Goal: Task Accomplishment & Management: Manage account settings

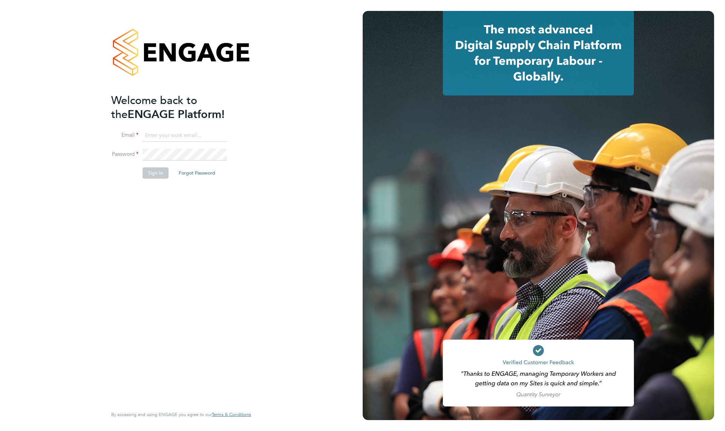
type input "support@engagelabs.io"
click at [147, 176] on button "Sign In" at bounding box center [156, 173] width 26 height 11
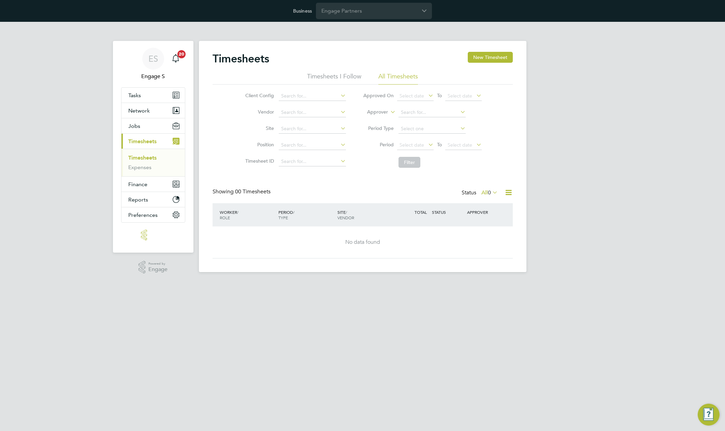
click at [571, 38] on div "ES Engage S Notifications 20 Applications: Tasks Network Team Members Businesse…" at bounding box center [362, 152] width 725 height 261
click at [530, 26] on div "ES Engage S Notifications 20 Applications: Tasks Network Team Members Businesse…" at bounding box center [362, 152] width 725 height 261
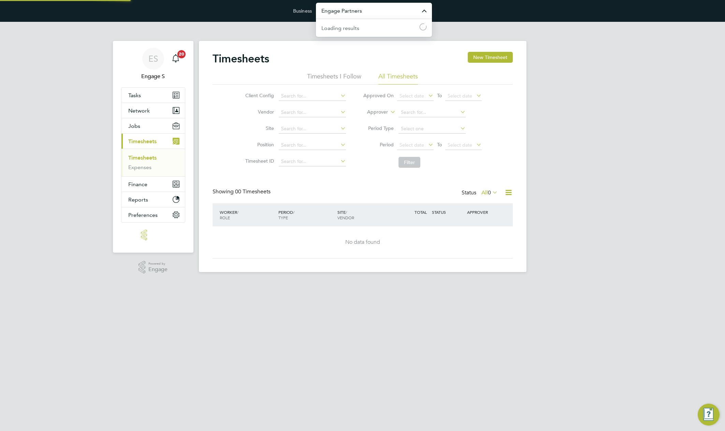
click at [367, 13] on input "Engage Partners" at bounding box center [374, 11] width 116 height 16
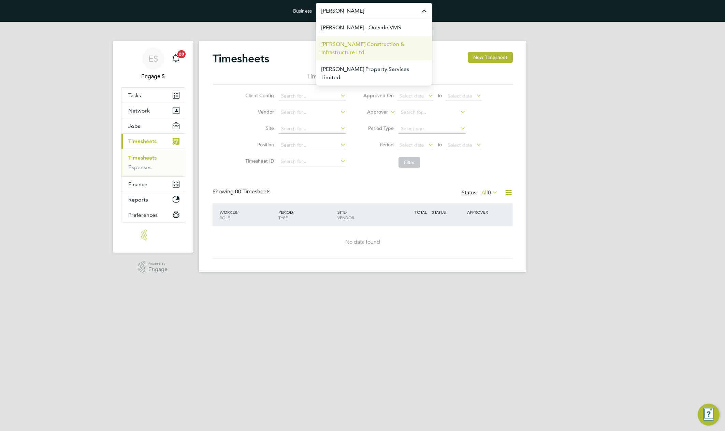
click at [339, 54] on span "[PERSON_NAME] Construction & Infrastructure Ltd" at bounding box center [373, 48] width 105 height 16
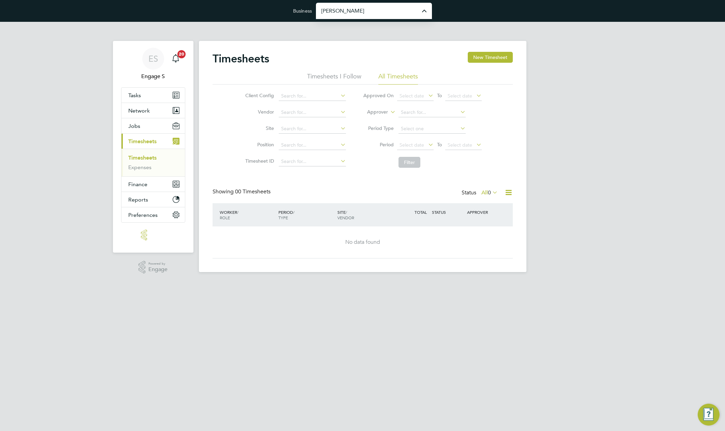
type input "[PERSON_NAME] Construction & Infrastructure Ltd"
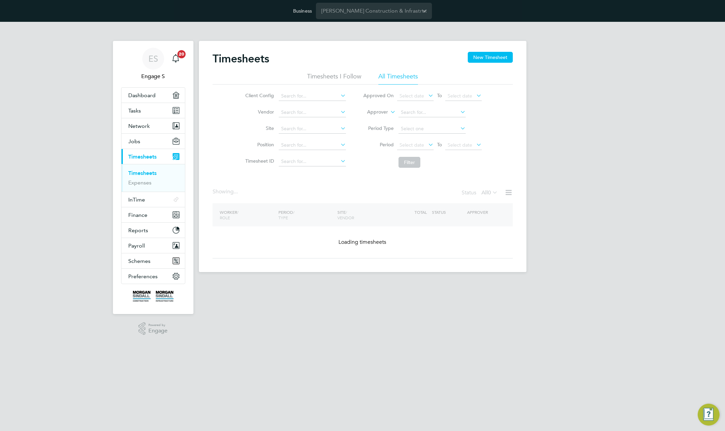
click at [248, 60] on h2 "Timesheets" at bounding box center [241, 59] width 57 height 14
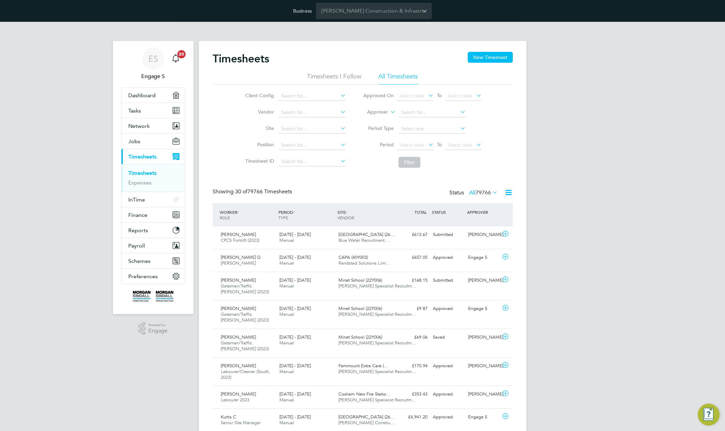
click at [248, 60] on h2 "Timesheets" at bounding box center [241, 59] width 57 height 14
click at [140, 185] on link "Expenses" at bounding box center [139, 182] width 23 height 6
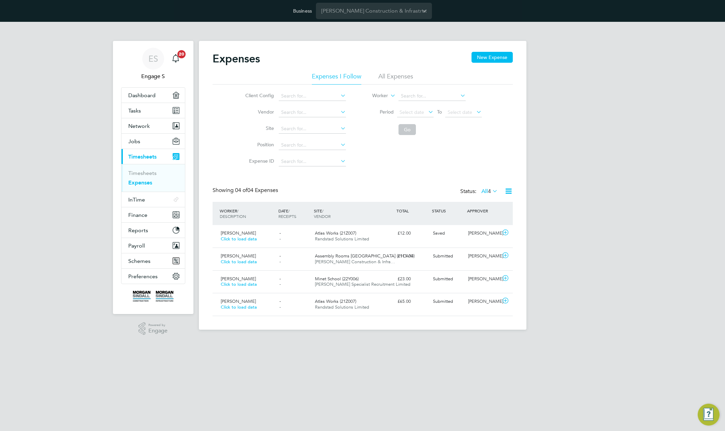
click at [377, 74] on ul "Expenses I Follow All Expenses" at bounding box center [363, 78] width 300 height 12
drag, startPoint x: 423, startPoint y: 74, endPoint x: 414, endPoint y: 77, distance: 8.9
click at [421, 76] on ul "Expenses I Follow All Expenses" at bounding box center [363, 78] width 300 height 12
click at [404, 76] on li "All Expenses" at bounding box center [395, 78] width 35 height 12
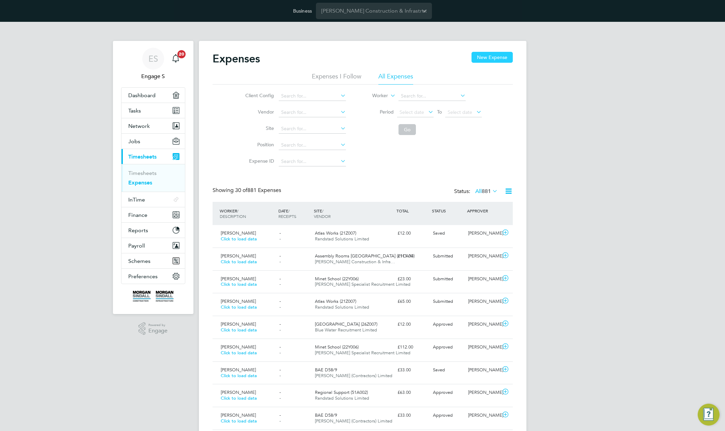
click at [498, 58] on button "New Expense" at bounding box center [491, 57] width 41 height 11
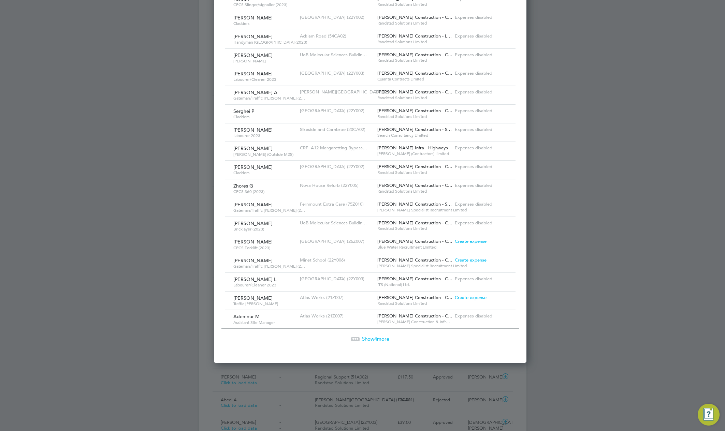
click at [457, 242] on span "Create expense" at bounding box center [471, 241] width 32 height 6
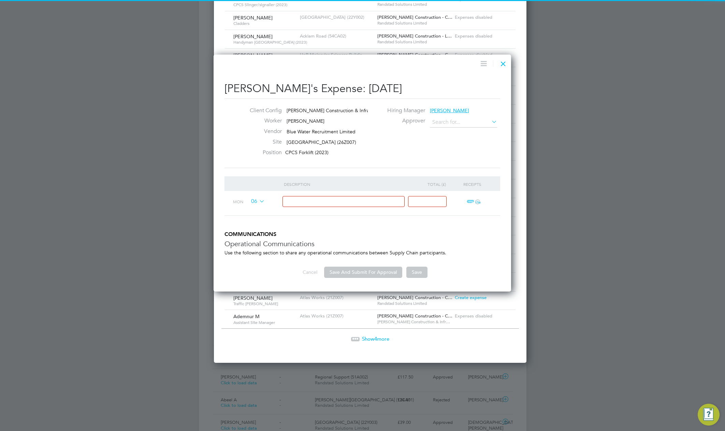
type input "[PERSON_NAME]"
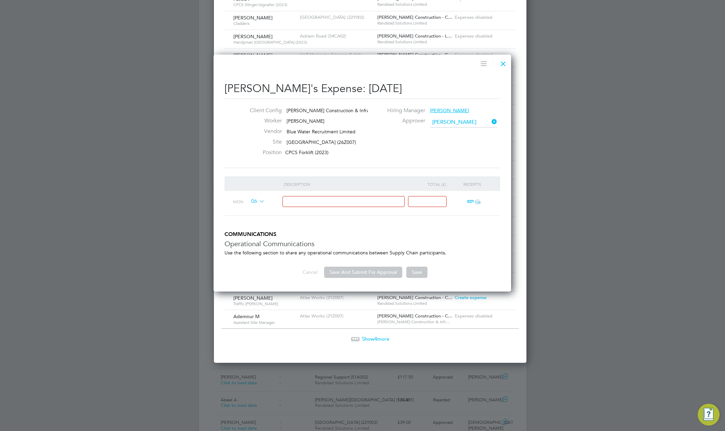
click at [348, 195] on div at bounding box center [347, 203] width 126 height 25
click at [345, 200] on input at bounding box center [343, 201] width 122 height 11
type input "testre555"
click at [430, 204] on input at bounding box center [427, 201] width 39 height 11
type input "55"
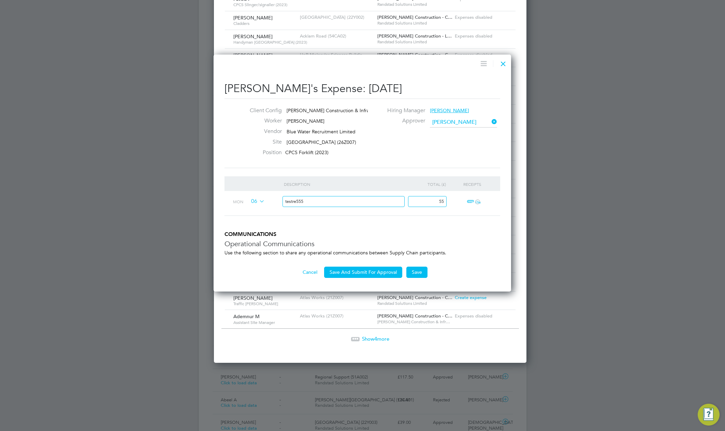
click at [360, 279] on div "Stephen G's Expense: 06 Oct 2025 Client Config Morgan Sindall Construction & In…" at bounding box center [362, 173] width 297 height 237
click at [365, 271] on button "Save And Submit For Approval" at bounding box center [363, 272] width 78 height 11
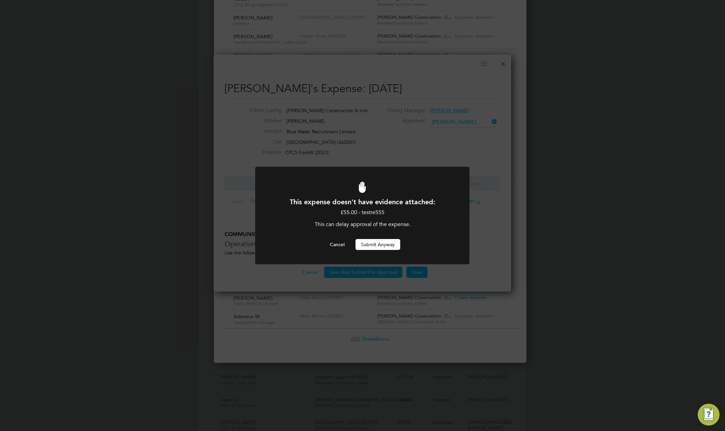
drag, startPoint x: 366, startPoint y: 243, endPoint x: 366, endPoint y: 246, distance: 3.4
click at [366, 245] on button "Submit Anyway" at bounding box center [377, 244] width 45 height 11
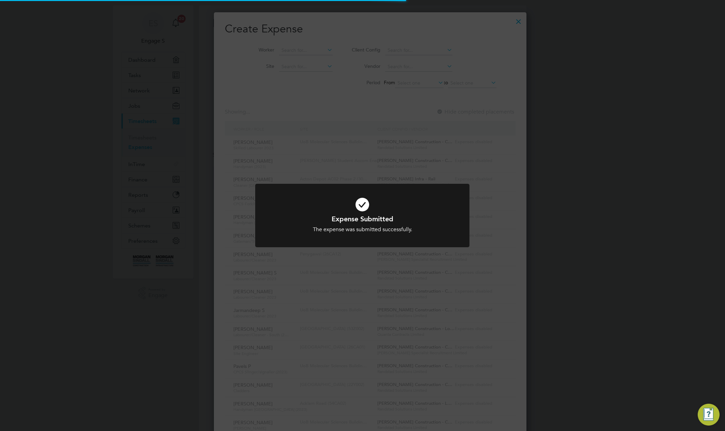
click at [483, 101] on div "Expense Submitted The expense was submitted successfully. Cancel Okay" at bounding box center [362, 215] width 725 height 431
click at [490, 76] on div "Expense Submitted The expense was submitted successfully. Cancel Okay" at bounding box center [362, 215] width 725 height 431
click at [491, 66] on div "Expense Submitted The expense was submitted successfully. Cancel Okay" at bounding box center [362, 215] width 725 height 431
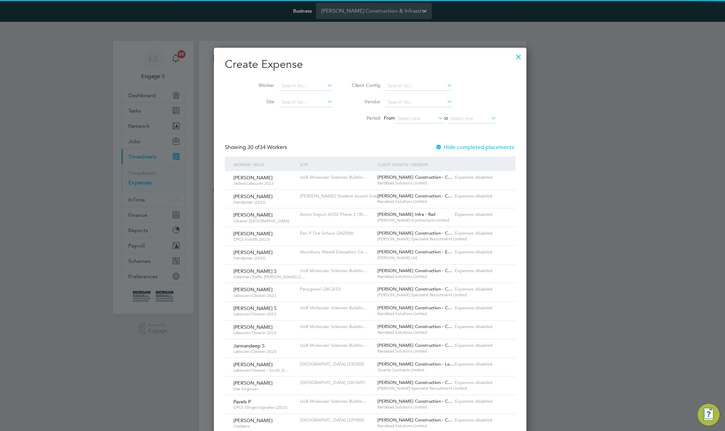
click at [497, 66] on div "Expense Submitted The expense was submitted successfully. Cancel Okay" at bounding box center [362, 215] width 725 height 431
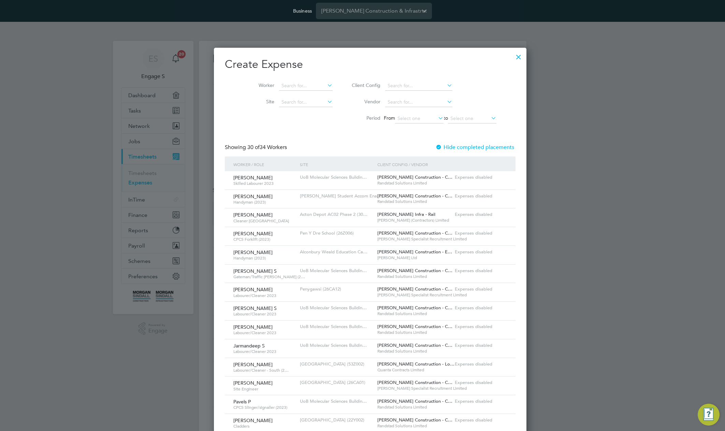
click at [495, 65] on h2 "Create Expense" at bounding box center [370, 64] width 291 height 14
click at [512, 55] on div at bounding box center [518, 55] width 12 height 12
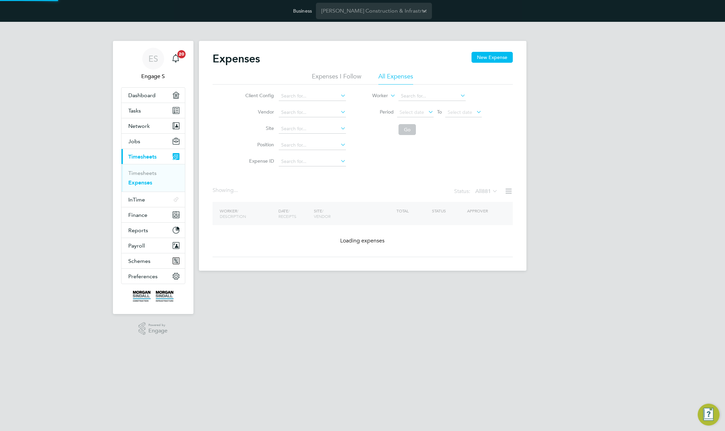
click at [616, 118] on div "ES Engage S Notifications 20 Applications: Dashboard Tasks Network Team Members…" at bounding box center [362, 152] width 725 height 260
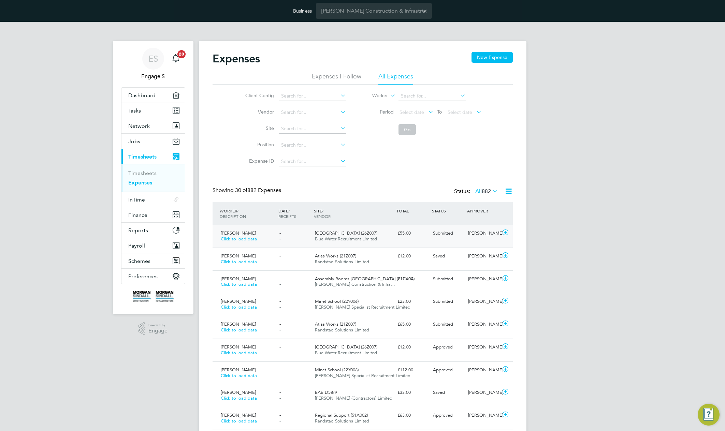
click at [448, 234] on span "Submitted" at bounding box center [443, 233] width 20 height 6
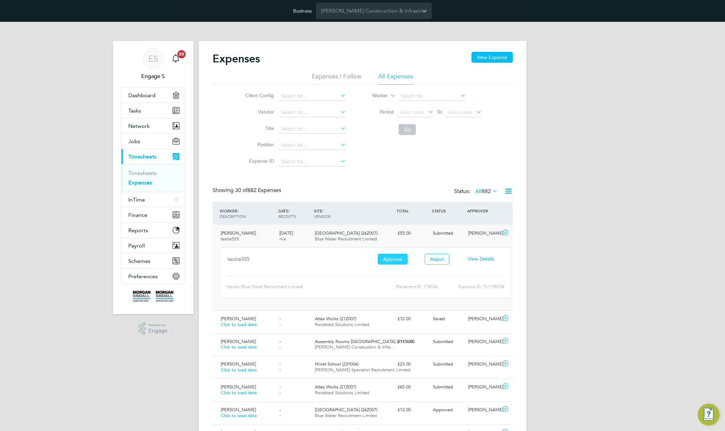
click at [388, 262] on button "Approve" at bounding box center [393, 259] width 30 height 11
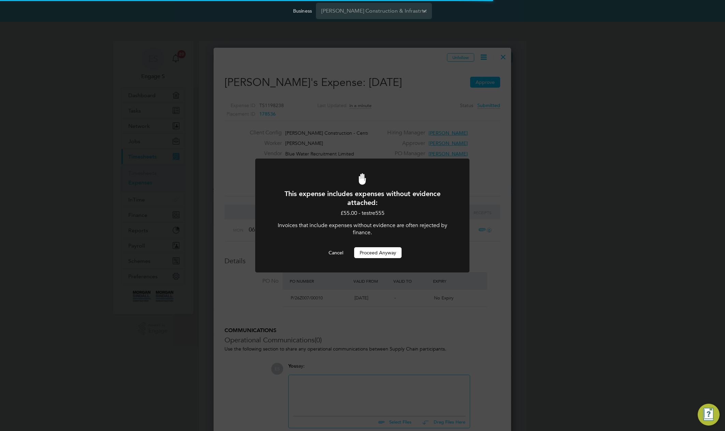
click at [380, 256] on button "Proceed Anyway" at bounding box center [377, 252] width 47 height 11
click at [382, 253] on button "Proceed Anyway" at bounding box center [377, 252] width 47 height 11
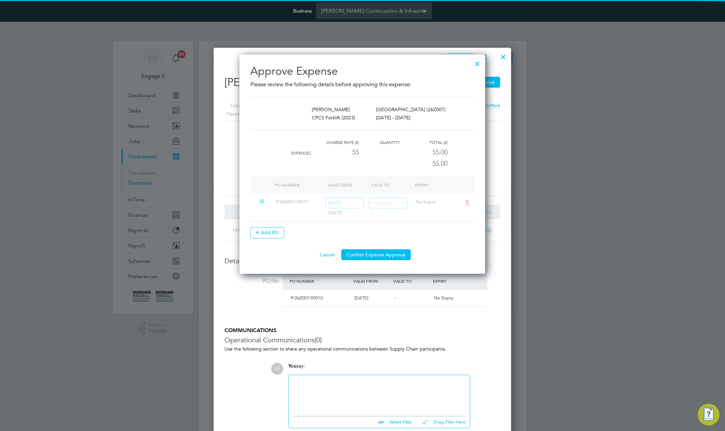
click at [397, 242] on li "PO Number Valid From Valid To Expiry P/26Z007/00010 08 Aug 2022 08 Aug 2022 - N…" at bounding box center [362, 212] width 224 height 73
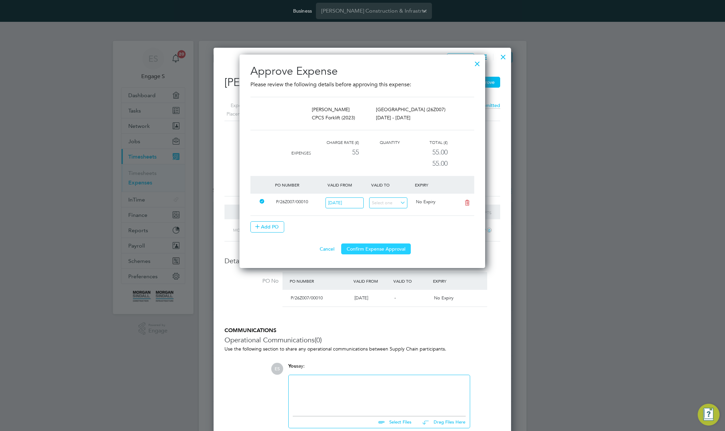
click at [400, 248] on button "Confirm Expense Approval" at bounding box center [376, 249] width 70 height 11
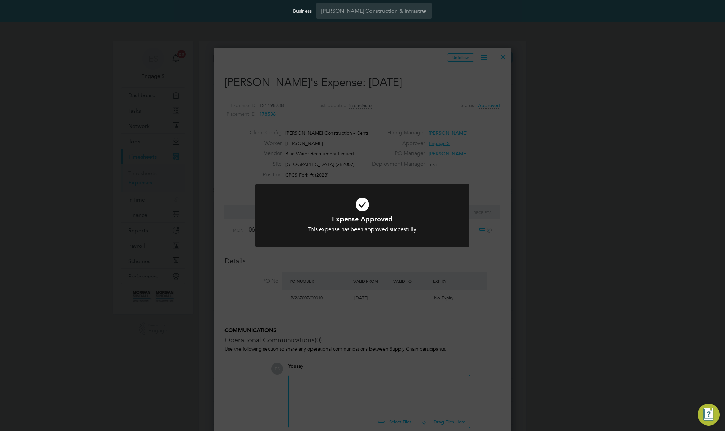
click at [442, 74] on div "Expense Approved This expense has been approved succesfully. Cancel Okay" at bounding box center [362, 215] width 725 height 431
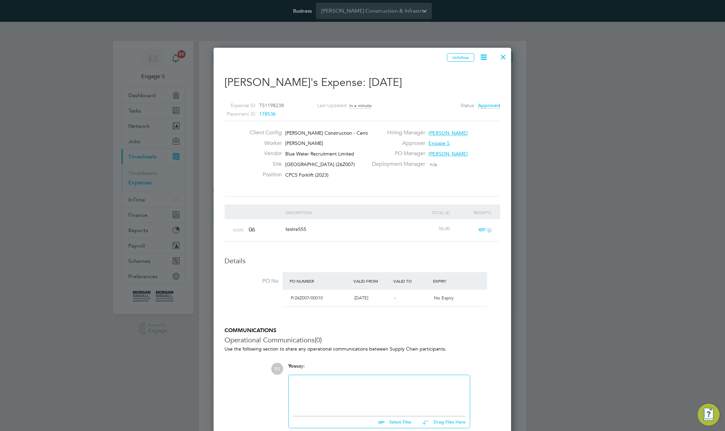
drag, startPoint x: 383, startPoint y: 93, endPoint x: 367, endPoint y: 82, distance: 18.6
click at [369, 82] on span "06 Oct 2025" at bounding box center [385, 82] width 33 height 13
click at [499, 71] on div "Unfollow Stephen G's Expense: 06 Oct 2025 Expense ID TS1198238 Placement ID 178…" at bounding box center [362, 311] width 276 height 516
click at [487, 58] on icon at bounding box center [483, 57] width 9 height 9
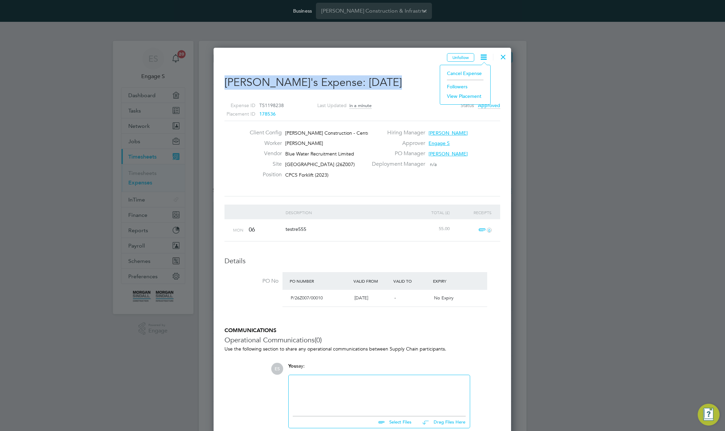
click at [479, 59] on icon at bounding box center [483, 57] width 9 height 9
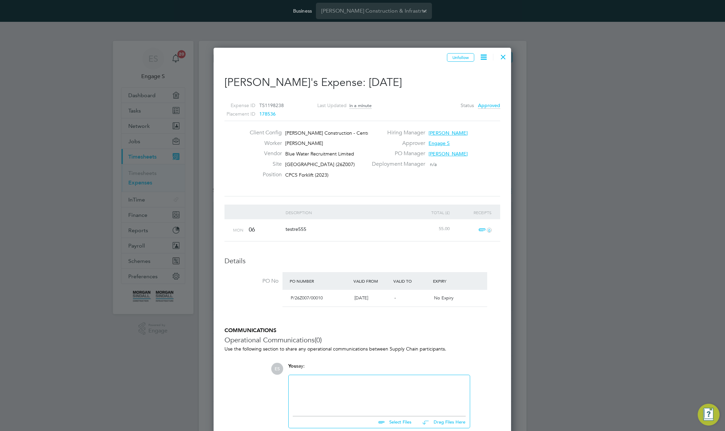
click at [390, 58] on div "Unfollow" at bounding box center [360, 57] width 272 height 9
click at [501, 55] on div at bounding box center [503, 55] width 12 height 12
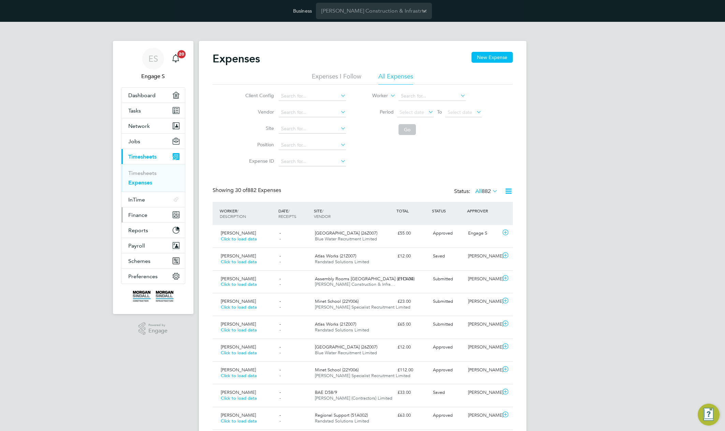
click at [140, 214] on span "Finance" at bounding box center [137, 215] width 19 height 6
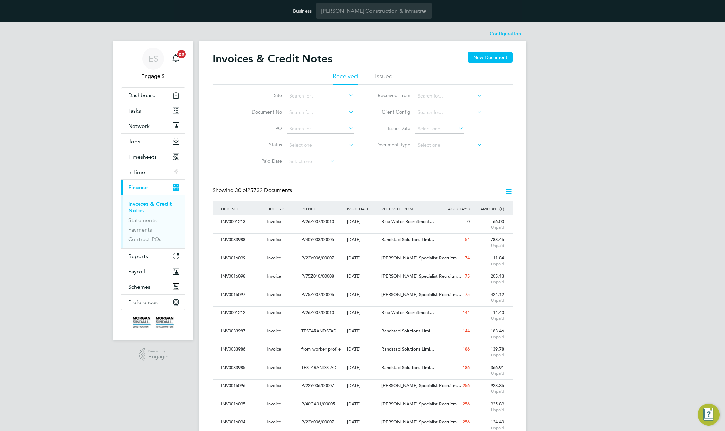
click at [411, 184] on div "Invoices & Credit Notes New Document Received Issued Site Document No PO Status…" at bounding box center [363, 414] width 300 height 725
click at [359, 221] on div "06 Oct 2025" at bounding box center [362, 222] width 34 height 13
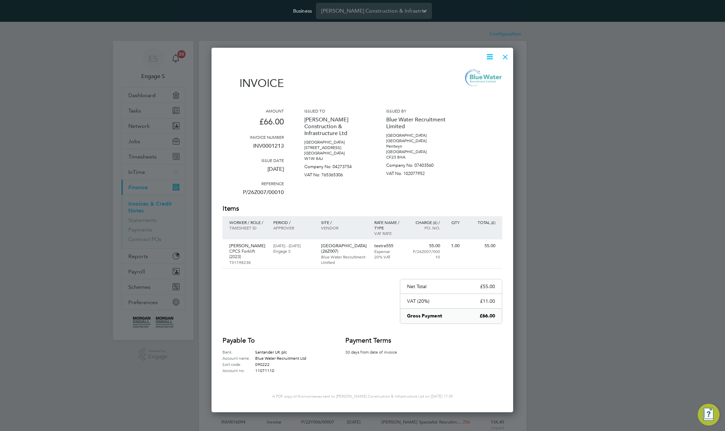
click at [490, 59] on icon at bounding box center [489, 57] width 9 height 9
click at [475, 72] on li "Download Invoice" at bounding box center [469, 73] width 47 height 10
drag, startPoint x: 509, startPoint y: 52, endPoint x: 506, endPoint y: 56, distance: 5.3
click at [507, 54] on div at bounding box center [505, 55] width 12 height 12
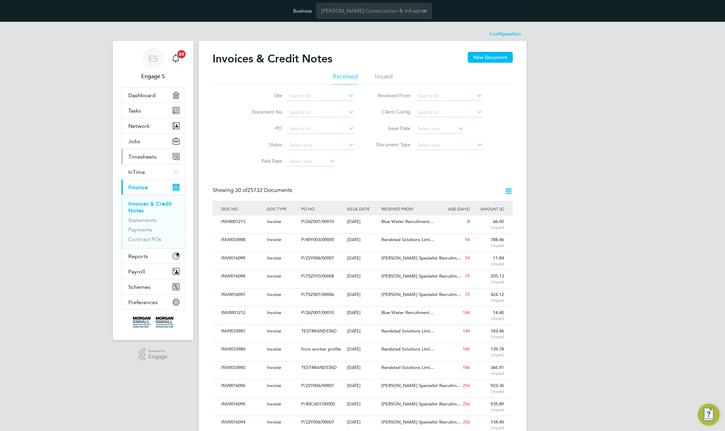
click at [149, 154] on span "Timesheets" at bounding box center [142, 157] width 28 height 6
click at [152, 158] on span "Timesheets" at bounding box center [142, 157] width 28 height 6
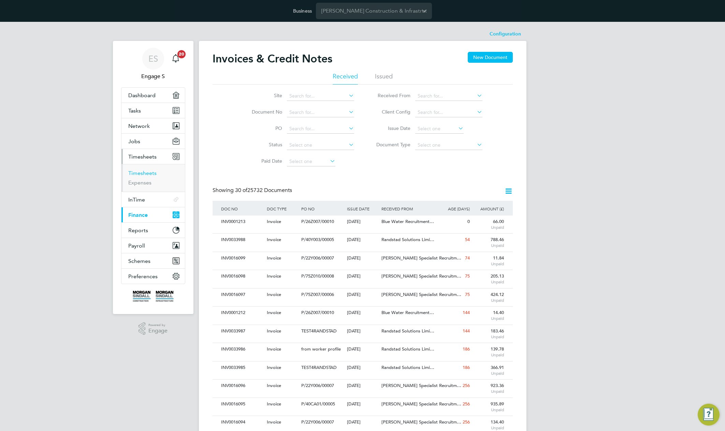
click at [143, 173] on link "Timesheets" at bounding box center [142, 173] width 28 height 6
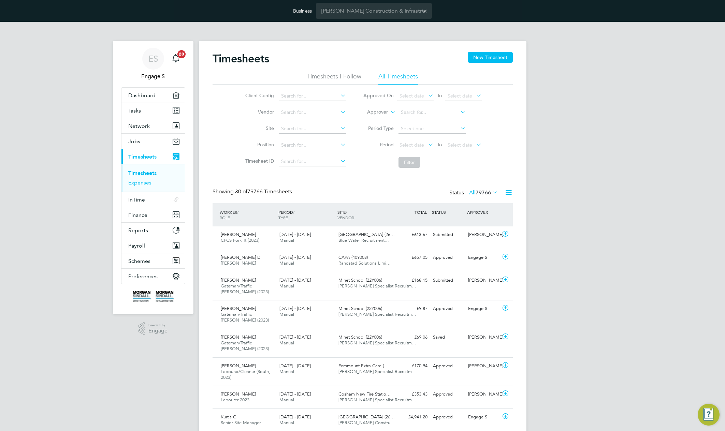
click at [137, 181] on link "Expenses" at bounding box center [139, 182] width 23 height 6
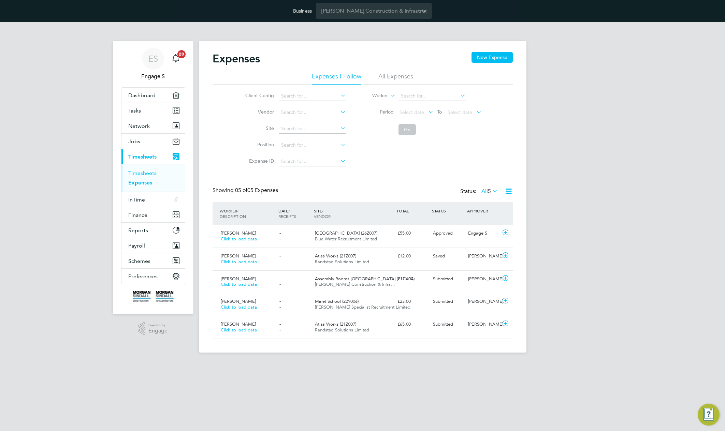
click at [144, 173] on link "Timesheets" at bounding box center [142, 173] width 28 height 6
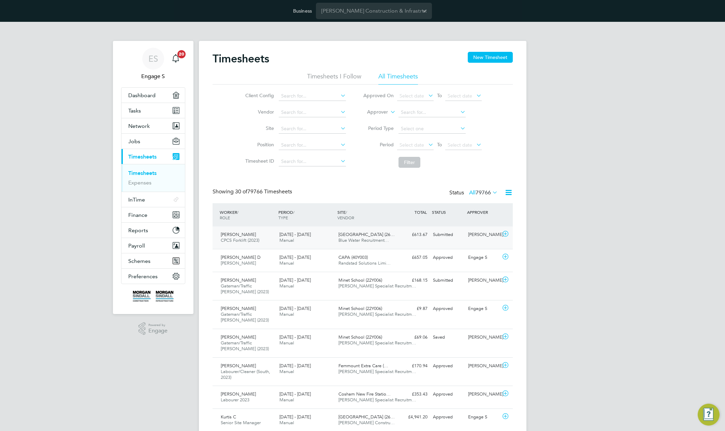
click at [379, 246] on div "Stephen G CPCS Forklift (2023) 23 - 29 Aug 2025 23 - 29 Aug 2025 Manual Abergav…" at bounding box center [363, 238] width 300 height 23
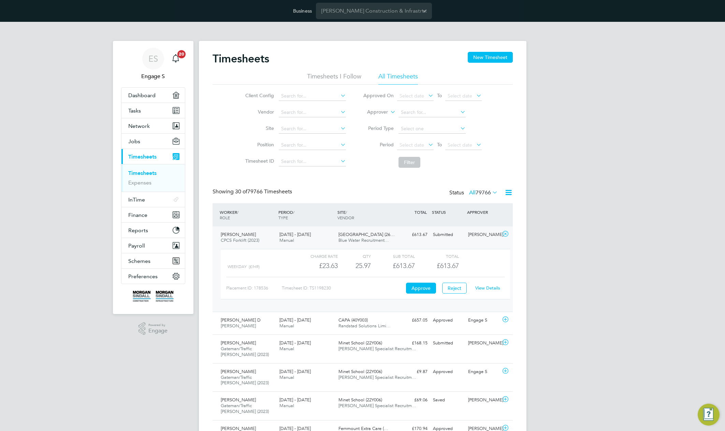
click at [493, 288] on link "View Details" at bounding box center [487, 288] width 25 height 6
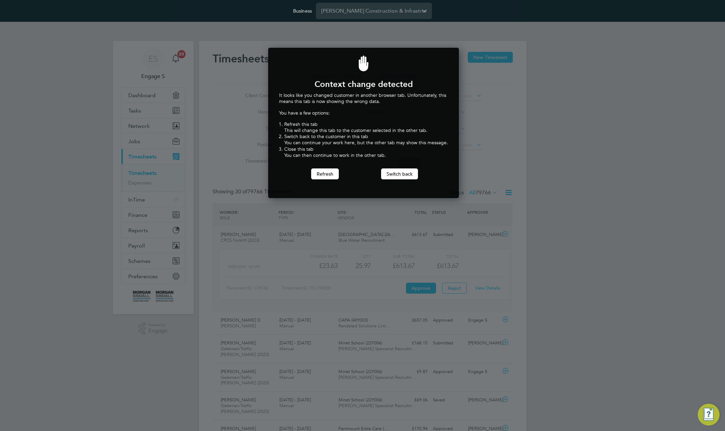
scroll to position [151, 188]
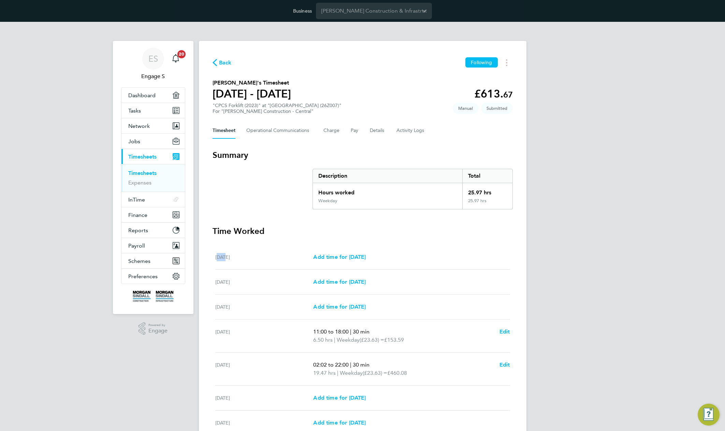
drag, startPoint x: 494, startPoint y: 259, endPoint x: 439, endPoint y: 243, distance: 57.2
click at [439, 243] on section "Time Worked Sat 23 Aug Add time for Sat 23 Aug Add time for Sat 23 Aug Sun 24 A…" at bounding box center [363, 347] width 300 height 243
click at [264, 225] on section "Summary Description Total Hours worked 25.97 hrs Weekday 25.97 hrs Time Worked …" at bounding box center [363, 309] width 300 height 319
click at [258, 226] on h3 "Time Worked" at bounding box center [363, 231] width 300 height 11
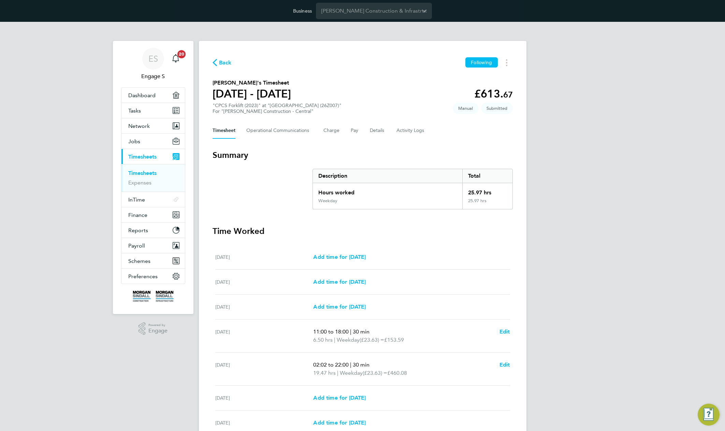
click at [258, 226] on h3 "Time Worked" at bounding box center [363, 231] width 300 height 11
click at [223, 142] on div "Back Following Stephen G's Timesheet 23 - 29 Aug 2025 £613. 67 "CPCS Forklift (…" at bounding box center [363, 263] width 328 height 444
click at [223, 150] on h3 "Summary" at bounding box center [363, 155] width 300 height 11
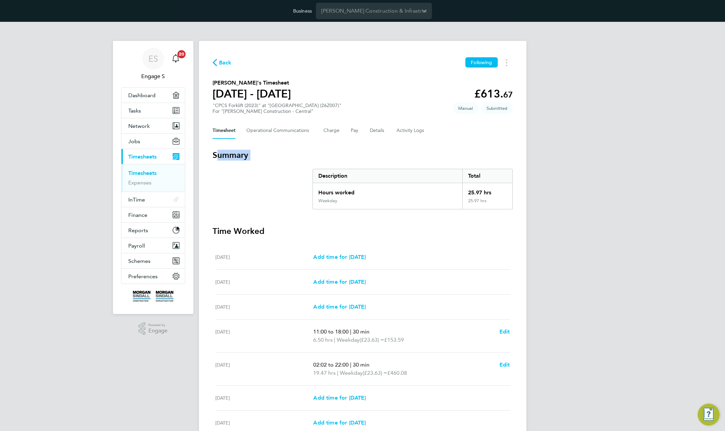
click at [223, 151] on h3 "Summary" at bounding box center [363, 155] width 300 height 11
drag, startPoint x: 264, startPoint y: 173, endPoint x: 232, endPoint y: 155, distance: 36.3
click at [233, 155] on h3 "Summary" at bounding box center [363, 155] width 300 height 11
drag, startPoint x: 232, startPoint y: 155, endPoint x: 247, endPoint y: 226, distance: 72.5
click at [232, 155] on h3 "Summary" at bounding box center [363, 155] width 300 height 11
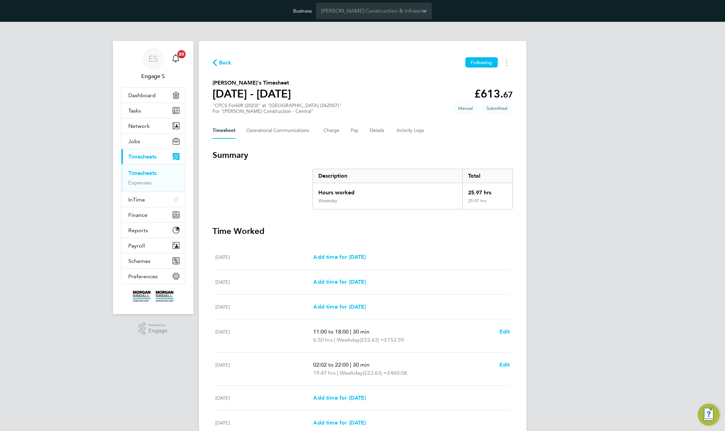
click at [253, 232] on h3 "Time Worked" at bounding box center [363, 231] width 300 height 11
click at [314, 192] on div "Hours worked" at bounding box center [388, 190] width 150 height 15
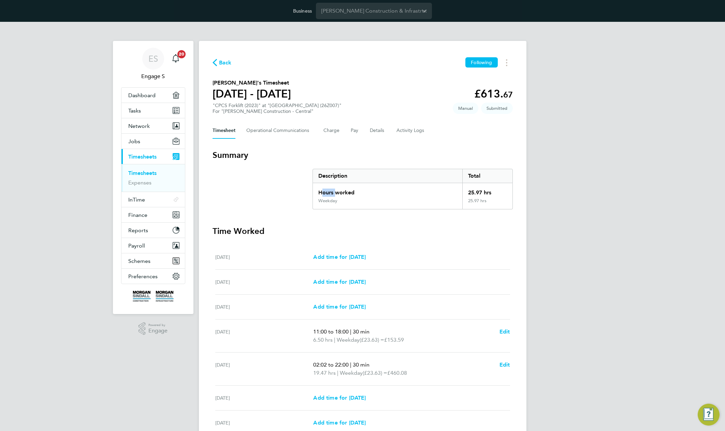
click at [314, 192] on div "Hours worked" at bounding box center [388, 190] width 150 height 15
click at [333, 173] on div "Description" at bounding box center [388, 176] width 150 height 14
click at [242, 155] on h3 "Summary" at bounding box center [363, 155] width 300 height 11
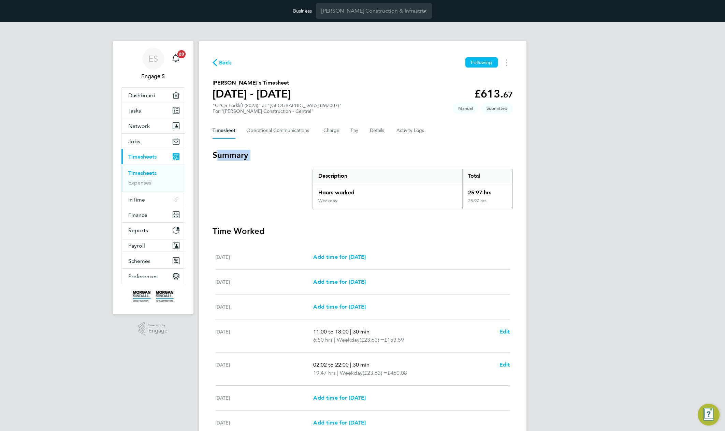
click at [273, 156] on h3 "Summary" at bounding box center [363, 155] width 300 height 11
click at [244, 156] on h3 "Summary" at bounding box center [363, 155] width 300 height 11
click at [370, 133] on button "Details" at bounding box center [378, 130] width 16 height 16
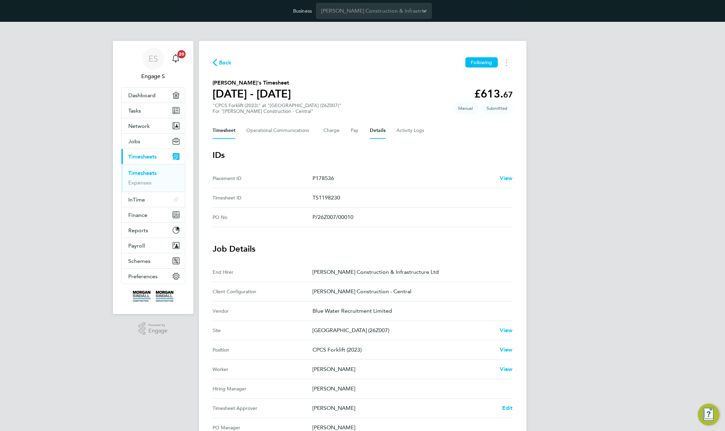
click at [213, 133] on button "Timesheet" at bounding box center [224, 130] width 23 height 16
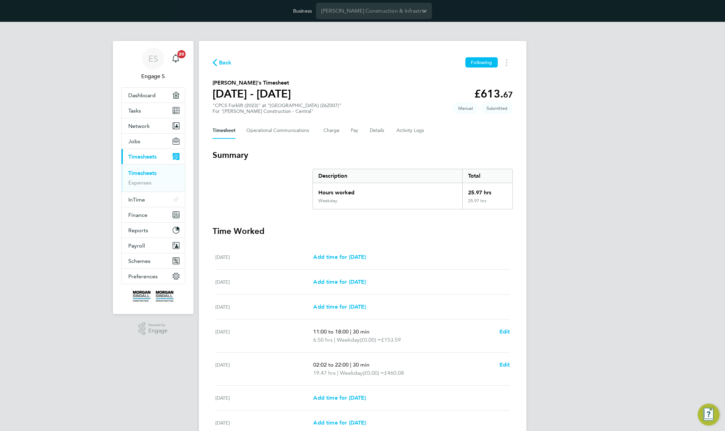
click at [219, 134] on button "Timesheet" at bounding box center [224, 130] width 23 height 16
click at [285, 132] on Communications-tab "Operational Communications" at bounding box center [279, 130] width 66 height 16
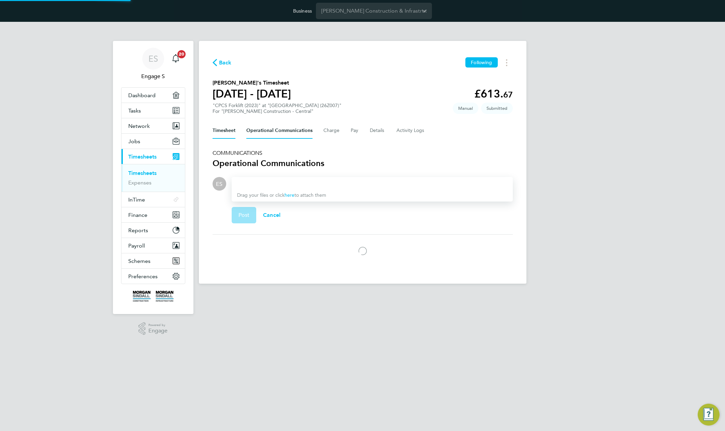
click at [219, 133] on button "Timesheet" at bounding box center [224, 130] width 23 height 16
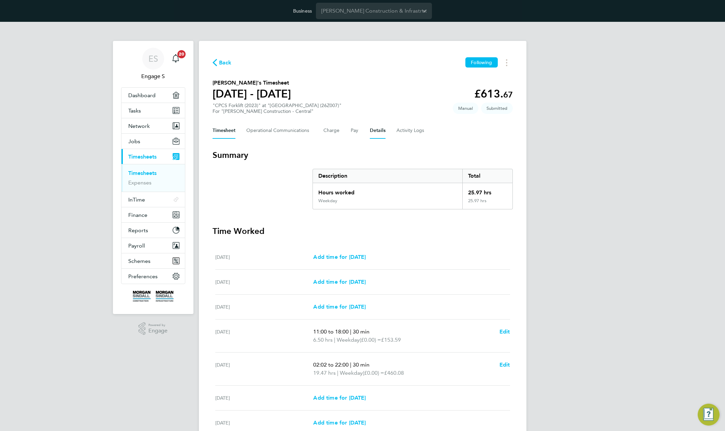
click at [377, 130] on button "Details" at bounding box center [378, 130] width 16 height 16
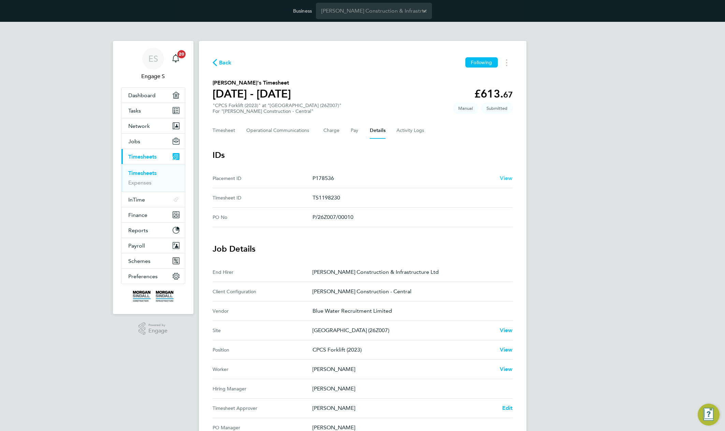
click at [501, 179] on span "View" at bounding box center [506, 178] width 13 height 6
click at [348, 308] on p "Blue Water Recruitment Limited" at bounding box center [409, 311] width 195 height 8
copy p "Blue Water Recruitment Limited"
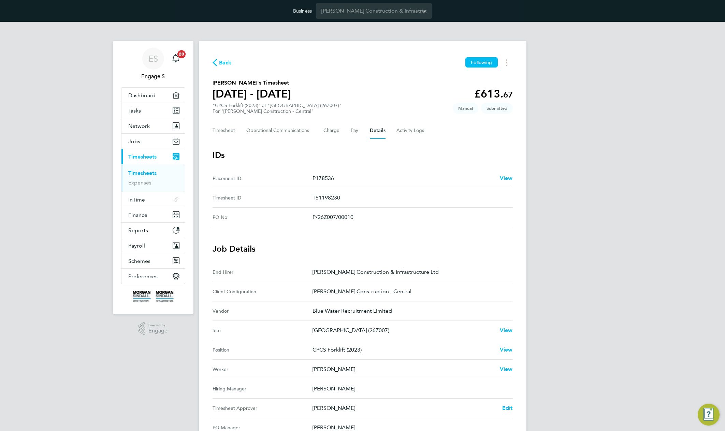
click at [324, 349] on p "CPCS Forklift (2023)" at bounding box center [403, 350] width 182 height 8
click at [141, 183] on link "Expenses" at bounding box center [139, 182] width 23 height 6
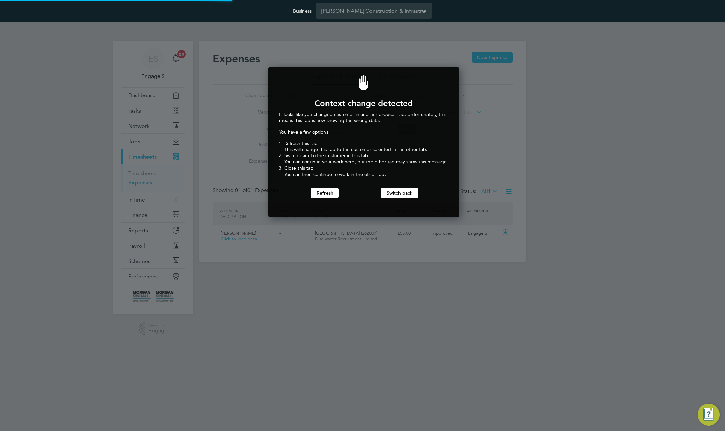
scroll to position [17, 83]
click at [401, 195] on button "Switch back" at bounding box center [399, 193] width 37 height 11
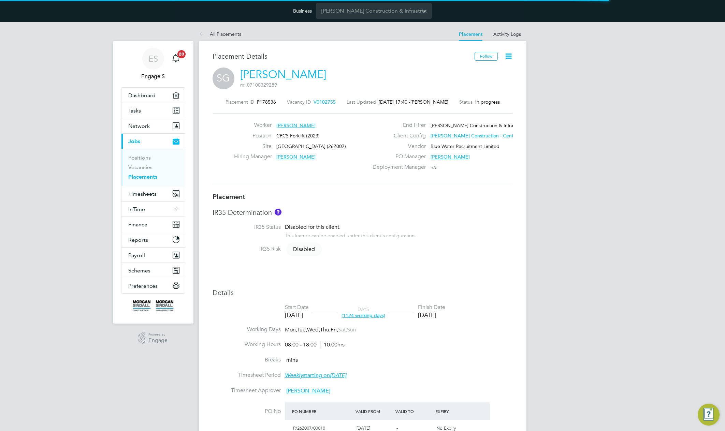
click at [502, 85] on div "SG Stephen G m: 07100329289" at bounding box center [363, 79] width 300 height 23
click at [507, 56] on icon at bounding box center [508, 56] width 9 height 9
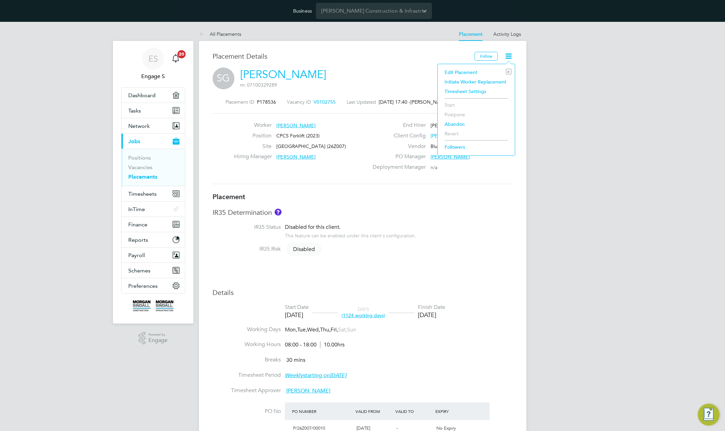
click at [392, 71] on div "SG Stephen G m: 07100329289" at bounding box center [363, 79] width 300 height 23
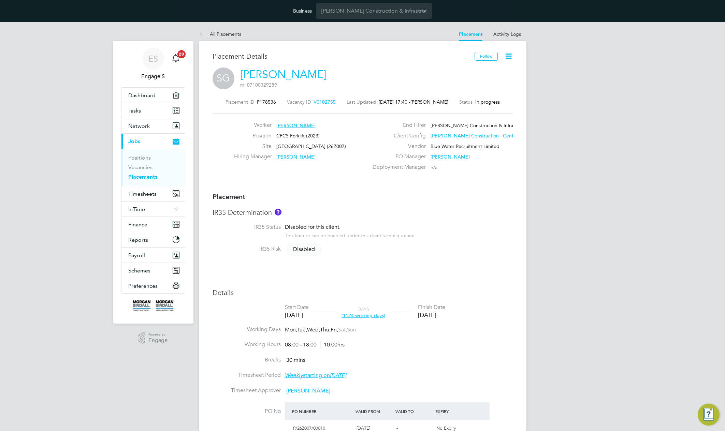
click at [281, 73] on link "[PERSON_NAME]" at bounding box center [283, 74] width 86 height 13
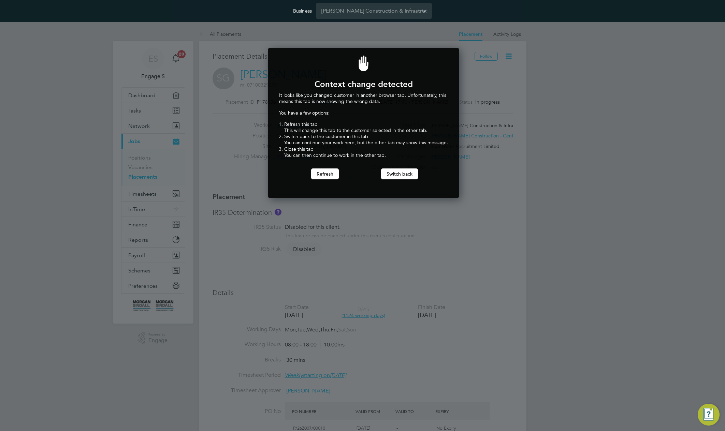
click at [473, 147] on div at bounding box center [362, 215] width 725 height 431
click at [472, 145] on div at bounding box center [362, 215] width 725 height 431
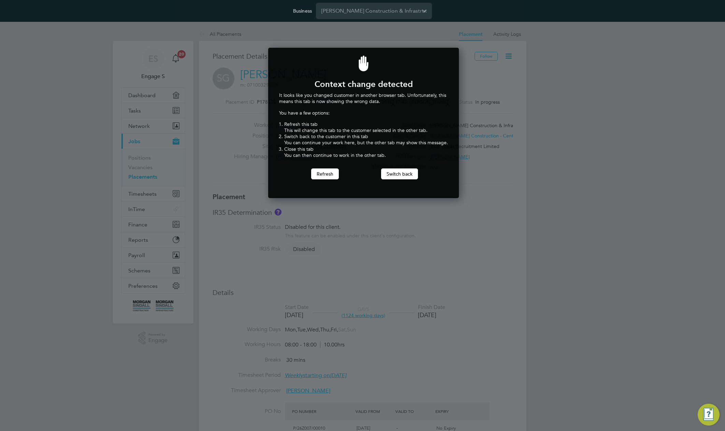
click at [251, 77] on div at bounding box center [362, 215] width 725 height 431
click at [256, 73] on div at bounding box center [362, 215] width 725 height 431
click at [391, 171] on button "Switch back" at bounding box center [399, 174] width 37 height 11
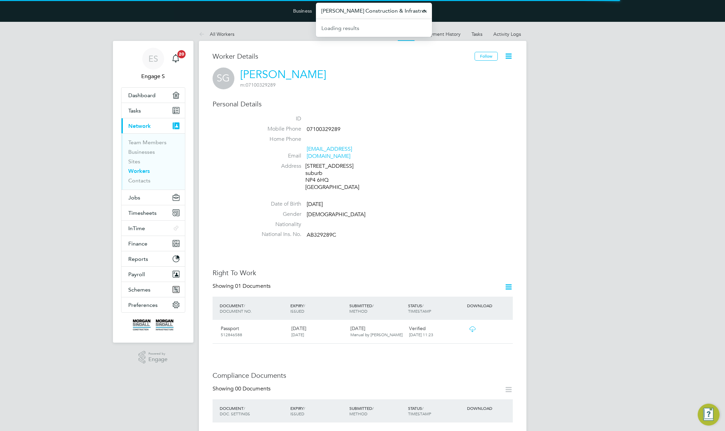
click at [389, 14] on input "[PERSON_NAME] Construction & Infrastructure Ltd" at bounding box center [374, 11] width 116 height 16
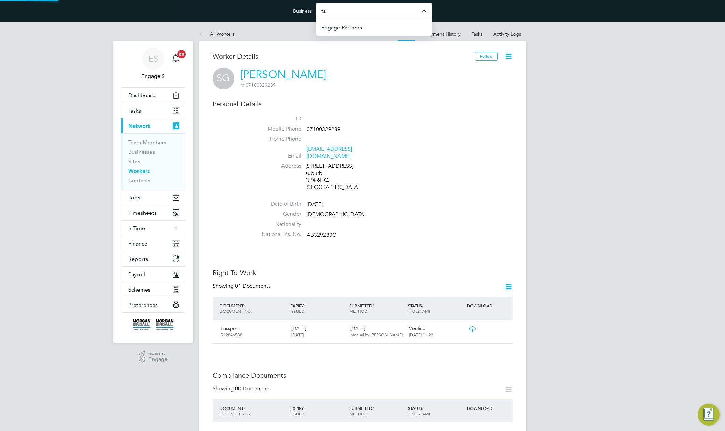
type input "f"
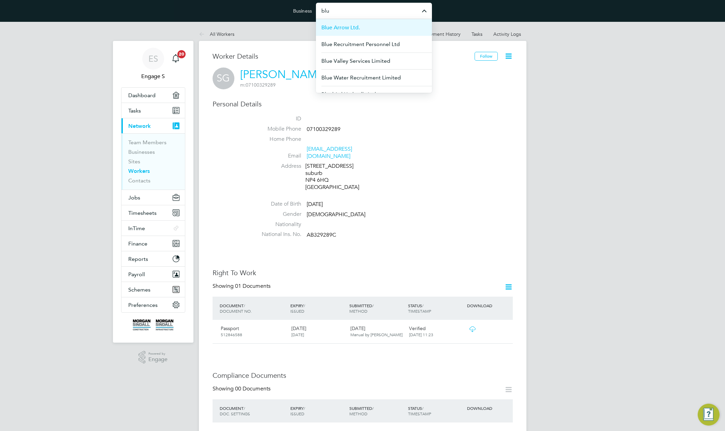
click at [378, 29] on li "Blue Arrow Ltd." at bounding box center [374, 27] width 116 height 17
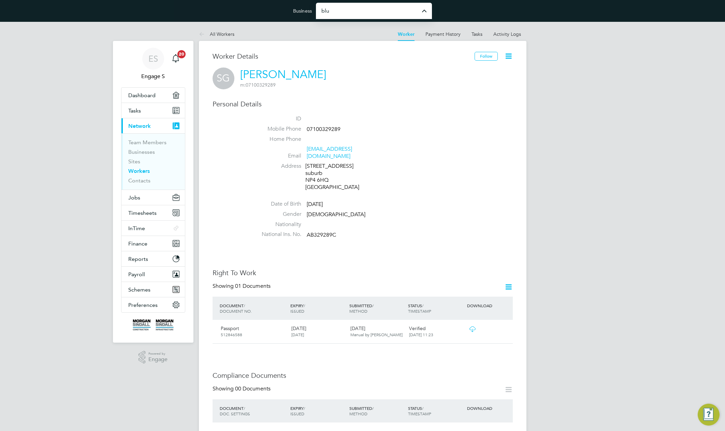
type input "Blue Arrow Ltd."
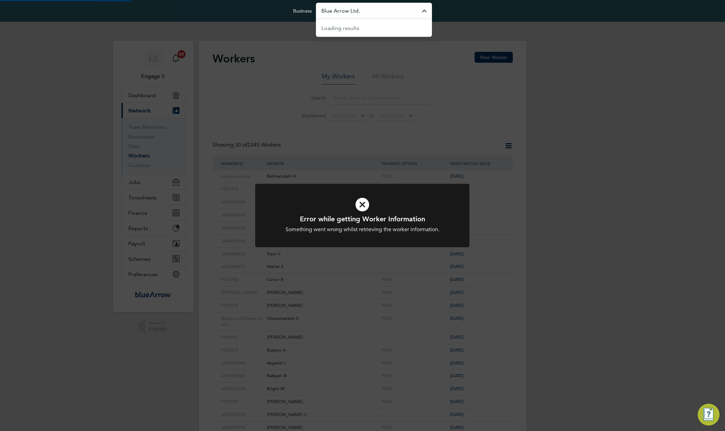
click at [377, 11] on input "Blue Arrow Ltd." at bounding box center [374, 11] width 116 height 16
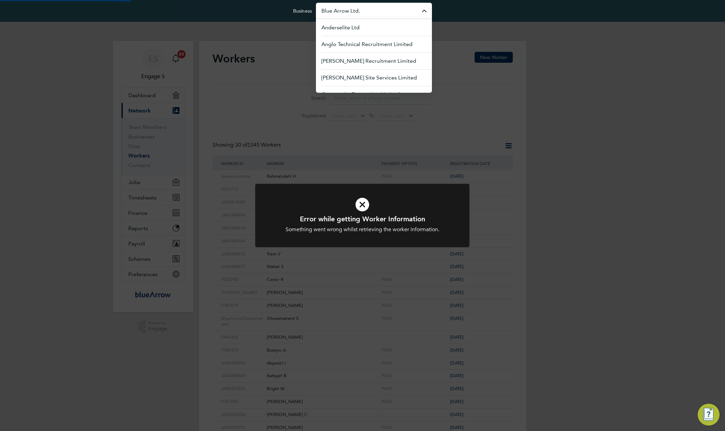
paste input "Water Recruitment Limited"
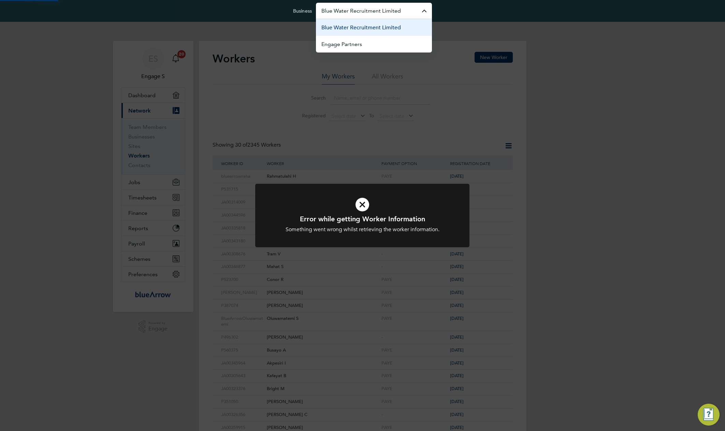
type input "Blue Water Recruitment Limited"
click at [378, 27] on span "Blue Water Recruitment Limited" at bounding box center [360, 28] width 79 height 8
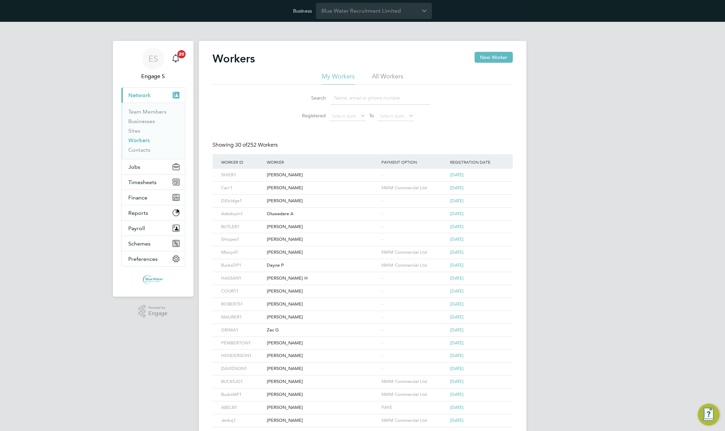
click at [384, 71] on div "Workers New Worker" at bounding box center [363, 62] width 300 height 20
click at [346, 101] on input at bounding box center [381, 97] width 100 height 13
click at [386, 68] on div "Workers New Worker" at bounding box center [363, 62] width 300 height 20
click at [387, 77] on li "All Workers" at bounding box center [387, 78] width 31 height 12
click at [353, 101] on input at bounding box center [381, 97] width 100 height 13
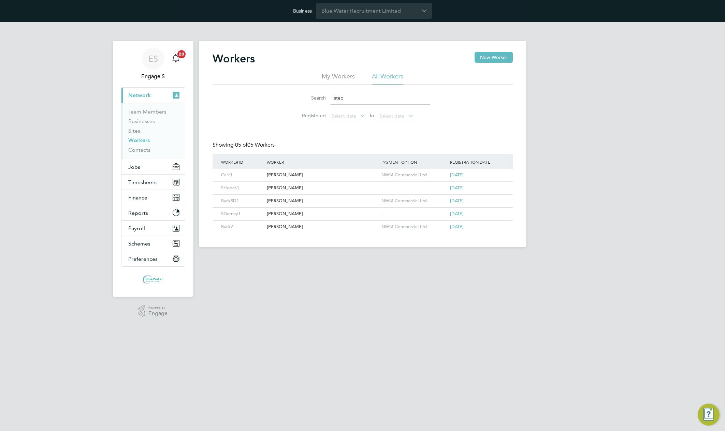
type input "step"
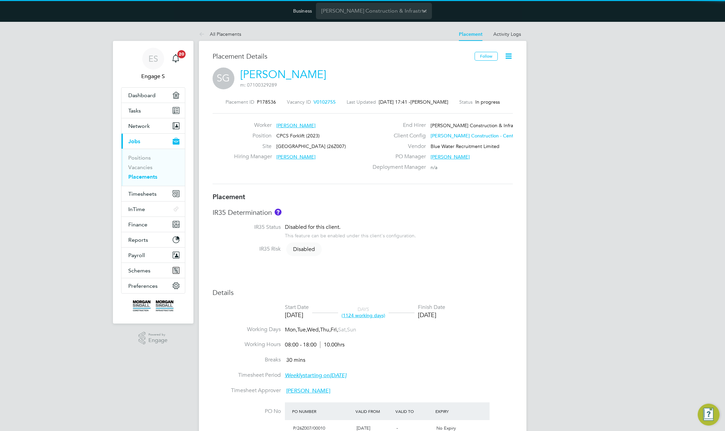
click at [266, 76] on link "[PERSON_NAME]" at bounding box center [283, 74] width 86 height 13
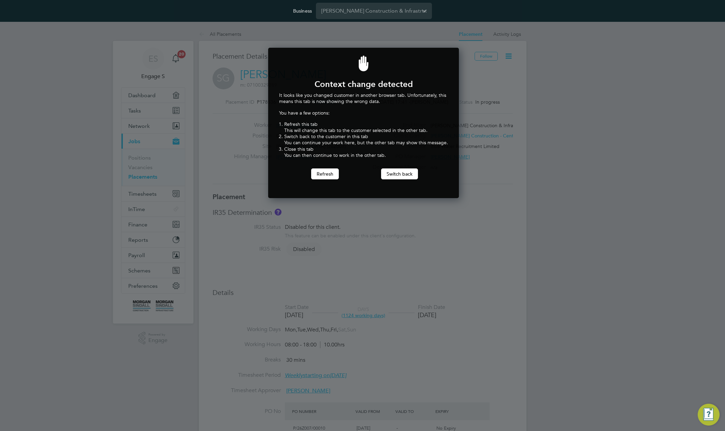
scroll to position [151, 188]
click at [393, 172] on button "Switch back" at bounding box center [399, 174] width 37 height 11
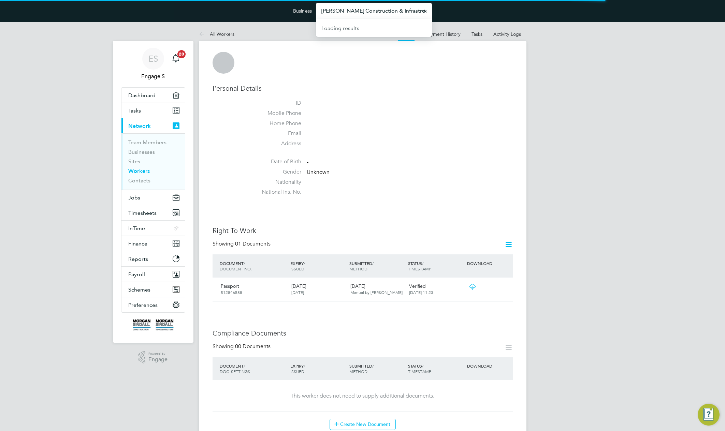
click at [397, 15] on input "[PERSON_NAME] Construction & Infrastructure Ltd" at bounding box center [374, 11] width 116 height 16
paste input "Blue Water Recruitment Limite"
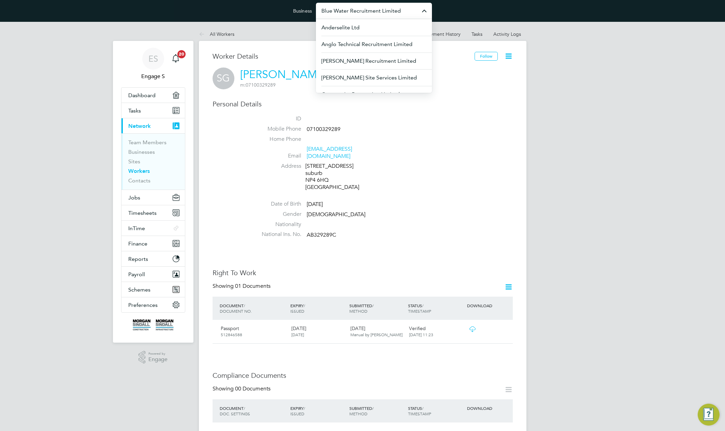
drag, startPoint x: 372, startPoint y: 12, endPoint x: 419, endPoint y: 11, distance: 47.4
click at [419, 11] on input "Blue Water Recruitment Limited" at bounding box center [374, 11] width 116 height 16
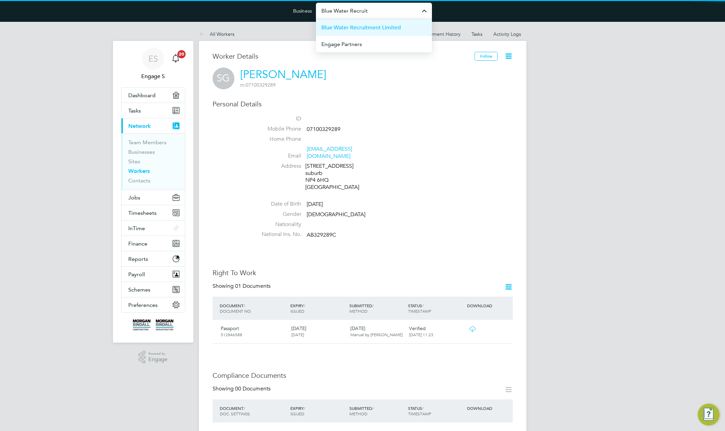
click at [406, 30] on li "Blue Water Recruitment Limited" at bounding box center [374, 27] width 116 height 17
type input "Blue Water Recruitment Limited"
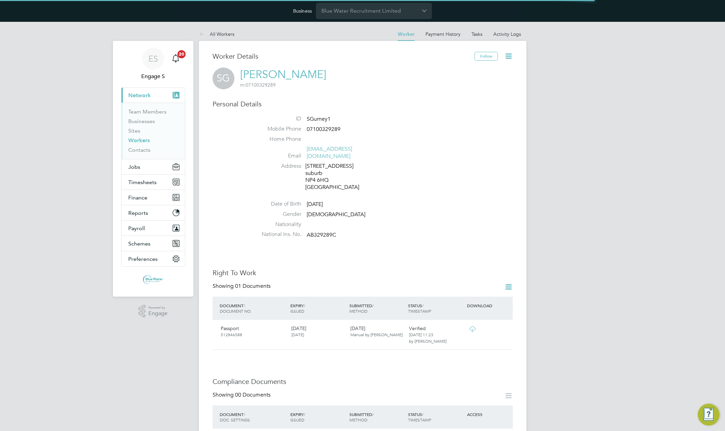
click at [508, 63] on div "Follow" at bounding box center [494, 60] width 38 height 16
click at [508, 56] on icon at bounding box center [508, 56] width 9 height 9
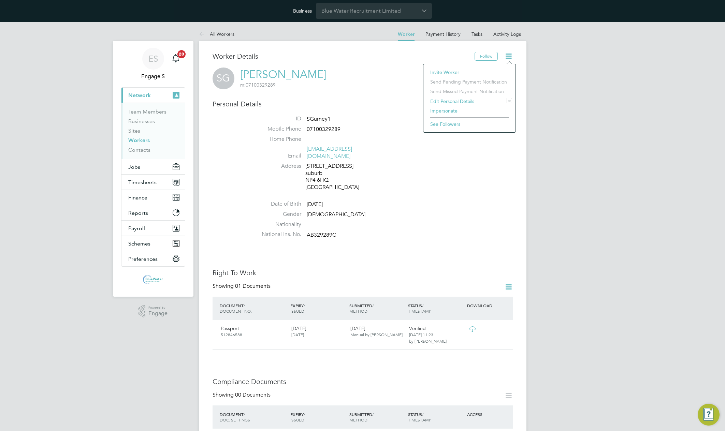
click at [439, 110] on li "Impersonate" at bounding box center [469, 111] width 85 height 10
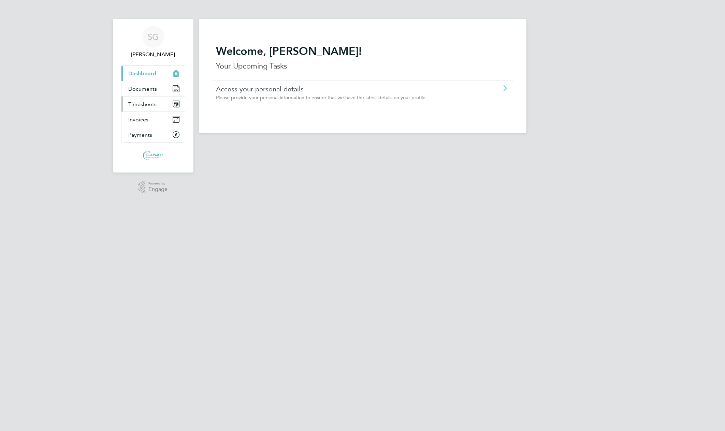
click at [140, 103] on span "Timesheets" at bounding box center [142, 104] width 28 height 6
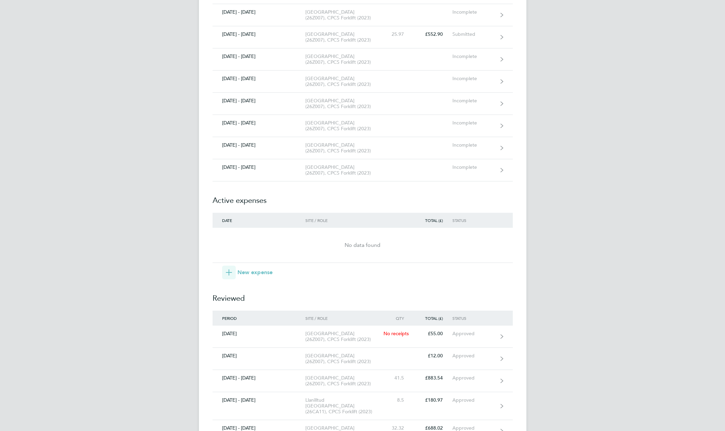
scroll to position [2343, 0]
click at [264, 272] on span "New expense" at bounding box center [254, 272] width 35 height 8
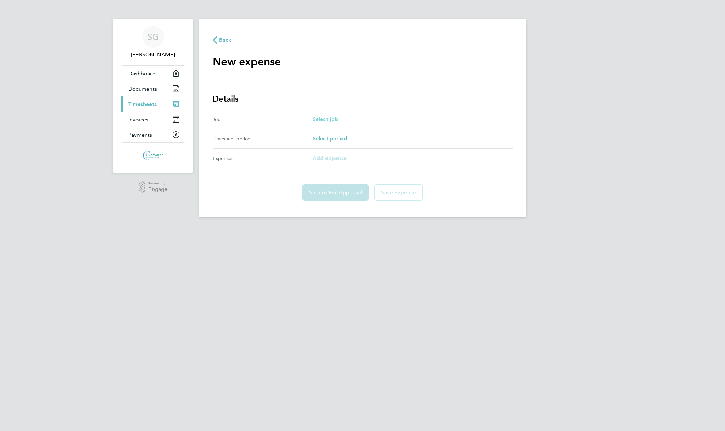
click at [326, 119] on span "Select job" at bounding box center [325, 119] width 26 height 6
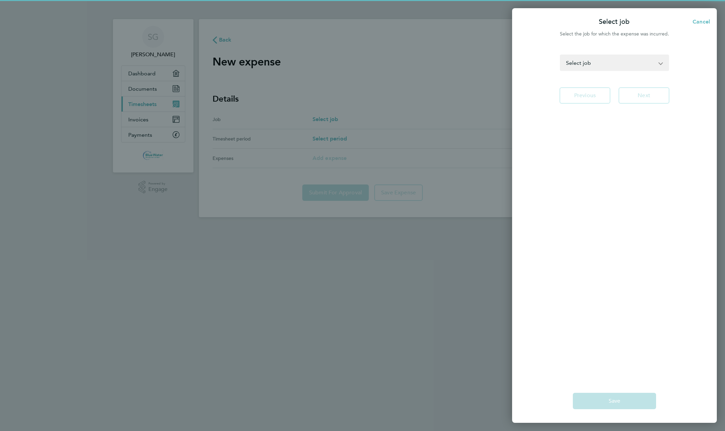
click at [615, 64] on select "Pen Y Dre School (26Z006) - CPCS Forklift (2023) Cowbridge Primary School (26Z0…" at bounding box center [611, 62] width 100 height 15
click at [605, 61] on select "Pen Y Dre School (26Z006) - CPCS Forklift (2023) Cowbridge Primary School (26Z0…" at bounding box center [611, 62] width 100 height 15
click at [593, 63] on select "Pen Y Dre School (26Z006) - CPCS Forklift (2023) Cowbridge Primary School (26Z0…" at bounding box center [611, 62] width 100 height 15
select select "178536"
click at [561, 55] on select "Pen Y Dre School (26Z006) - CPCS Forklift (2023) Cowbridge Primary School (26Z0…" at bounding box center [611, 62] width 100 height 15
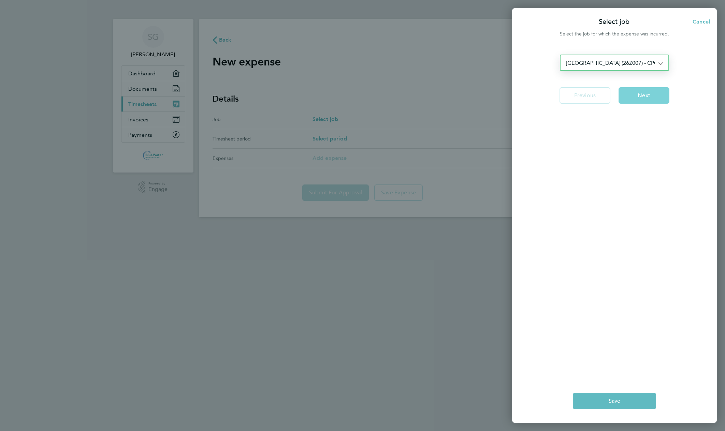
click at [650, 98] on button "Next" at bounding box center [643, 95] width 51 height 16
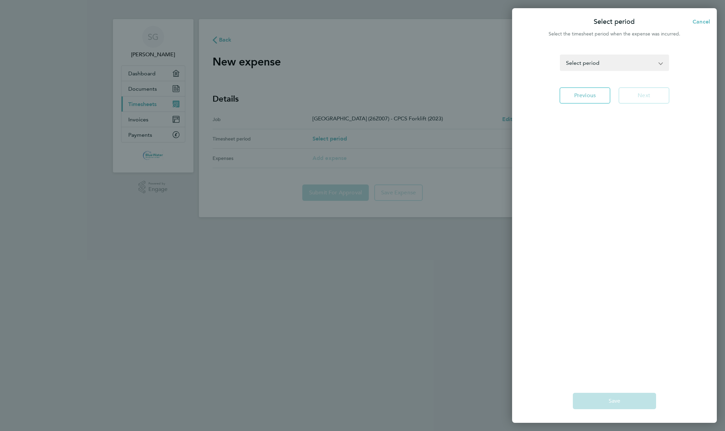
click at [642, 67] on select "12 - 18 Aug 2023 19 - 25 Aug 2023 26 Aug - 01 Sep 2023 02 - 08 Sep 2023 09 - 15…" at bounding box center [611, 62] width 100 height 15
select select "112: Object"
click at [561, 55] on select "12 - 18 Aug 2023 19 - 25 Aug 2023 26 Aug - 01 Sep 2023 02 - 08 Sep 2023 09 - 15…" at bounding box center [611, 62] width 100 height 15
click at [645, 97] on span "Next" at bounding box center [644, 95] width 13 height 7
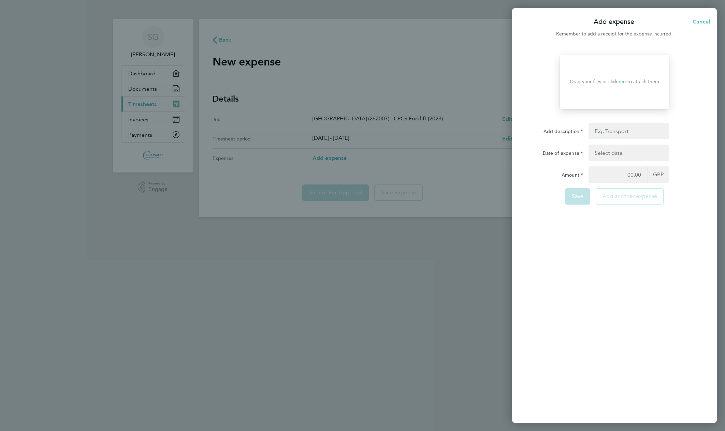
click at [624, 79] on link "here" at bounding box center [622, 82] width 10 height 6
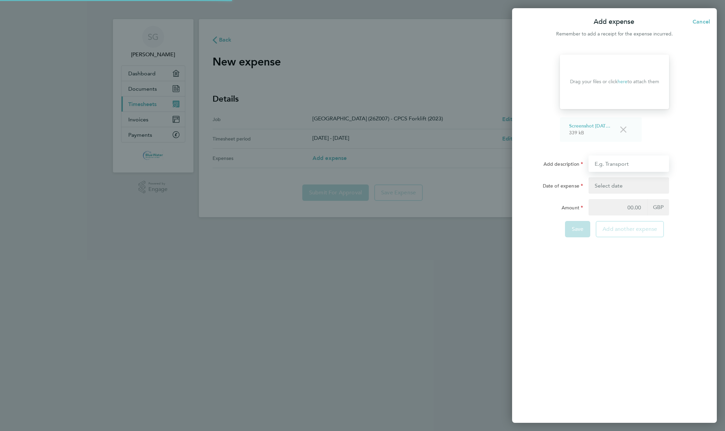
click at [621, 128] on form "Drop your files here Supported files: JPG, JPEG, PNG or PDF Drag your files or …" at bounding box center [614, 149] width 166 height 188
click at [617, 162] on input "Add description" at bounding box center [628, 164] width 81 height 16
click at [613, 169] on input "Add description" at bounding box center [628, 164] width 81 height 16
type input "test from worker"
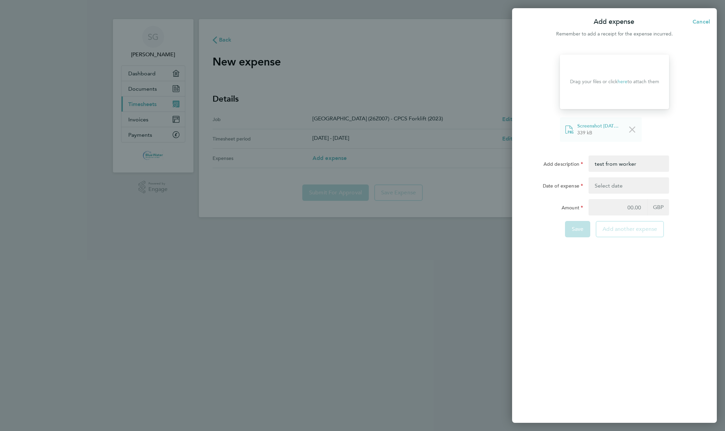
click at [608, 189] on button "button" at bounding box center [628, 185] width 81 height 16
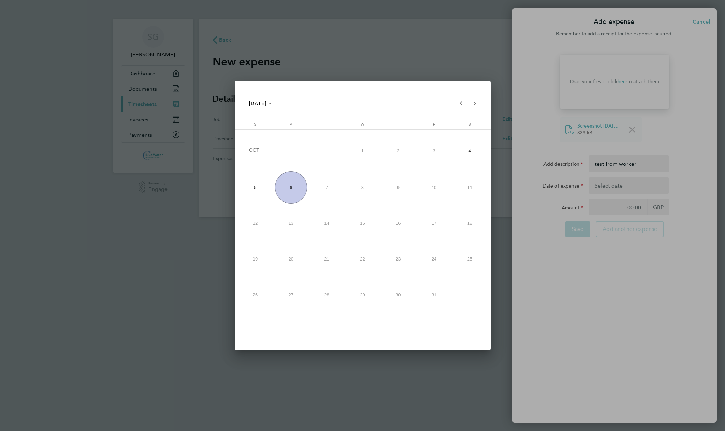
click at [470, 154] on span "4" at bounding box center [470, 151] width 32 height 34
type input "04 Oct 25"
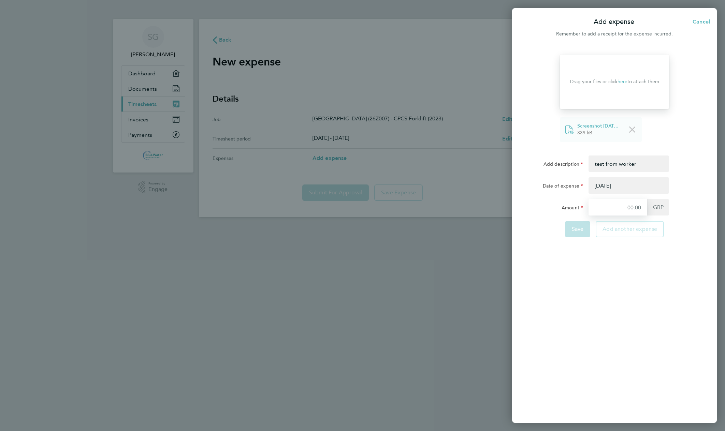
click at [629, 209] on input "Amount" at bounding box center [617, 207] width 59 height 16
type input "14"
click at [605, 283] on div "Drop your files here Supported files: JPG, JPEG, PNG or PDF Drag your files or …" at bounding box center [614, 234] width 205 height 377
click at [575, 229] on span "Save" at bounding box center [578, 229] width 12 height 7
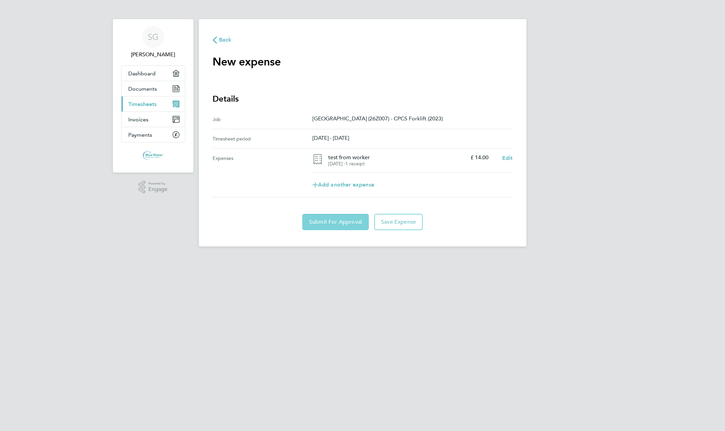
click at [332, 223] on span "Submit For Approval" at bounding box center [335, 222] width 53 height 7
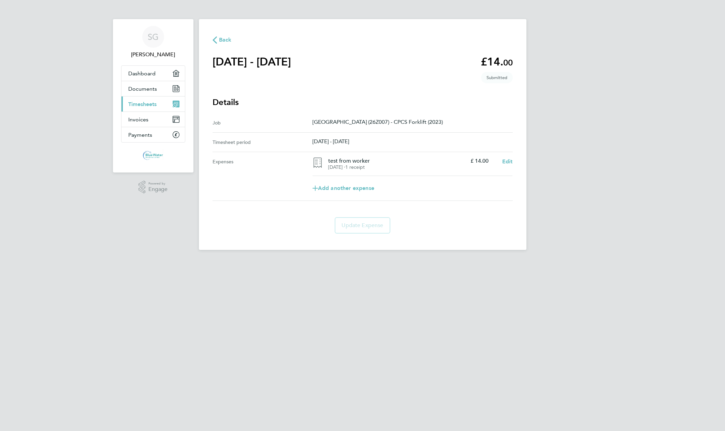
click at [221, 39] on span "Back" at bounding box center [225, 40] width 13 height 8
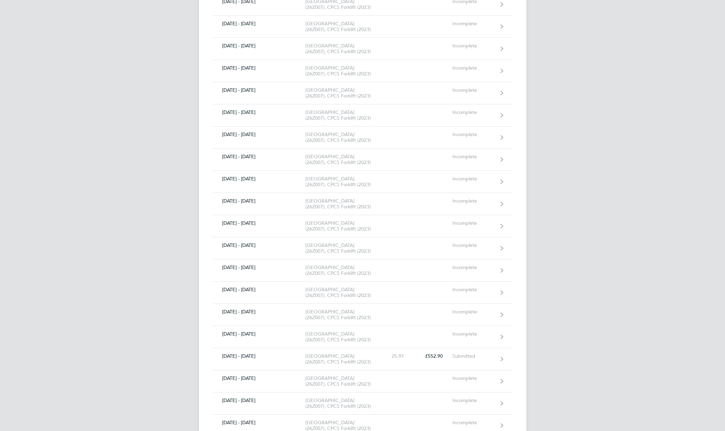
scroll to position [2254, 0]
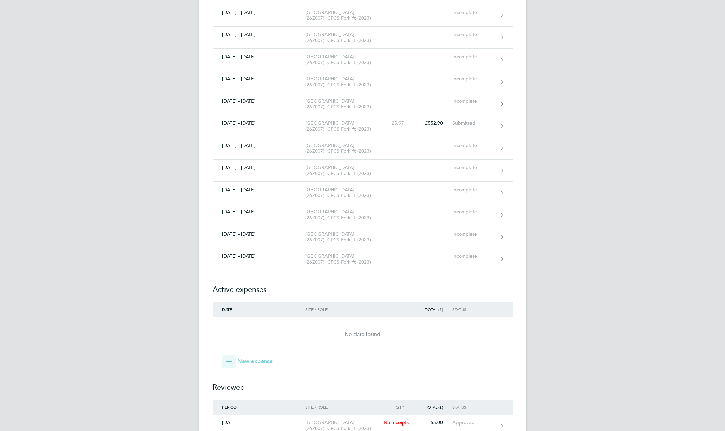
click at [242, 363] on span "New expense" at bounding box center [254, 362] width 35 height 8
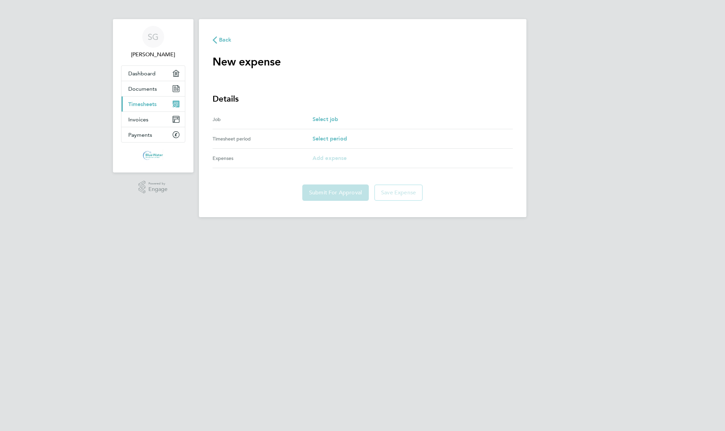
click at [328, 123] on div "Job Select job" at bounding box center [363, 119] width 300 height 19
click at [328, 119] on span "Select job" at bounding box center [325, 119] width 26 height 6
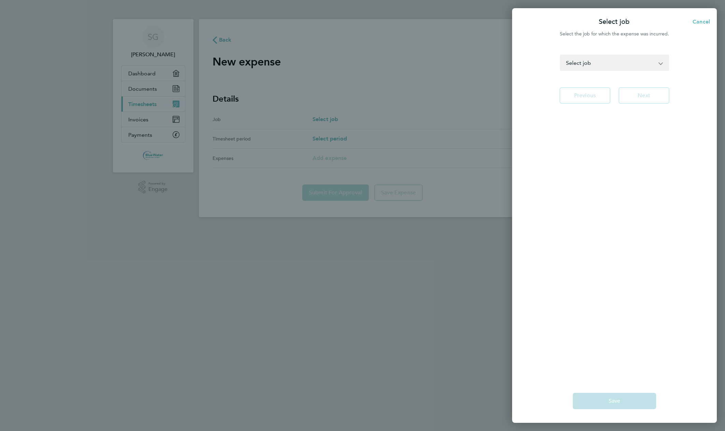
click at [646, 61] on select "Pen Y Dre School (26Z006) - CPCS Forklift (2023) Cowbridge Primary School (26Z0…" at bounding box center [611, 62] width 100 height 15
click at [561, 55] on select "Pen Y Dre School (26Z006) - CPCS Forklift (2023) Cowbridge Primary School (26Z0…" at bounding box center [611, 62] width 100 height 15
click at [641, 59] on select "Pen Y Dre School (26Z006) - CPCS Forklift (2023) Cowbridge Primary School (26Z0…" at bounding box center [611, 62] width 100 height 15
click at [561, 55] on select "Pen Y Dre School (26Z006) - CPCS Forklift (2023) Cowbridge Primary School (26Z0…" at bounding box center [611, 62] width 100 height 15
click at [632, 64] on select "Pen Y Dre School (26Z006) - CPCS Forklift (2023) Cowbridge Primary School (26Z0…" at bounding box center [611, 62] width 100 height 15
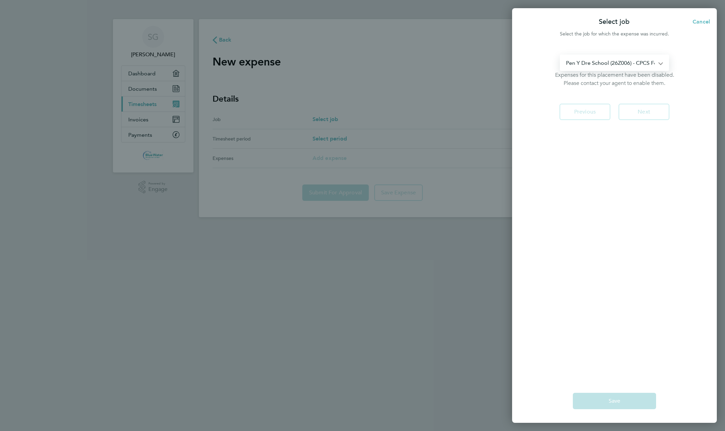
click at [561, 55] on select "Pen Y Dre School (26Z006) - CPCS Forklift (2023) Cowbridge Primary School (26Z0…" at bounding box center [611, 62] width 100 height 15
click at [628, 64] on select "Pen Y Dre School (26Z006) - CPCS Forklift (2023) Cowbridge Primary School (26Z0…" at bounding box center [611, 62] width 100 height 15
select select "178536"
click at [561, 55] on select "Pen Y Dre School (26Z006) - CPCS Forklift (2023) Cowbridge Primary School (26Z0…" at bounding box center [611, 62] width 100 height 15
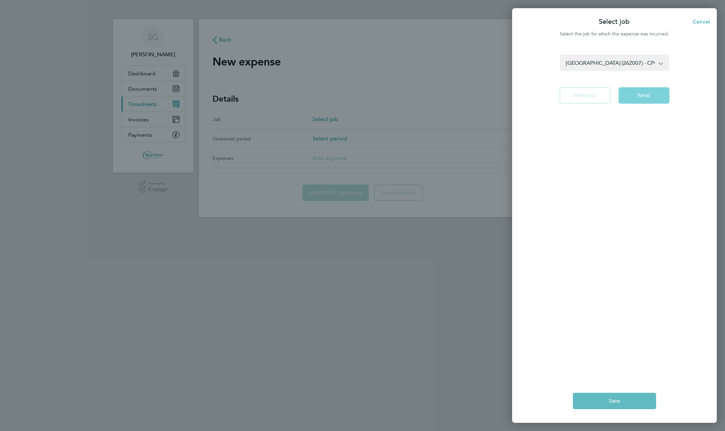
click at [647, 97] on span "Next" at bounding box center [644, 95] width 13 height 7
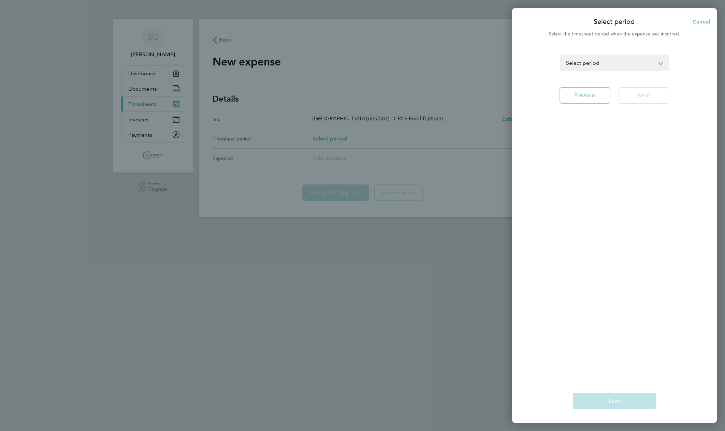
click at [636, 68] on select "12 - 18 Aug 2023 19 - 25 Aug 2023 26 Aug - 01 Sep 2023 02 - 08 Sep 2023 09 - 15…" at bounding box center [611, 62] width 100 height 15
select select "111: Object"
click at [561, 55] on select "12 - 18 Aug 2023 19 - 25 Aug 2023 26 Aug - 01 Sep 2023 02 - 08 Sep 2023 09 - 15…" at bounding box center [611, 62] width 100 height 15
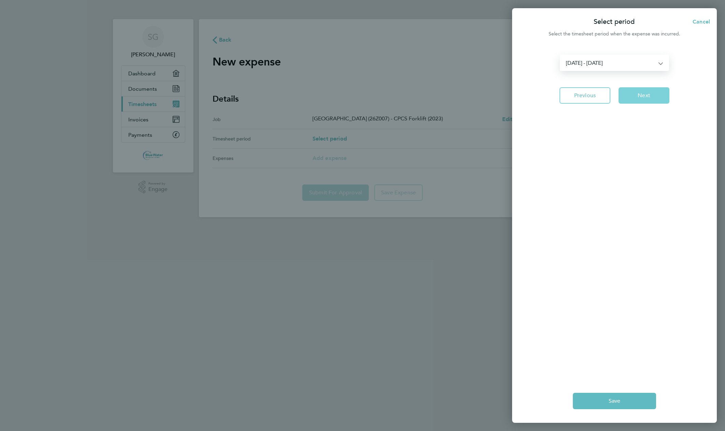
click at [646, 94] on span "Next" at bounding box center [644, 95] width 13 height 7
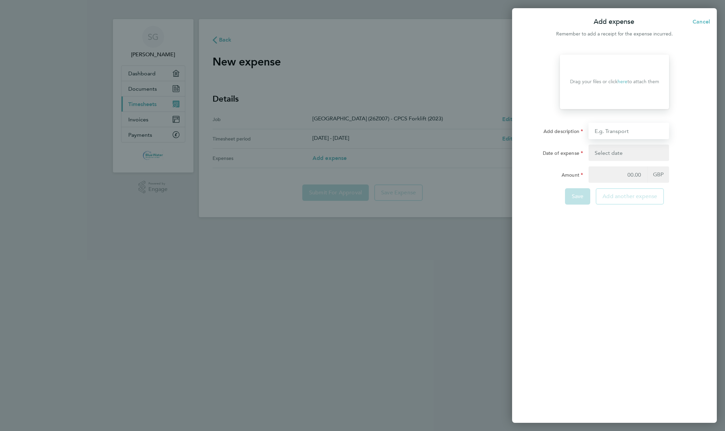
click at [617, 130] on input "Add description" at bounding box center [628, 131] width 81 height 16
click at [617, 130] on input "test 3 fro worker" at bounding box center [628, 131] width 81 height 16
type input "test 3 from worker"
click at [628, 158] on button "button" at bounding box center [628, 153] width 81 height 16
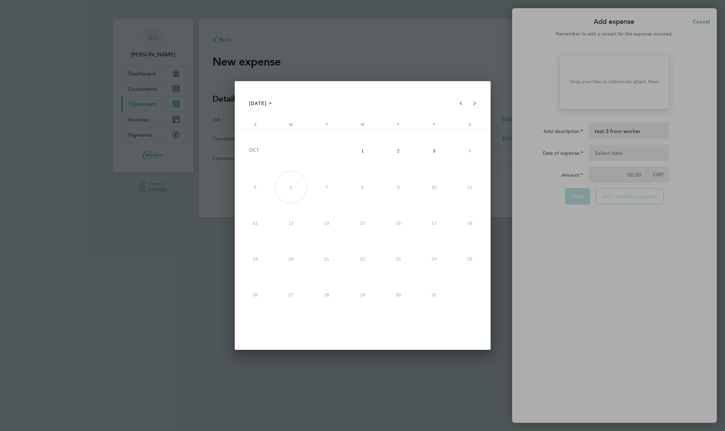
click at [385, 151] on span "2" at bounding box center [398, 151] width 32 height 34
type input "02 Oct 25"
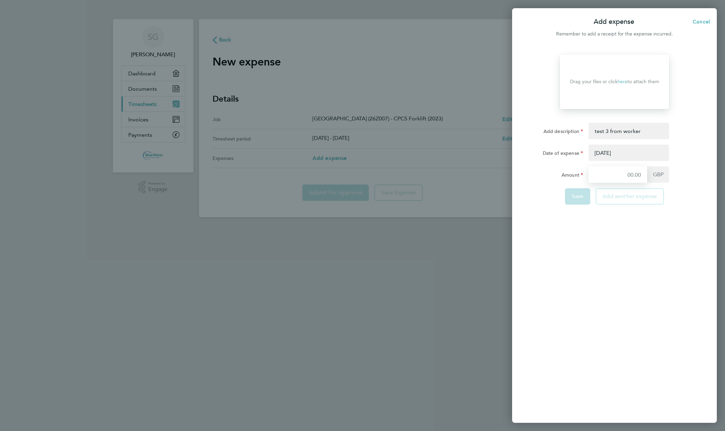
click at [631, 176] on input "Amount" at bounding box center [617, 174] width 59 height 16
type input "12"
click at [613, 229] on div "Drop your files here Supported files: JPG, JPEG, PNG or PDF Drag your files or …" at bounding box center [614, 234] width 205 height 377
click at [578, 194] on span "Save" at bounding box center [578, 196] width 12 height 7
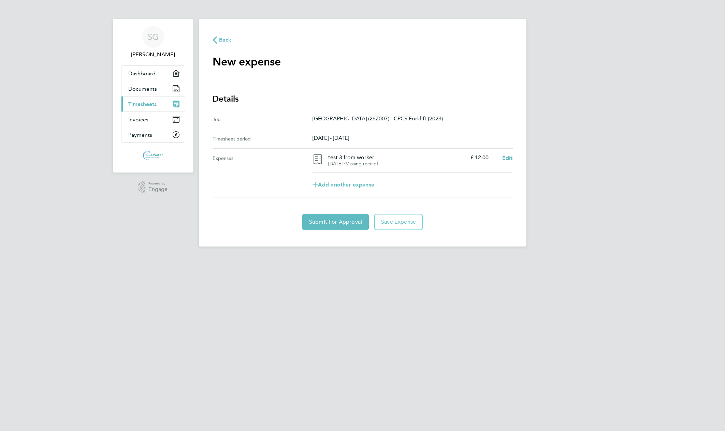
click at [332, 210] on main "Back New expense expense descripion placeholder Details Job Abergavenny School …" at bounding box center [363, 133] width 328 height 228
click at [330, 219] on span "Submit For Approval" at bounding box center [335, 222] width 53 height 7
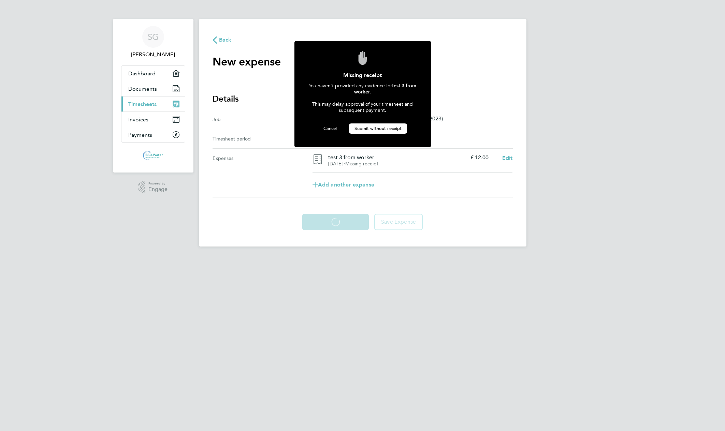
click at [363, 128] on span "Submit without receipt" at bounding box center [377, 129] width 47 height 6
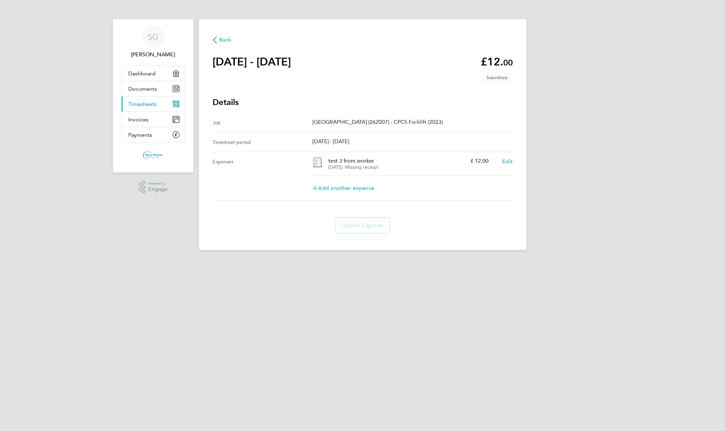
click at [344, 28] on main "Back 27 Sep - 03 Oct 2025 £12. 00 expense descripion placeholder Submitted Deta…" at bounding box center [363, 134] width 328 height 231
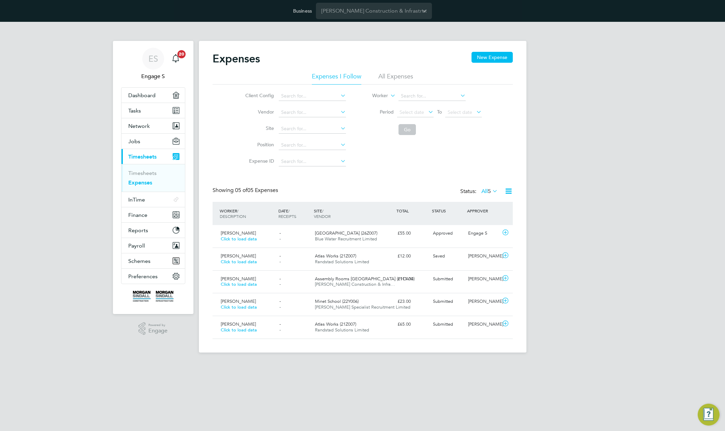
click at [396, 72] on li "All Expenses" at bounding box center [395, 78] width 35 height 12
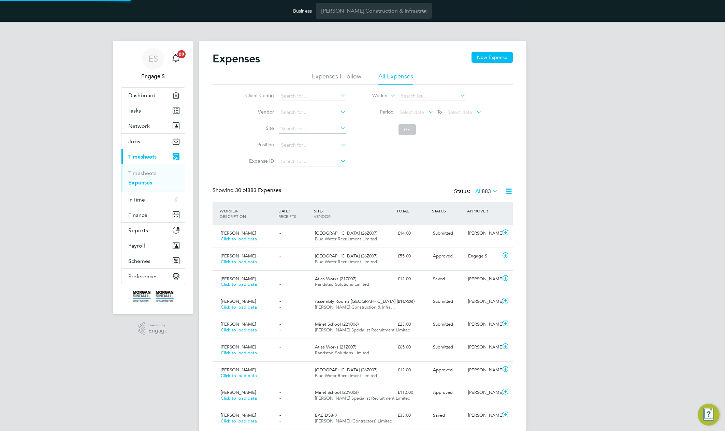
scroll to position [3, 3]
click at [450, 239] on div "[PERSON_NAME] Click to load data - - [GEOGRAPHIC_DATA] (26Z007) Blue Water Recr…" at bounding box center [363, 236] width 300 height 23
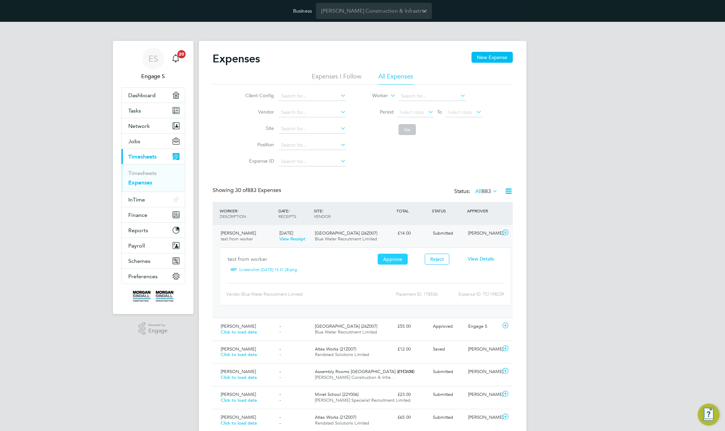
click at [397, 260] on button "Approve" at bounding box center [393, 259] width 30 height 11
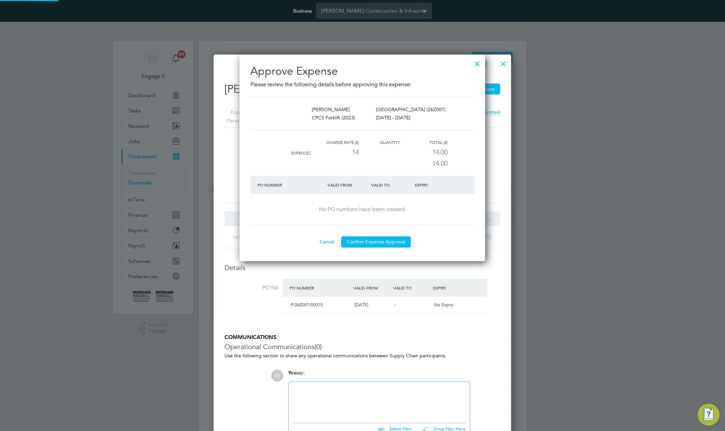
click at [377, 241] on button "Confirm Expense Approval" at bounding box center [376, 241] width 70 height 11
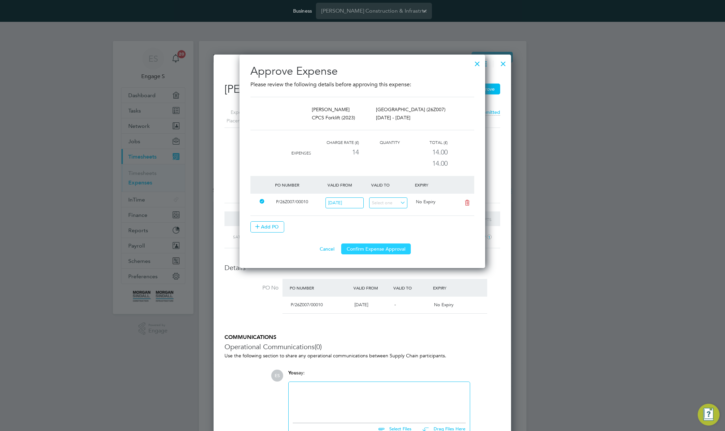
click at [373, 254] on button "Confirm Expense Approval" at bounding box center [376, 249] width 70 height 11
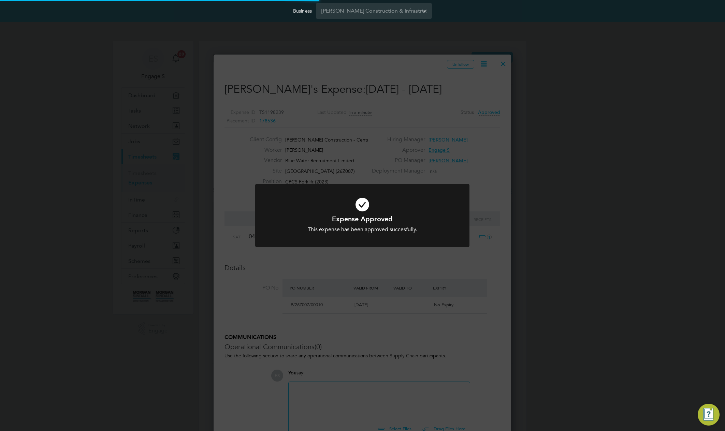
click at [508, 67] on div "Expense Approved This expense has been approved succesfully. Cancel Okay" at bounding box center [362, 215] width 725 height 431
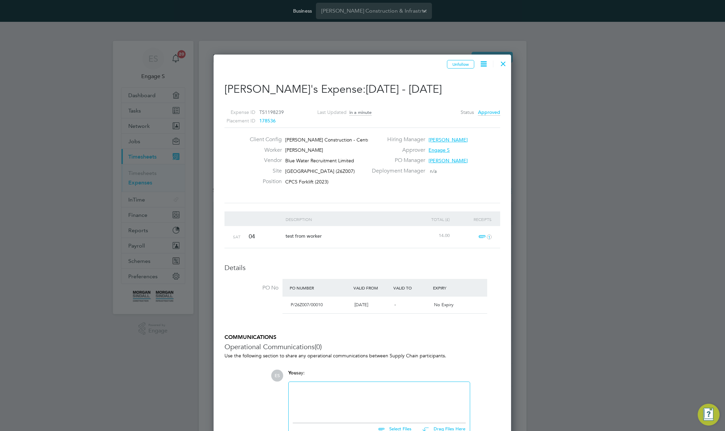
drag, startPoint x: 501, startPoint y: 60, endPoint x: 384, endPoint y: 29, distance: 121.6
click at [501, 61] on div at bounding box center [503, 62] width 12 height 12
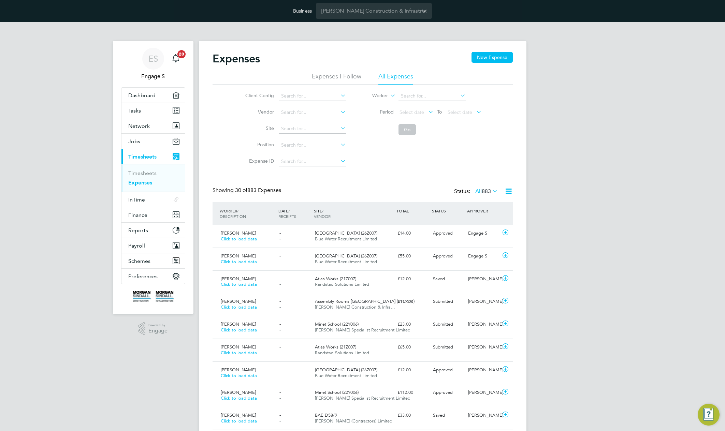
click at [143, 181] on link "Expenses" at bounding box center [140, 182] width 24 height 6
click at [137, 215] on span "Finance" at bounding box center [137, 215] width 19 height 6
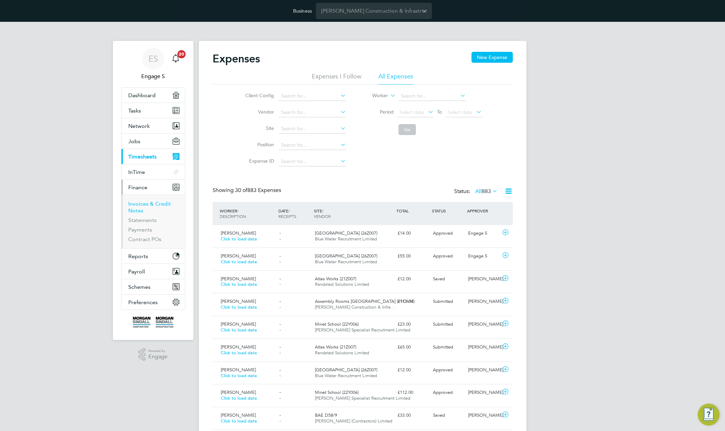
click at [132, 204] on link "Invoices & Credit Notes" at bounding box center [149, 207] width 43 height 13
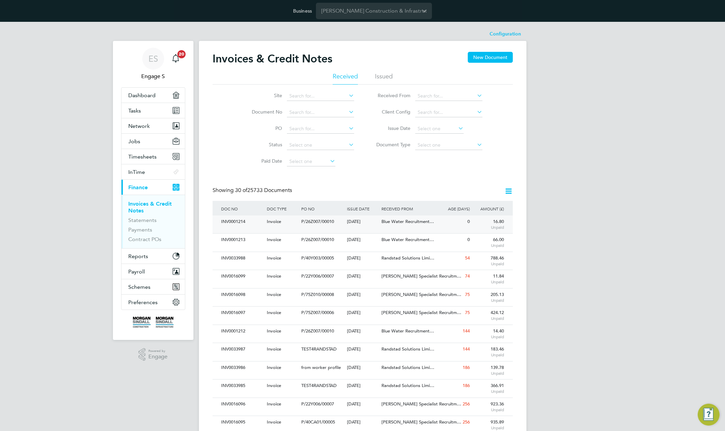
click at [405, 220] on span "Blue Water Recruitment…" at bounding box center [407, 222] width 53 height 6
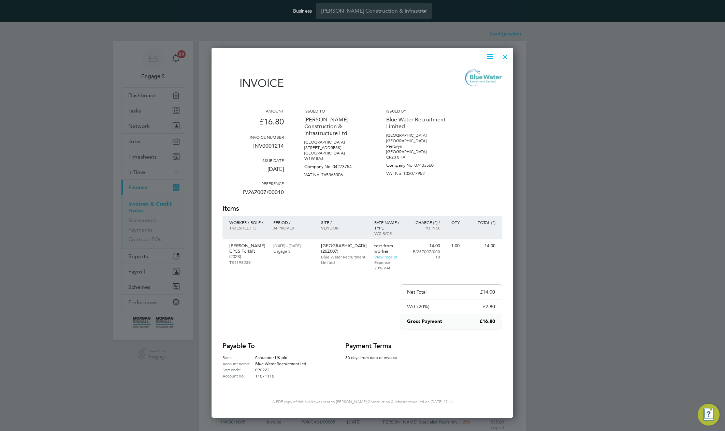
click at [487, 57] on icon at bounding box center [489, 57] width 9 height 9
click at [471, 73] on li "Download Invoice" at bounding box center [469, 73] width 47 height 10
click at [490, 56] on icon at bounding box center [489, 57] width 9 height 9
click at [473, 73] on li "Download Invoice" at bounding box center [469, 73] width 47 height 10
click at [507, 56] on div at bounding box center [505, 55] width 12 height 12
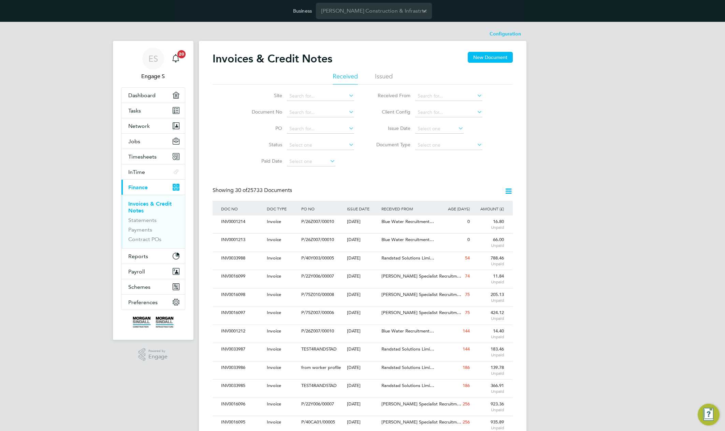
click at [381, 180] on div "Invoices & Credit Notes New Document Received Issued Site Document No PO Status…" at bounding box center [363, 414] width 300 height 725
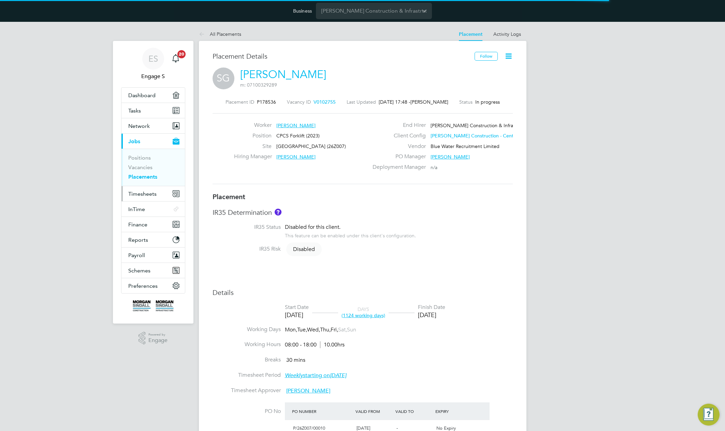
click at [142, 193] on span "Timesheets" at bounding box center [142, 194] width 28 height 6
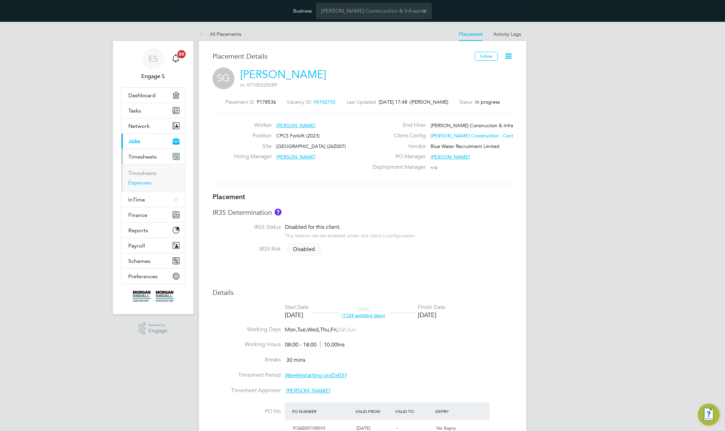
click at [143, 184] on link "Expenses" at bounding box center [139, 182] width 23 height 6
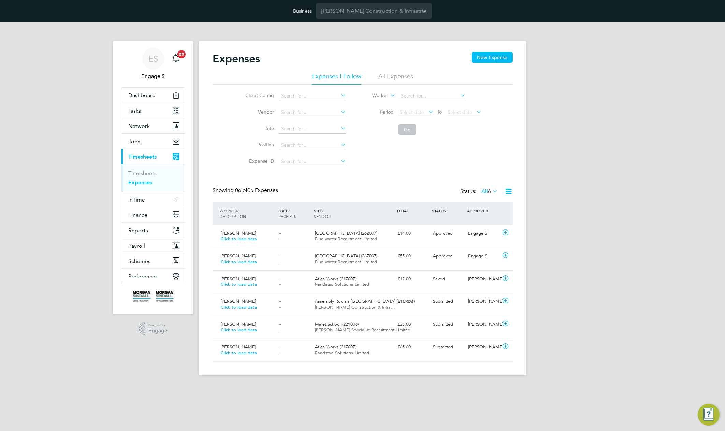
click at [395, 78] on li "All Expenses" at bounding box center [395, 78] width 35 height 12
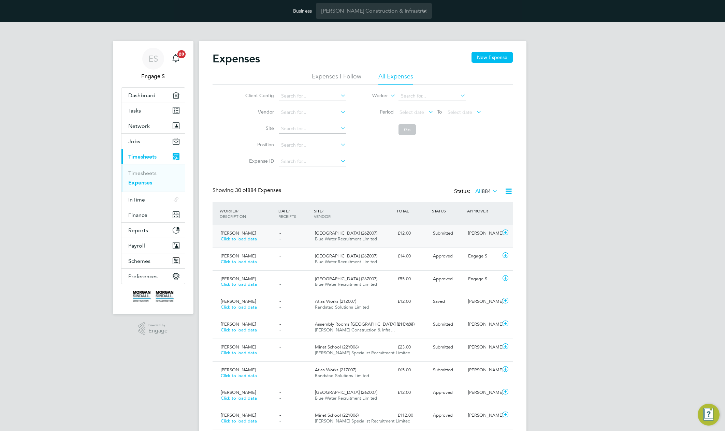
click at [413, 237] on div "£12.00" at bounding box center [412, 233] width 35 height 11
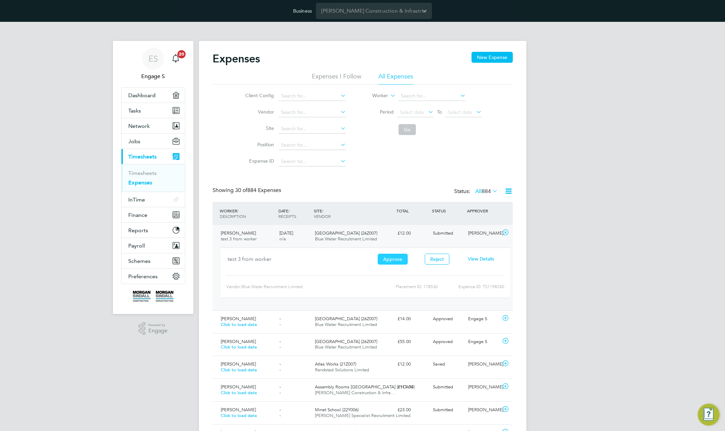
click at [399, 260] on button "Approve" at bounding box center [393, 259] width 30 height 11
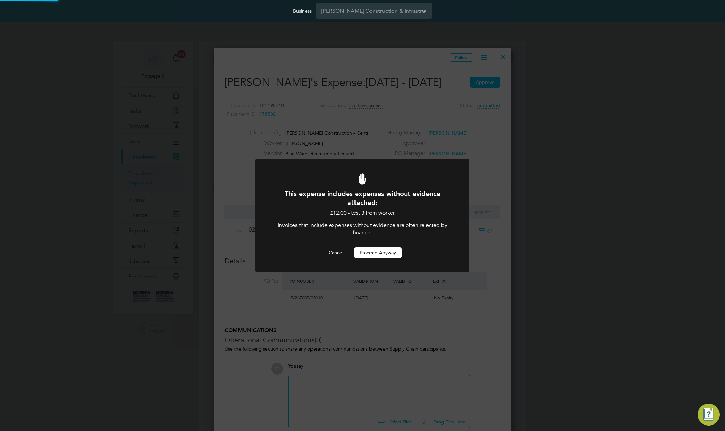
click at [380, 253] on button "Proceed Anyway" at bounding box center [377, 252] width 47 height 11
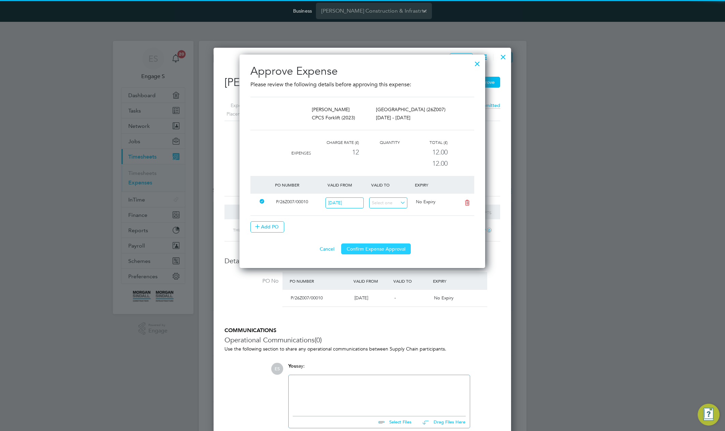
click at [372, 244] on button "Confirm Expense Approval" at bounding box center [376, 249] width 70 height 11
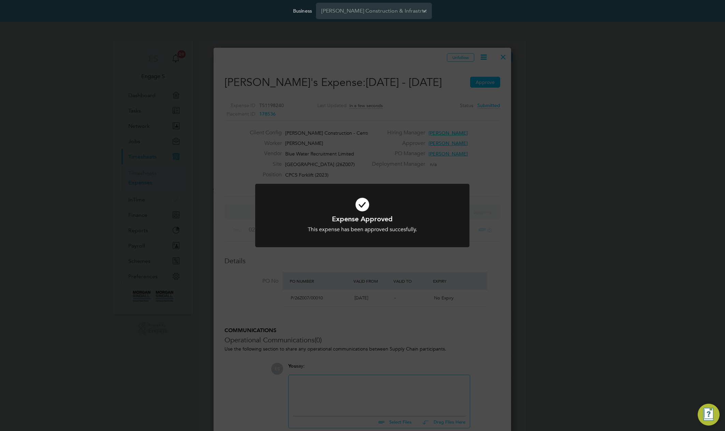
click at [447, 143] on div "Expense Approved This expense has been approved succesfully. Cancel Okay" at bounding box center [362, 215] width 725 height 431
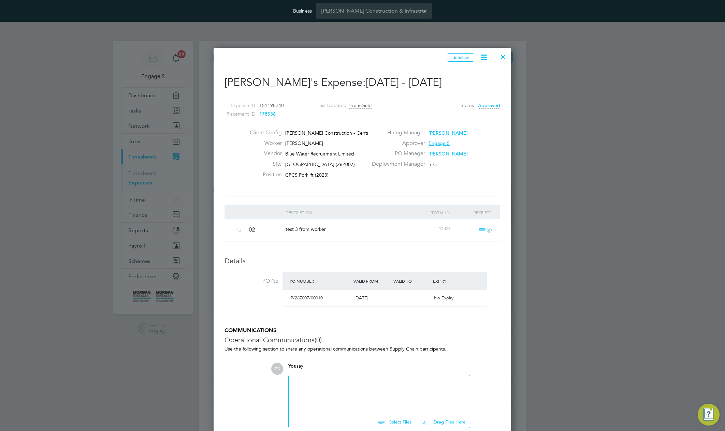
click at [504, 56] on div at bounding box center [503, 55] width 12 height 12
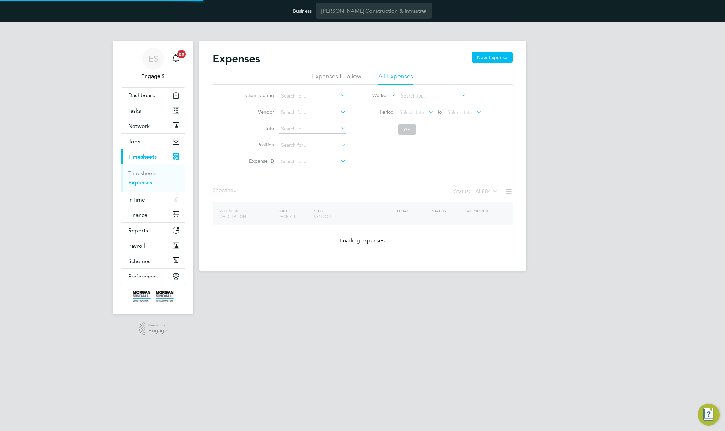
click at [547, 131] on div "ES Engage S Notifications 20 Applications: Dashboard Tasks Network Team Members…" at bounding box center [362, 152] width 725 height 260
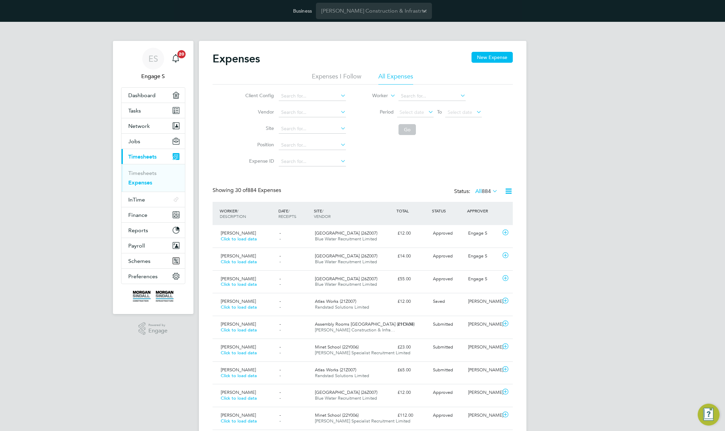
click at [249, 59] on h2 "Expenses" at bounding box center [236, 59] width 47 height 14
click at [223, 56] on h2 "Expenses" at bounding box center [236, 59] width 47 height 14
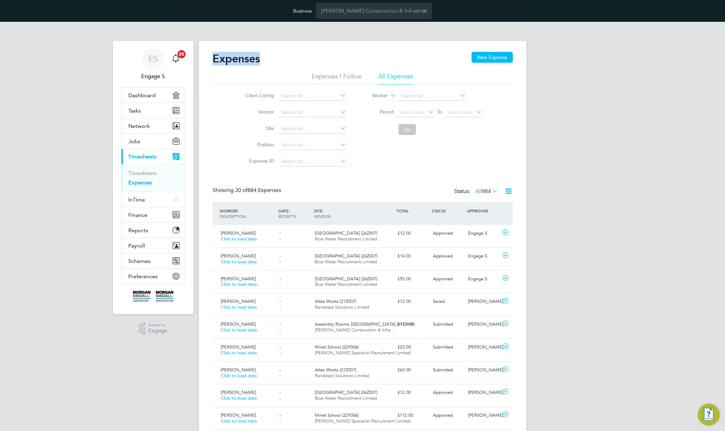
click at [223, 56] on h2 "Expenses" at bounding box center [236, 59] width 47 height 14
drag, startPoint x: 245, startPoint y: 35, endPoint x: 230, endPoint y: 36, distance: 15.0
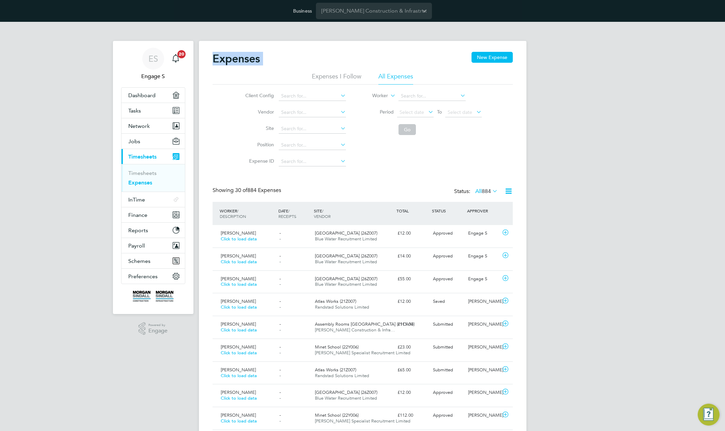
drag, startPoint x: 232, startPoint y: 35, endPoint x: 257, endPoint y: 54, distance: 31.9
click at [257, 56] on h2 "Expenses" at bounding box center [236, 59] width 47 height 14
click at [256, 57] on h2 "Expenses" at bounding box center [236, 59] width 47 height 14
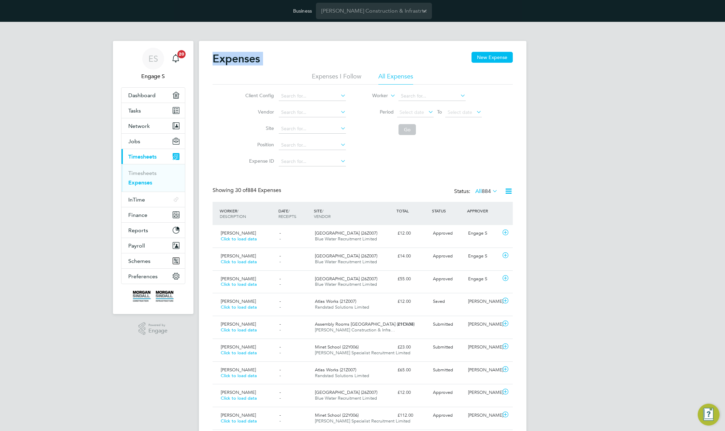
drag, startPoint x: 256, startPoint y: 58, endPoint x: 233, endPoint y: 66, distance: 24.7
click at [233, 66] on div "Expenses New Expense" at bounding box center [363, 62] width 300 height 20
click at [243, 74] on ul "Expenses I Follow All Expenses" at bounding box center [363, 78] width 300 height 12
click at [265, 61] on div "Expenses New Expense" at bounding box center [363, 62] width 300 height 20
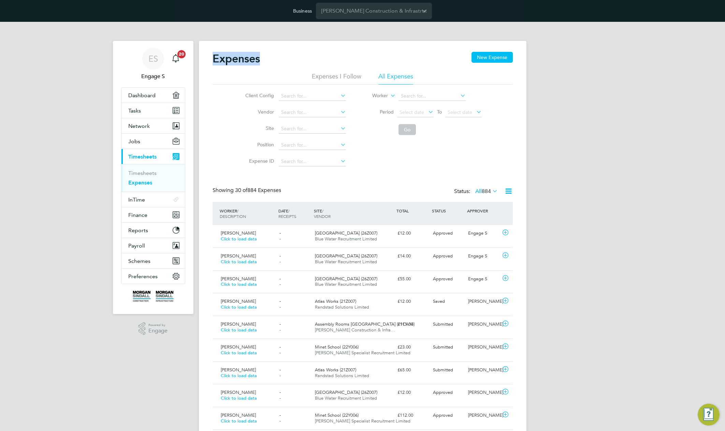
drag, startPoint x: 270, startPoint y: 60, endPoint x: 245, endPoint y: 64, distance: 25.2
click at [245, 64] on h2 "Expenses" at bounding box center [236, 59] width 47 height 14
click at [282, 68] on div "Expenses New Expense" at bounding box center [363, 62] width 300 height 20
click at [247, 59] on h2 "Expenses" at bounding box center [236, 59] width 47 height 14
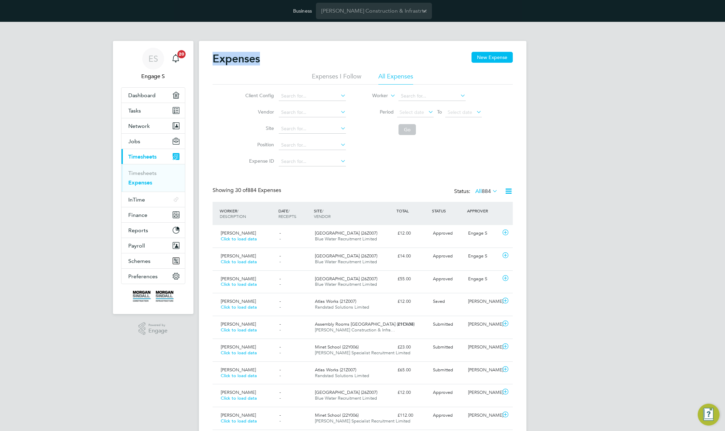
click at [247, 59] on h2 "Expenses" at bounding box center [236, 59] width 47 height 14
click at [240, 71] on div "Expenses New Expense" at bounding box center [363, 62] width 300 height 20
drag, startPoint x: 240, startPoint y: 71, endPoint x: 294, endPoint y: 75, distance: 54.8
click at [242, 71] on div "Expenses New Expense" at bounding box center [363, 62] width 300 height 20
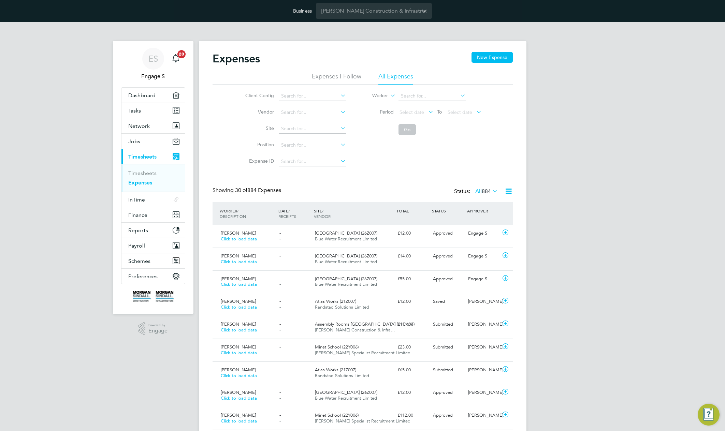
click at [308, 75] on ul "Expenses I Follow All Expenses" at bounding box center [363, 78] width 300 height 12
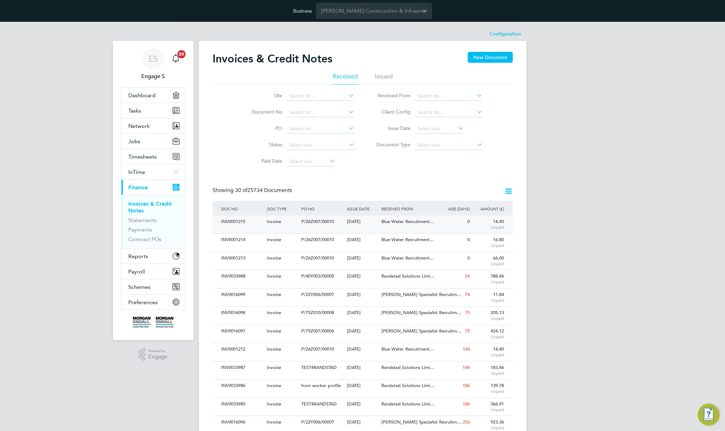
click at [449, 220] on div "0" at bounding box center [454, 222] width 34 height 13
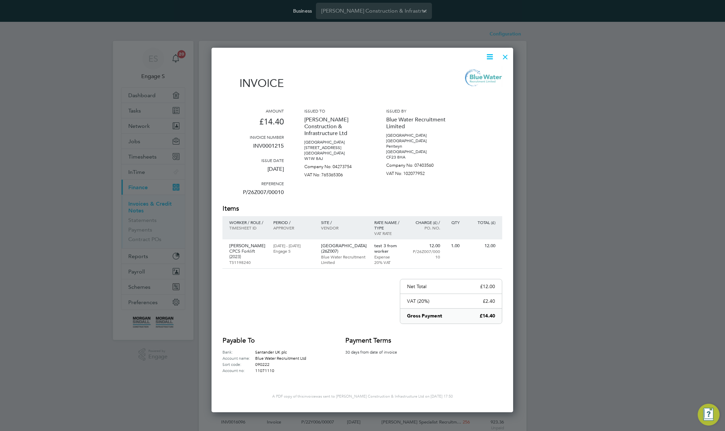
click at [489, 56] on icon at bounding box center [489, 57] width 9 height 9
click at [472, 72] on li "Download Invoice" at bounding box center [469, 73] width 47 height 10
click at [406, 67] on div "Invoice" at bounding box center [362, 82] width 280 height 30
click at [508, 57] on div at bounding box center [505, 55] width 12 height 12
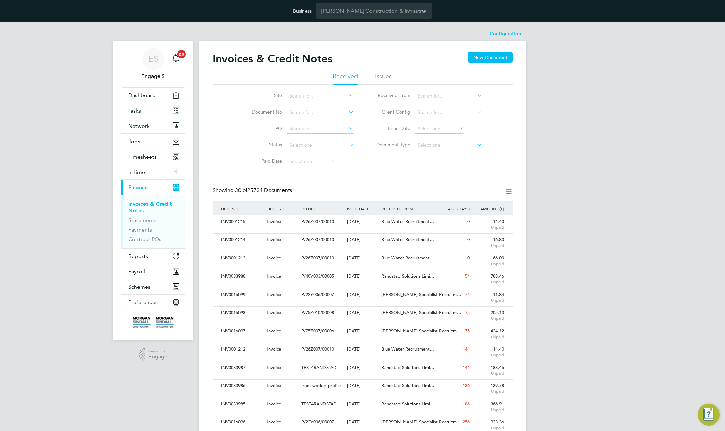
click at [297, 44] on div "Invoices & Credit Notes New Document Received Issued Site Document No PO Status…" at bounding box center [363, 419] width 328 height 756
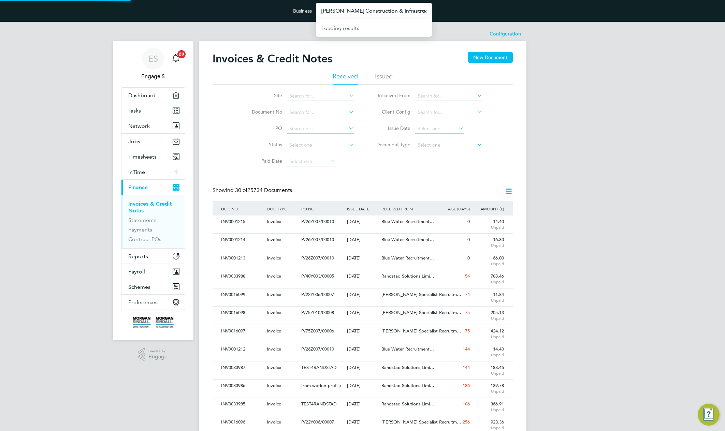
click at [394, 16] on input "[PERSON_NAME] Construction & Infrastructure Ltd" at bounding box center [374, 11] width 116 height 16
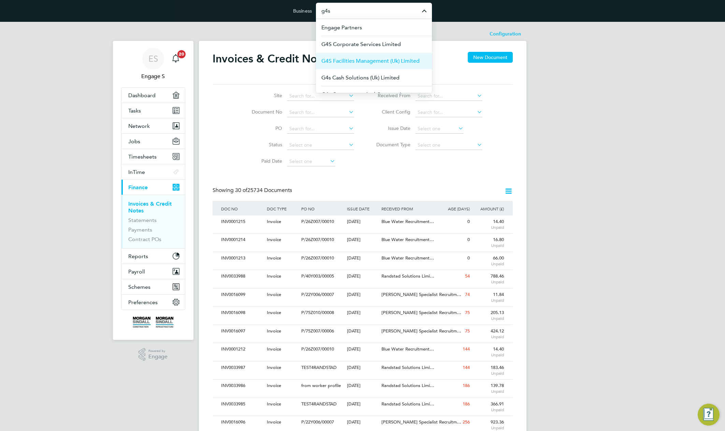
click at [358, 58] on span "G4S Facilities Management (Uk) Limited" at bounding box center [370, 61] width 98 height 8
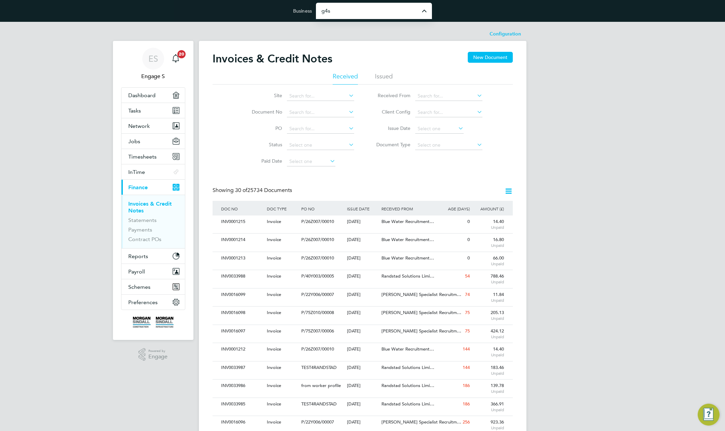
type input "G4S Facilities Management (Uk) Limited"
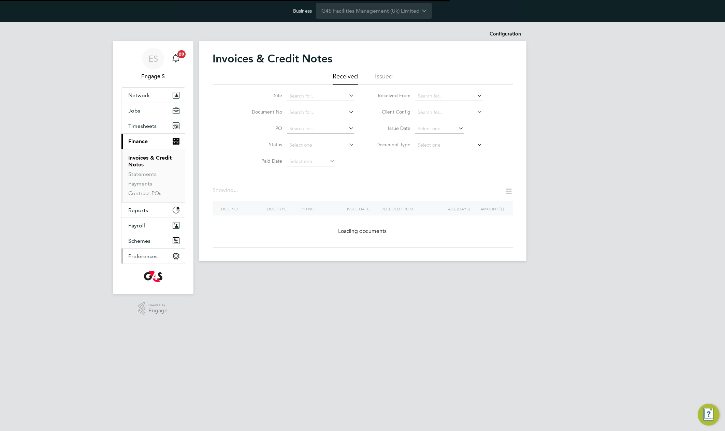
click at [145, 254] on span "Preferences" at bounding box center [142, 256] width 29 height 6
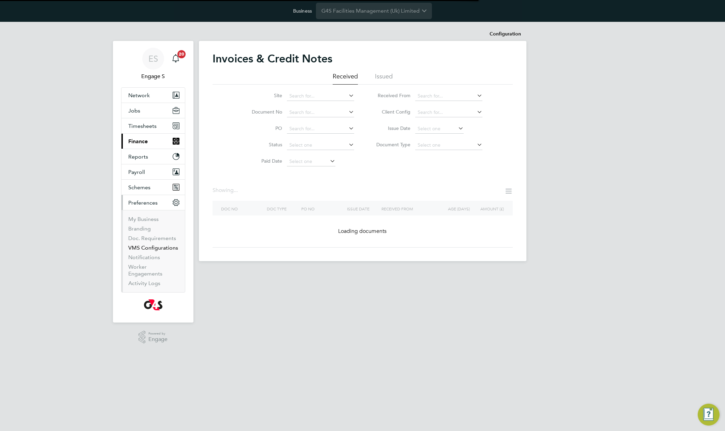
click at [149, 248] on link "VMS Configurations" at bounding box center [153, 248] width 50 height 6
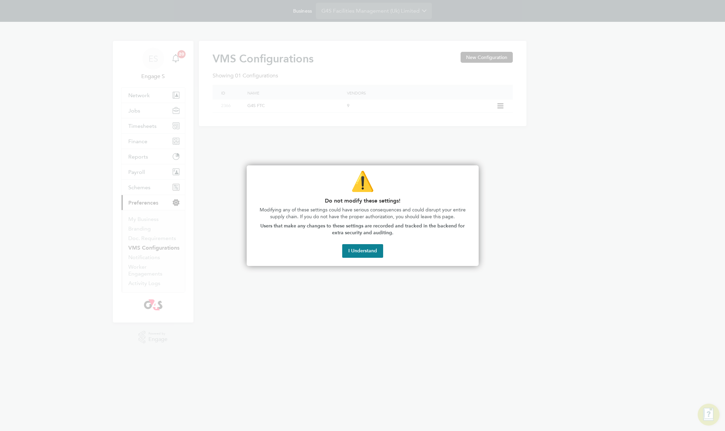
click at [352, 249] on button "I Understand" at bounding box center [362, 251] width 41 height 14
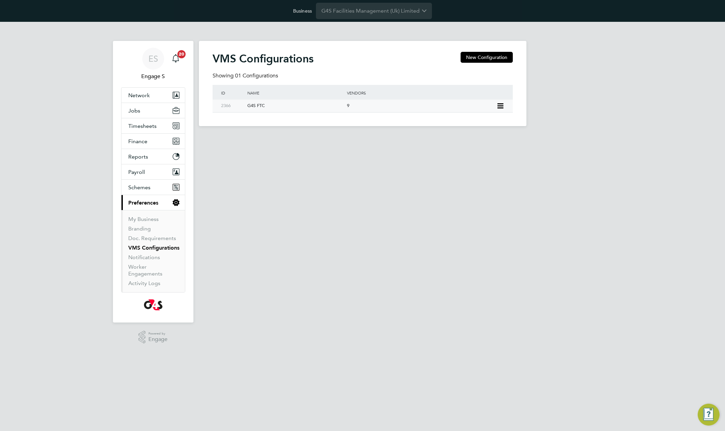
click at [326, 107] on div "G4S FTC" at bounding box center [293, 106] width 103 height 13
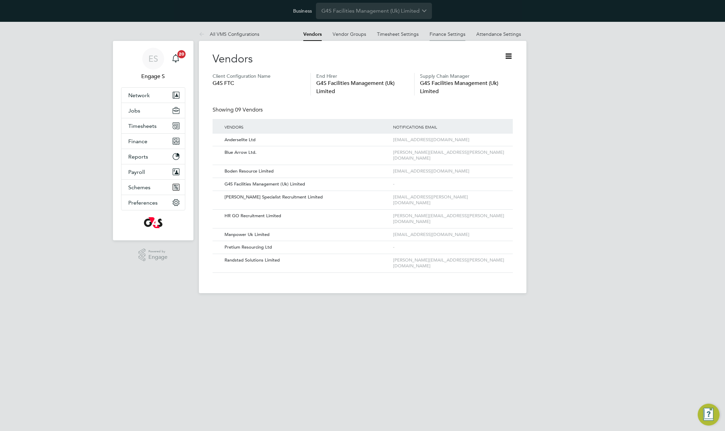
click at [461, 34] on link "Finance Settings" at bounding box center [448, 34] width 36 height 6
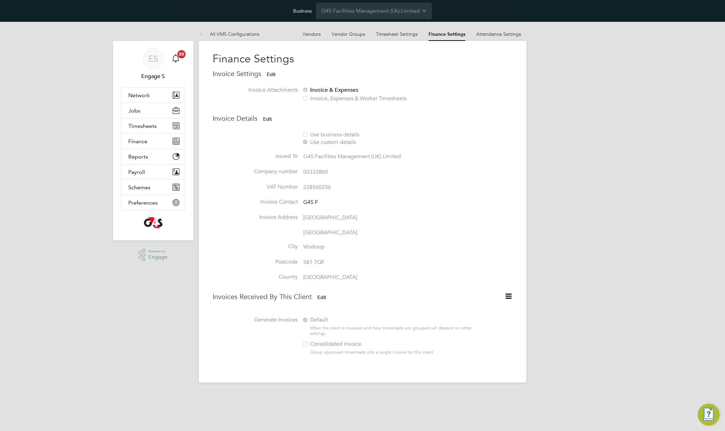
click at [322, 294] on button "Edit" at bounding box center [322, 297] width 20 height 11
click at [381, 181] on li "Company number 03333860" at bounding box center [352, 175] width 279 height 15
click at [324, 297] on button "Cancel" at bounding box center [325, 297] width 26 height 11
click at [147, 128] on span "Timesheets" at bounding box center [142, 126] width 28 height 6
click at [146, 144] on link "Timesheets" at bounding box center [142, 142] width 28 height 6
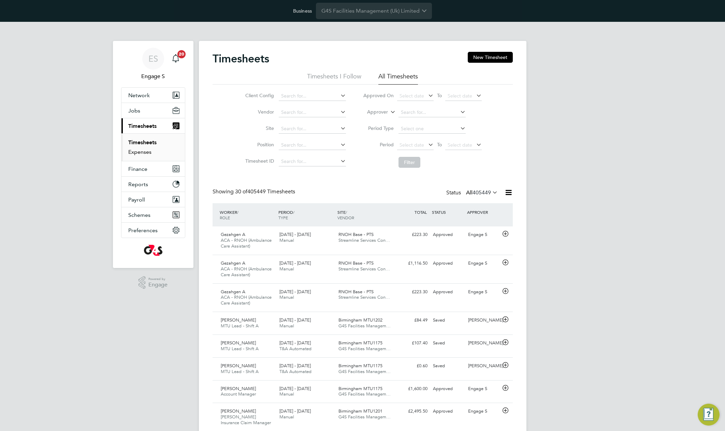
click at [139, 152] on link "Expenses" at bounding box center [139, 152] width 23 height 6
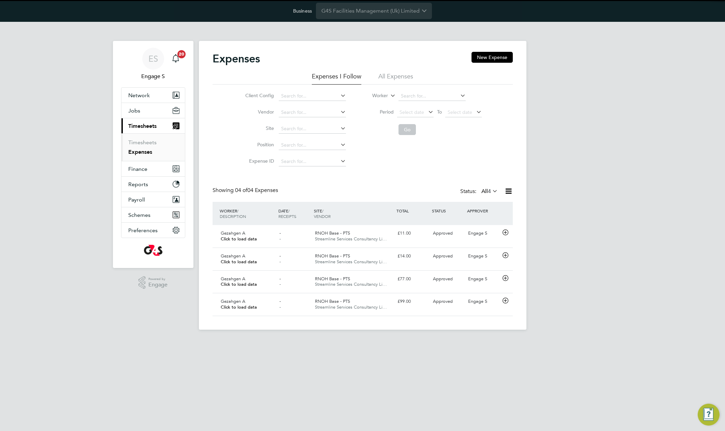
scroll to position [17, 59]
click at [494, 60] on button "New Expense" at bounding box center [491, 57] width 41 height 11
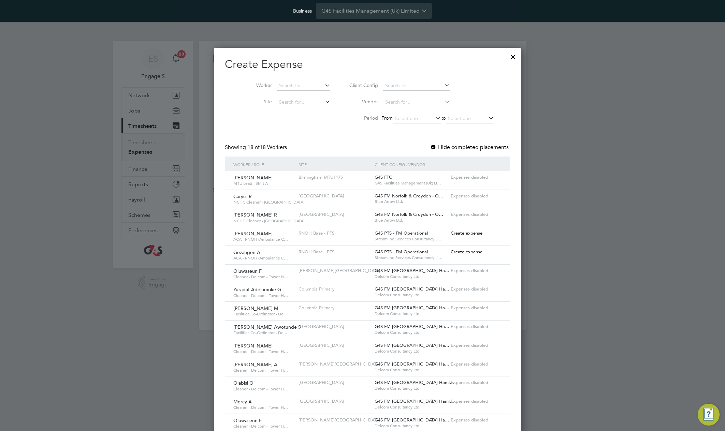
scroll to position [13, 74]
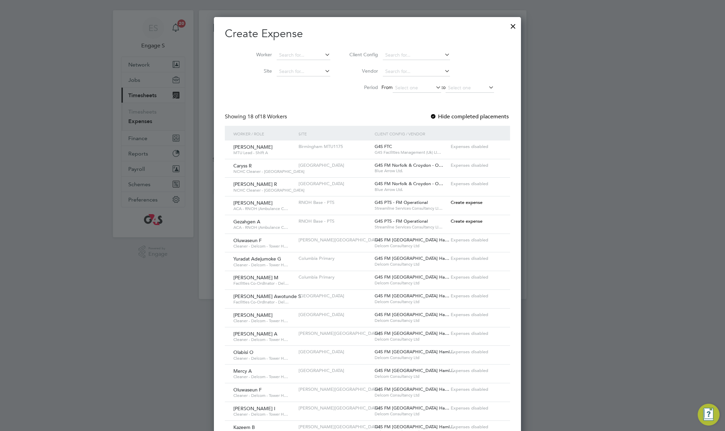
click at [460, 201] on span "Create expense" at bounding box center [467, 203] width 32 height 6
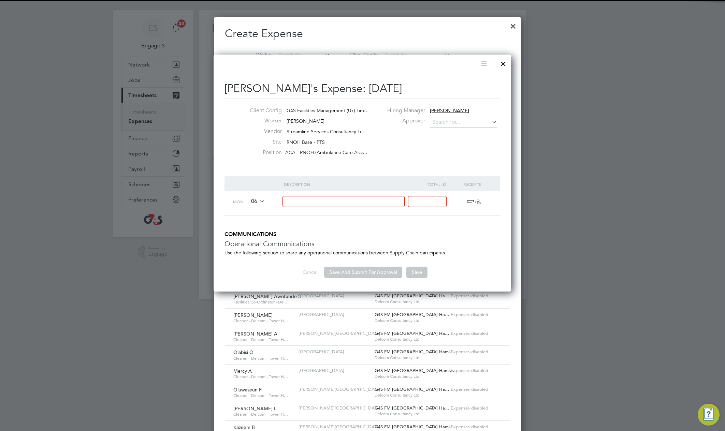
type input "Aaron P"
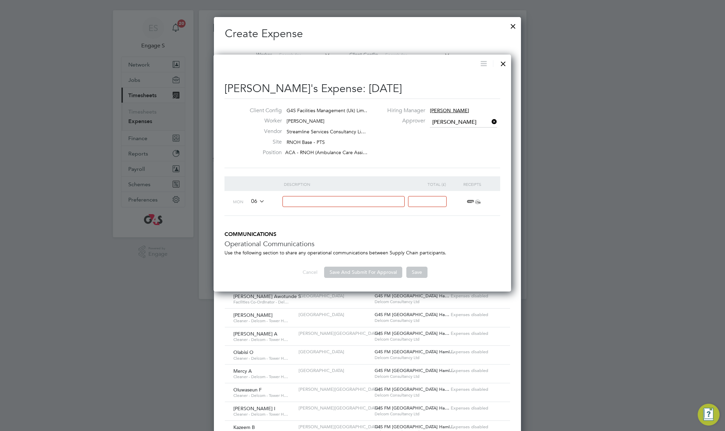
click at [369, 203] on input at bounding box center [343, 201] width 122 height 11
type input "test55"
click at [429, 206] on input at bounding box center [427, 201] width 39 height 11
type input "45"
click at [468, 201] on span "ï¼‹" at bounding box center [472, 202] width 15 height 8
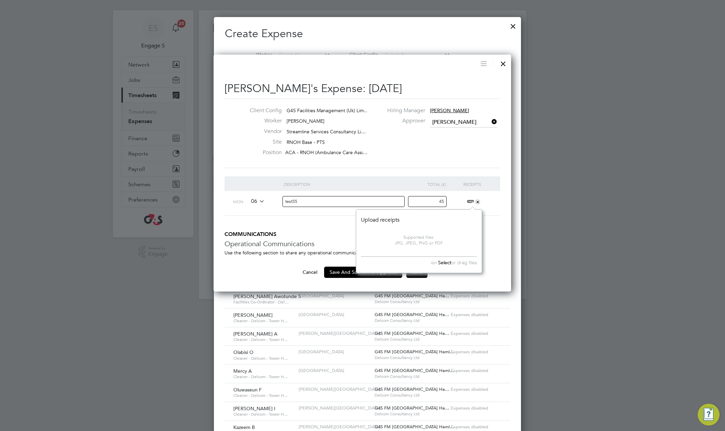
click at [301, 231] on ng-form "Description Total (£) Receipts Mon 06 test55 45 + COMMUNICATIONS Operational Co…" at bounding box center [362, 227] width 276 height 102
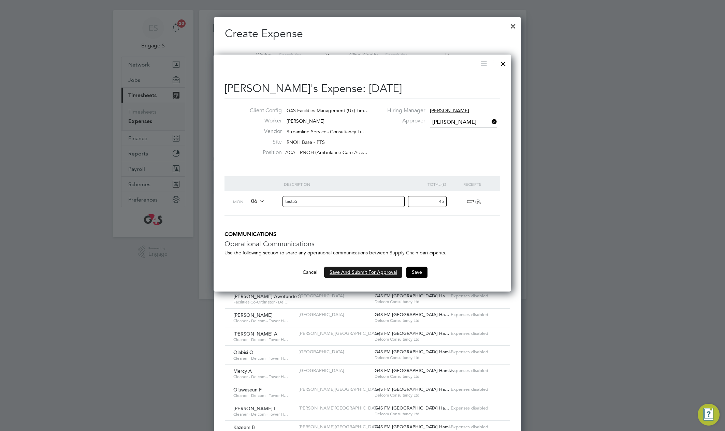
click at [353, 272] on button "Save And Submit For Approval" at bounding box center [363, 272] width 78 height 11
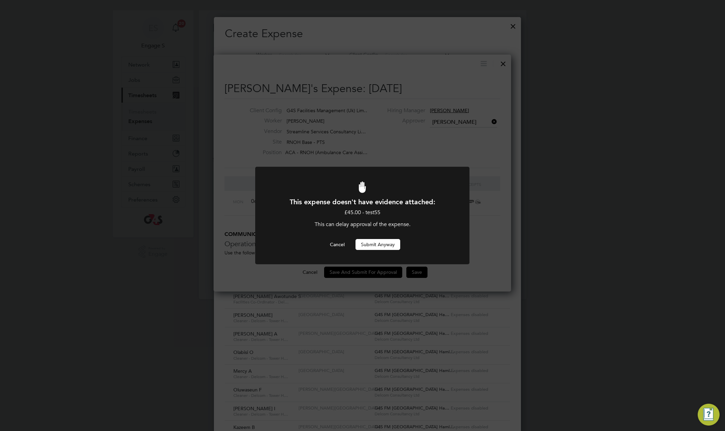
click at [379, 245] on button "Submit Anyway" at bounding box center [377, 244] width 45 height 11
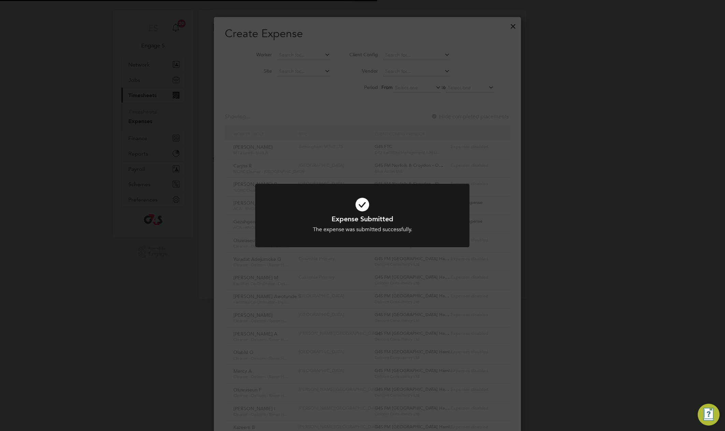
click at [361, 119] on div "Expense Submitted The expense was submitted successfully. Cancel Okay" at bounding box center [362, 215] width 725 height 431
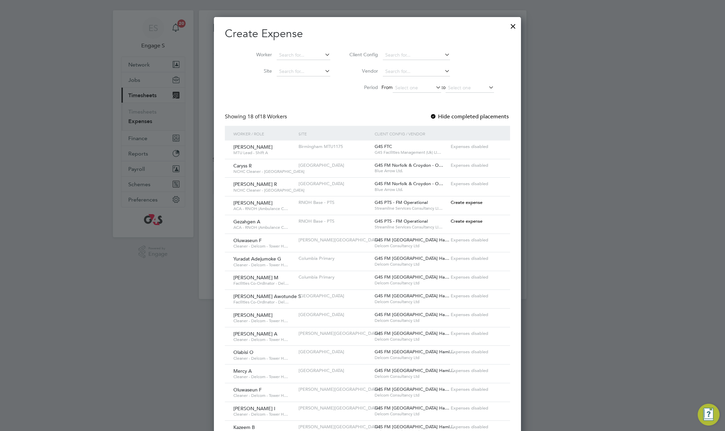
click at [507, 25] on div at bounding box center [513, 24] width 12 height 12
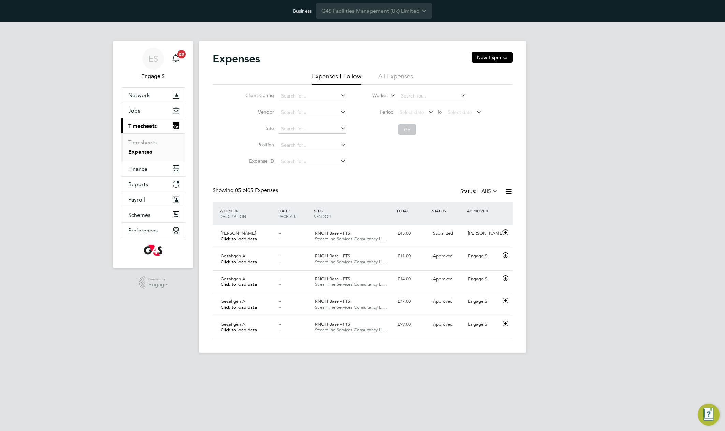
click at [394, 77] on li "All Expenses" at bounding box center [395, 78] width 35 height 12
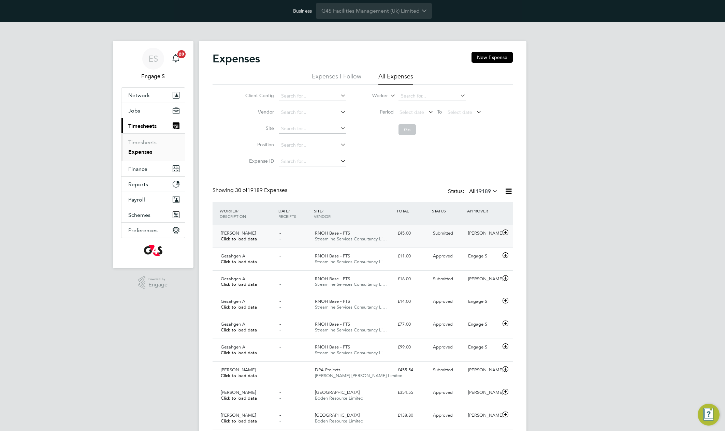
click at [431, 233] on div "Submitted" at bounding box center [447, 233] width 35 height 11
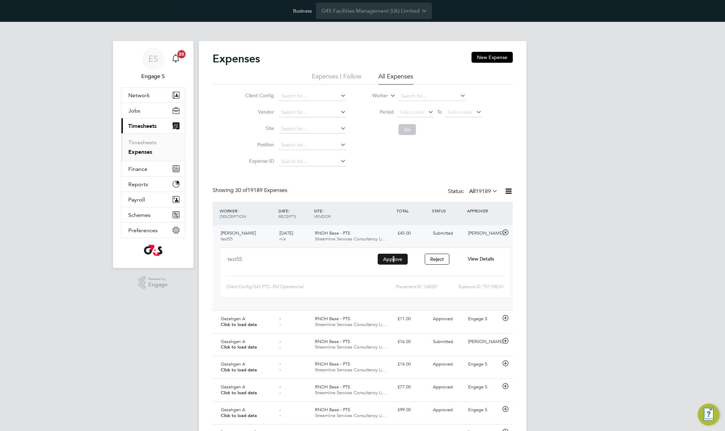
click at [395, 258] on button "Approve" at bounding box center [393, 259] width 30 height 11
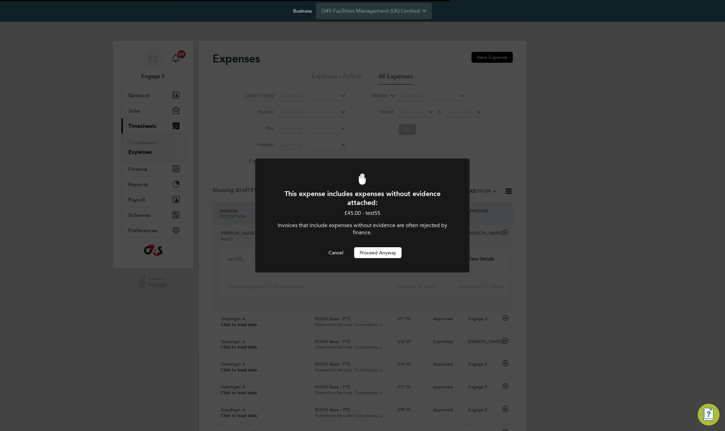
click at [394, 258] on div at bounding box center [362, 216] width 214 height 114
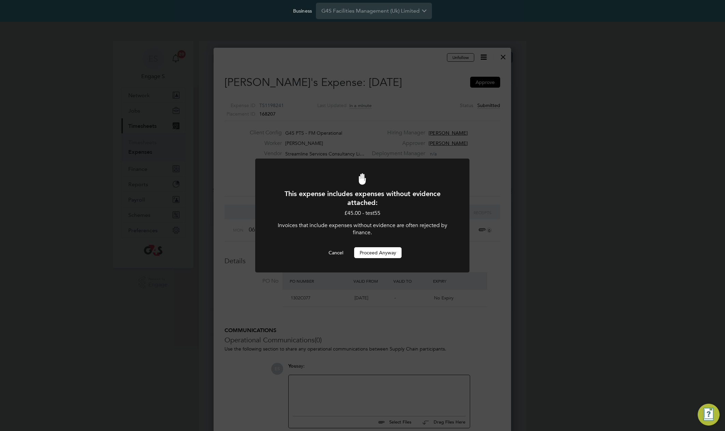
click at [392, 251] on button "Proceed Anyway" at bounding box center [377, 252] width 47 height 11
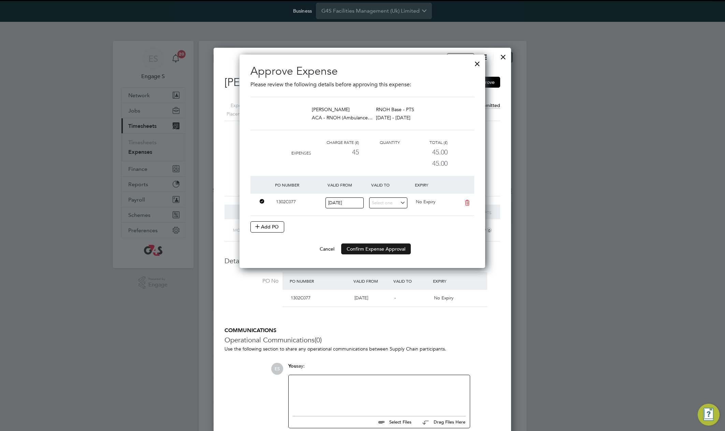
click at [384, 244] on button "Confirm Expense Approval" at bounding box center [376, 249] width 70 height 11
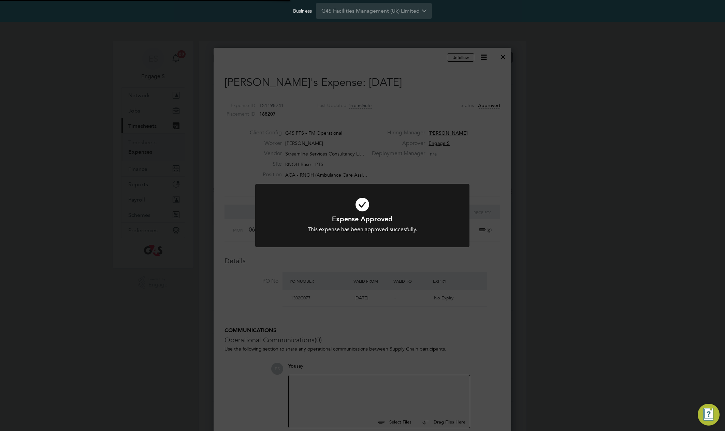
click at [452, 125] on div "Expense Approved This expense has been approved succesfully. Cancel Okay" at bounding box center [362, 215] width 725 height 431
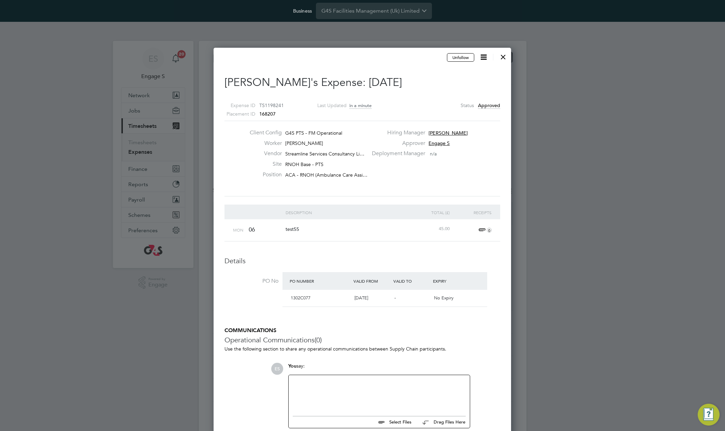
click at [482, 55] on icon at bounding box center [483, 57] width 9 height 9
click at [502, 56] on div at bounding box center [503, 55] width 12 height 12
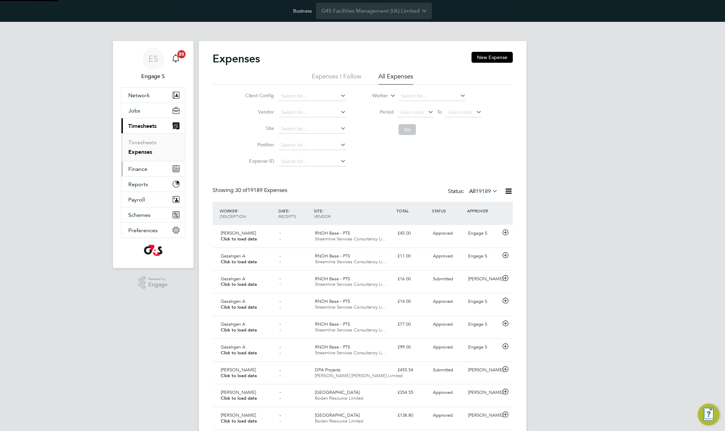
click at [139, 170] on span "Finance" at bounding box center [137, 169] width 19 height 6
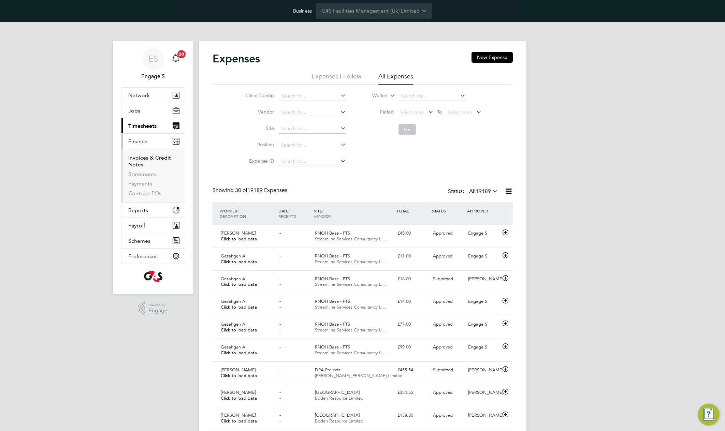
click at [133, 159] on link "Invoices & Credit Notes" at bounding box center [149, 161] width 43 height 13
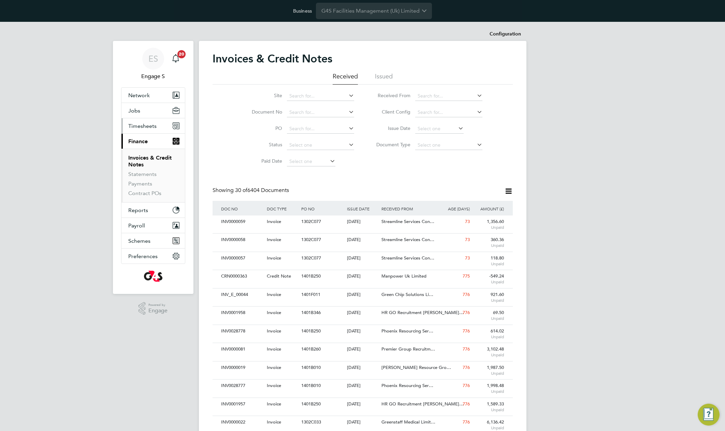
click at [141, 119] on button "Timesheets" at bounding box center [152, 125] width 63 height 15
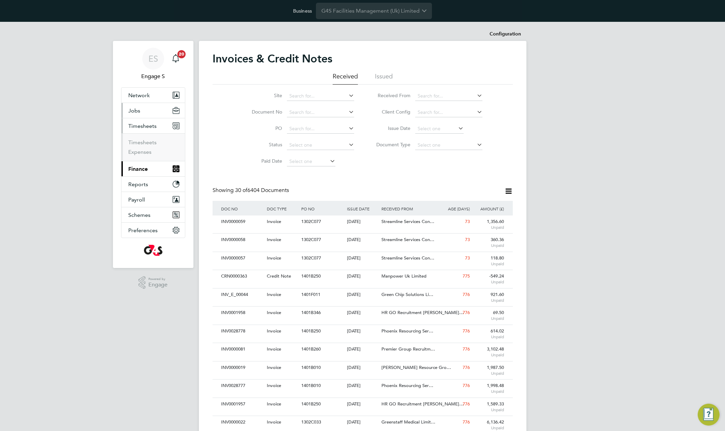
click at [136, 109] on span "Jobs" at bounding box center [134, 110] width 12 height 6
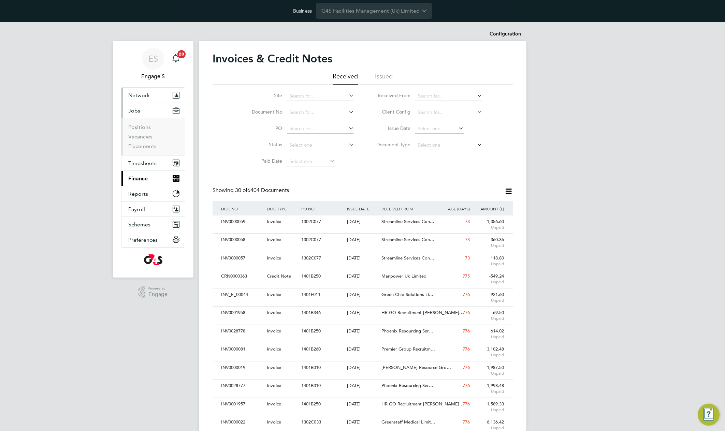
click at [141, 99] on button "Network" at bounding box center [152, 95] width 63 height 15
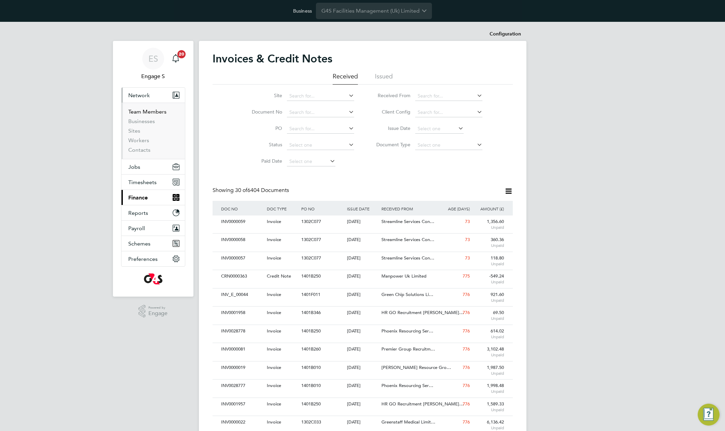
click at [141, 112] on link "Team Members" at bounding box center [147, 111] width 38 height 6
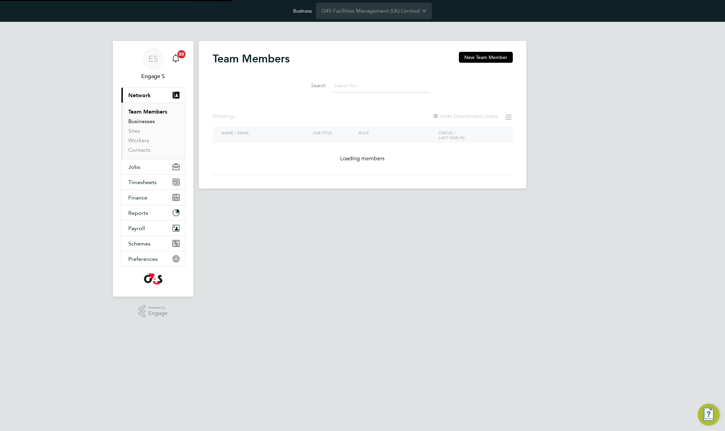
click at [138, 123] on link "Businesses" at bounding box center [141, 121] width 27 height 6
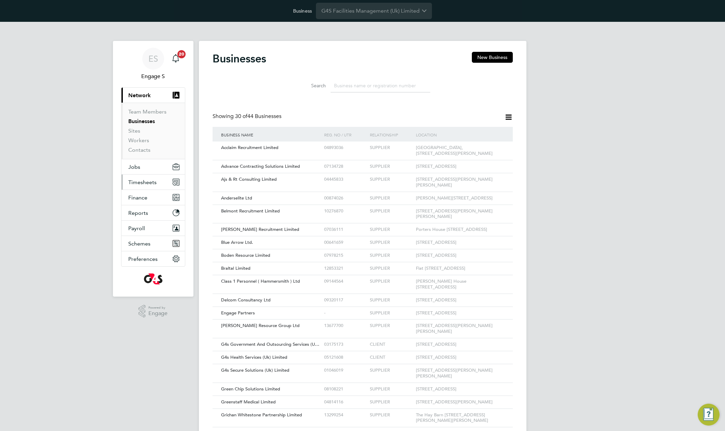
click at [145, 183] on span "Timesheets" at bounding box center [142, 182] width 28 height 6
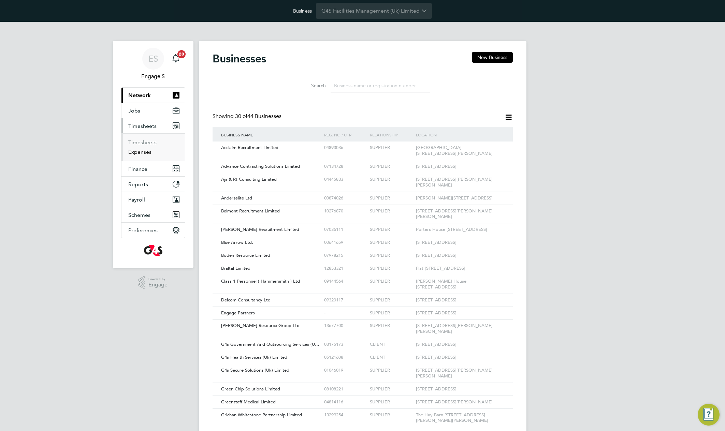
click at [141, 153] on link "Expenses" at bounding box center [139, 152] width 23 height 6
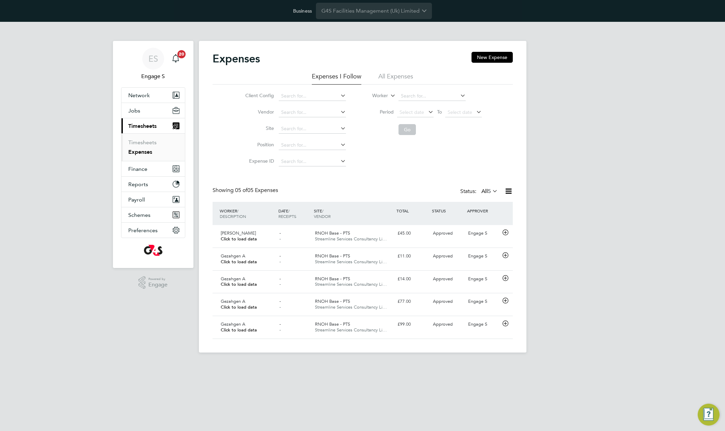
scroll to position [17, 59]
click at [405, 75] on li "All Expenses" at bounding box center [395, 78] width 35 height 12
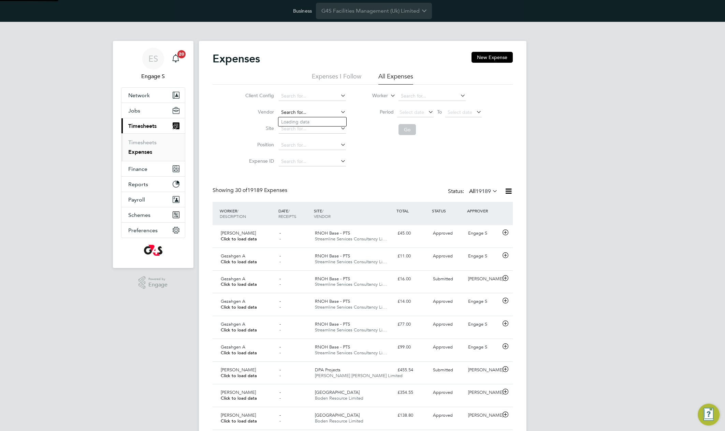
click at [312, 114] on input at bounding box center [312, 113] width 67 height 10
click at [310, 164] on li "Blue Arrow Ltd." at bounding box center [323, 167] width 90 height 9
type input "Blue Arrow Ltd."
click at [408, 130] on button "Go" at bounding box center [406, 129] width 17 height 11
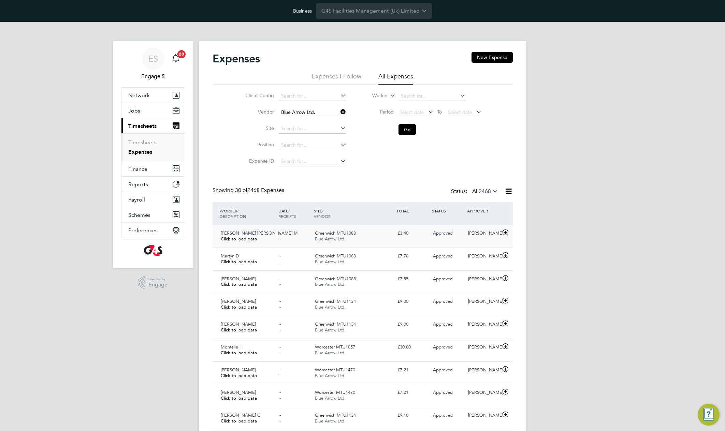
click at [354, 239] on div "Greenwich MTU1088 Blue Arrow Ltd." at bounding box center [353, 236] width 83 height 17
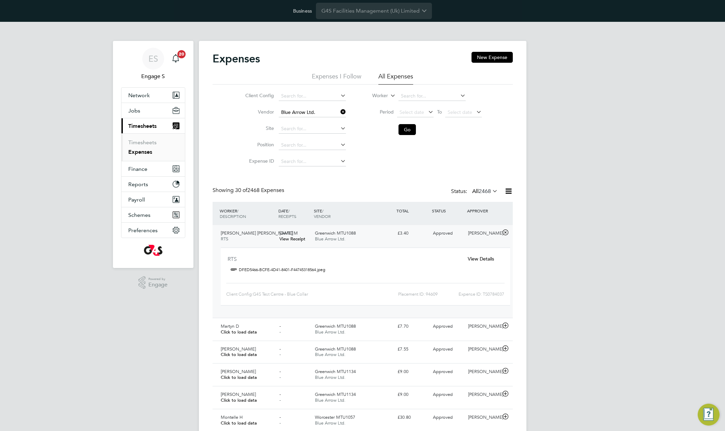
click at [483, 255] on div "View Details" at bounding box center [481, 258] width 44 height 11
click at [481, 259] on span "View Details" at bounding box center [481, 259] width 26 height 6
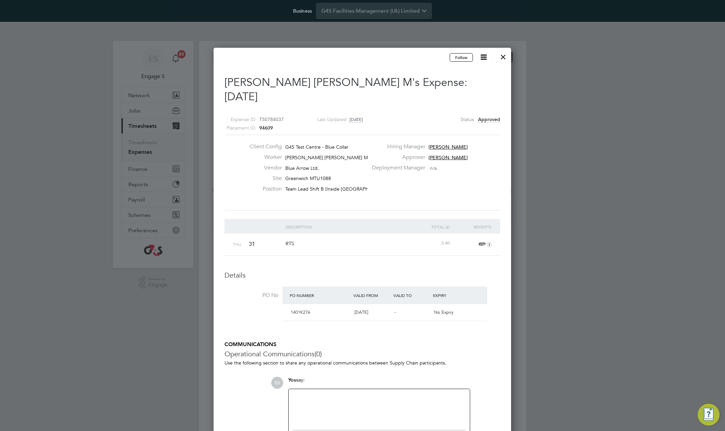
click at [481, 60] on icon at bounding box center [483, 57] width 9 height 9
click at [458, 96] on li "View Placement" at bounding box center [464, 96] width 43 height 10
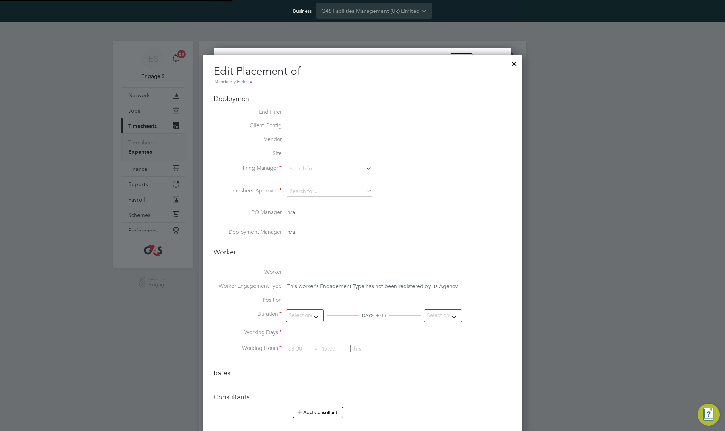
type input "Daniel R"
type input "Tony F"
type input "22 Nov 2021"
type input "01 Apr 2022"
type input "08:00"
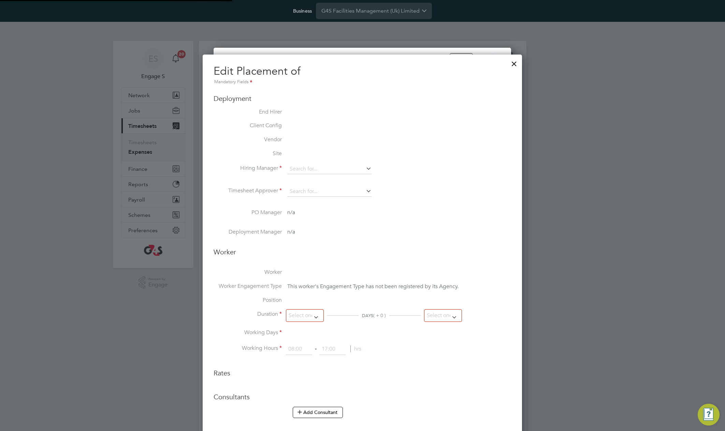
type input "16:00"
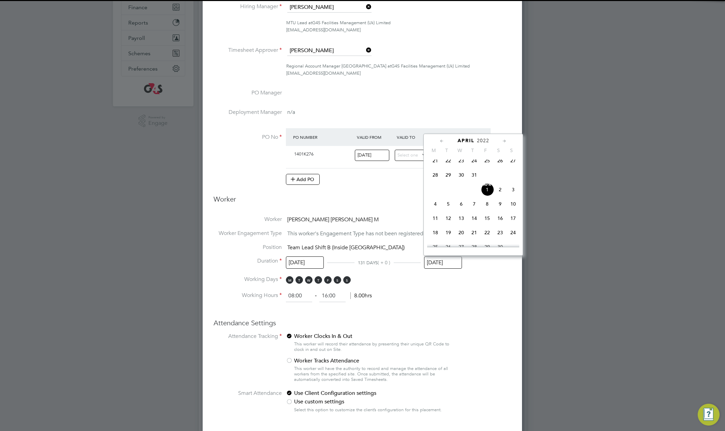
click at [450, 261] on input "01 Apr 2022" at bounding box center [443, 263] width 38 height 13
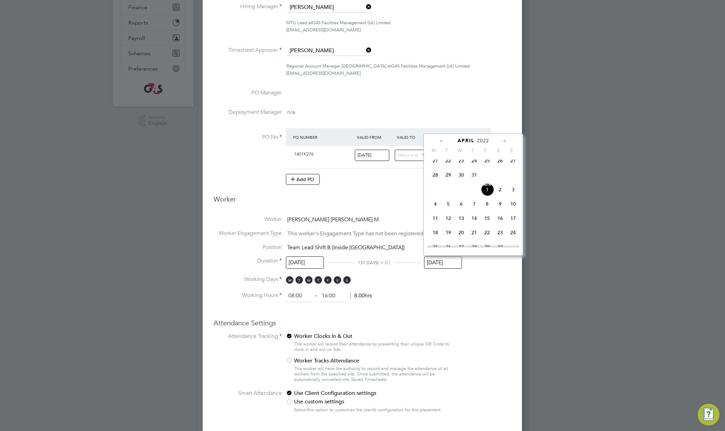
click at [485, 141] on span "2022" at bounding box center [483, 141] width 12 height 6
click at [484, 205] on span "2026" at bounding box center [487, 200] width 13 height 13
click at [484, 205] on span at bounding box center [487, 200] width 13 height 13
click at [489, 220] on span "3" at bounding box center [487, 215] width 13 height 13
type input "03 Apr 2026"
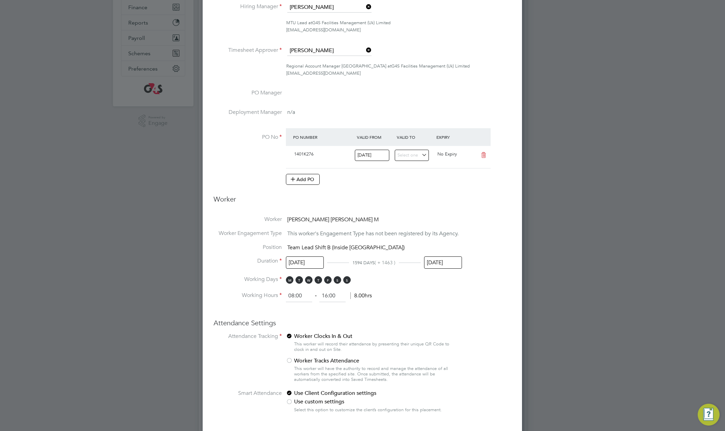
click at [488, 220] on div "Expenses New Expense Expenses I Follow All Expenses Client Config Vendor Blue A…" at bounding box center [363, 365] width 328 height 972
click at [488, 222] on li "Worker Melinda Mihaela M" at bounding box center [362, 223] width 297 height 14
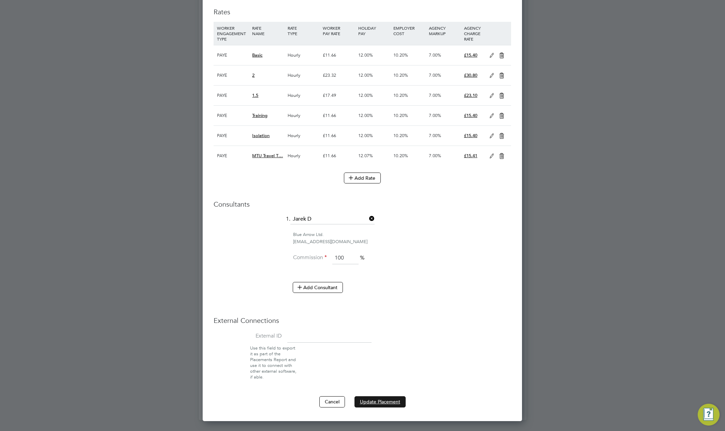
click at [398, 403] on button "Update Placement" at bounding box center [379, 401] width 51 height 11
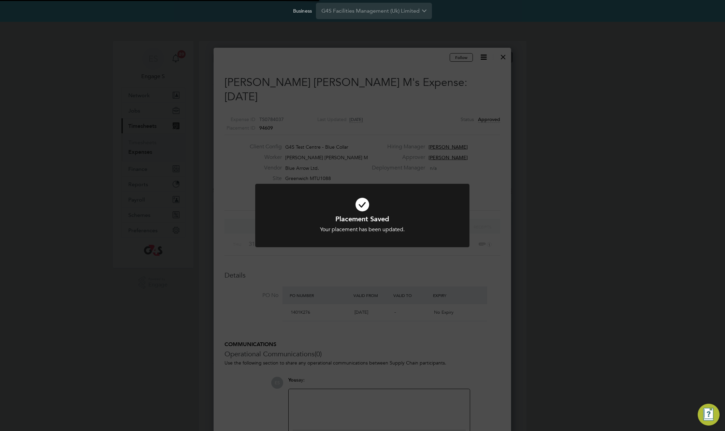
click at [610, 157] on div "Placement Saved Your placement has been updated. Cancel Okay" at bounding box center [362, 215] width 725 height 431
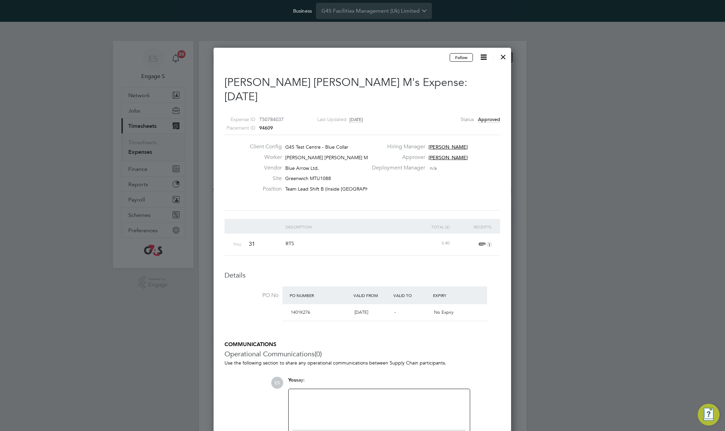
click at [483, 61] on icon at bounding box center [483, 57] width 9 height 9
click at [491, 234] on div "1" at bounding box center [472, 245] width 42 height 22
click at [471, 191] on div "Client Config G4S Test Centre - Blue Collar Worker Melinda Mihaela M Vendor Blu…" at bounding box center [362, 173] width 276 height 76
click at [505, 55] on div at bounding box center [503, 55] width 12 height 12
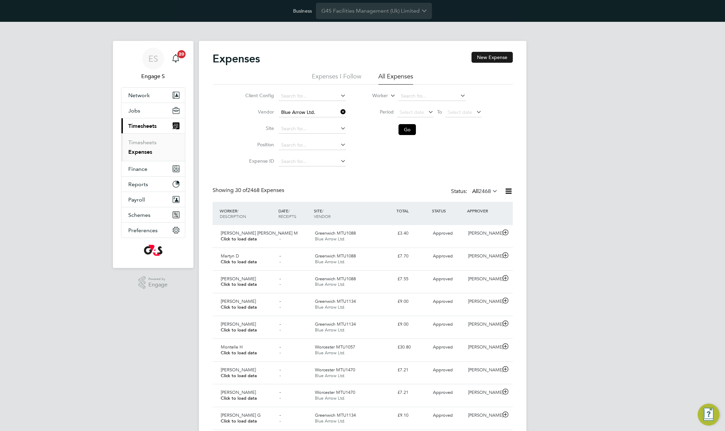
click at [490, 60] on button "New Expense" at bounding box center [491, 57] width 41 height 11
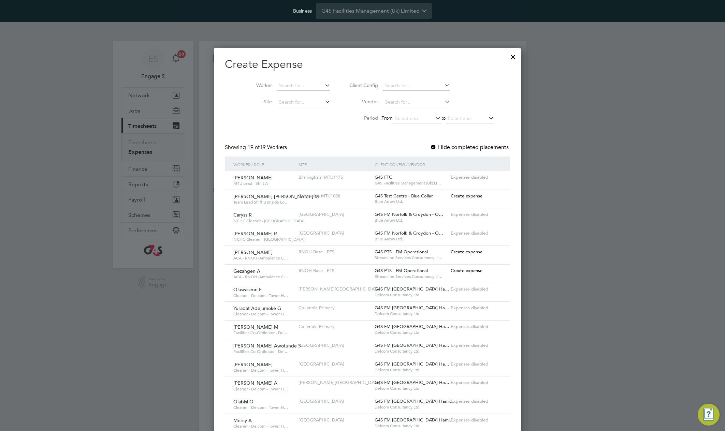
click at [451, 197] on span "Create expense" at bounding box center [467, 196] width 32 height 6
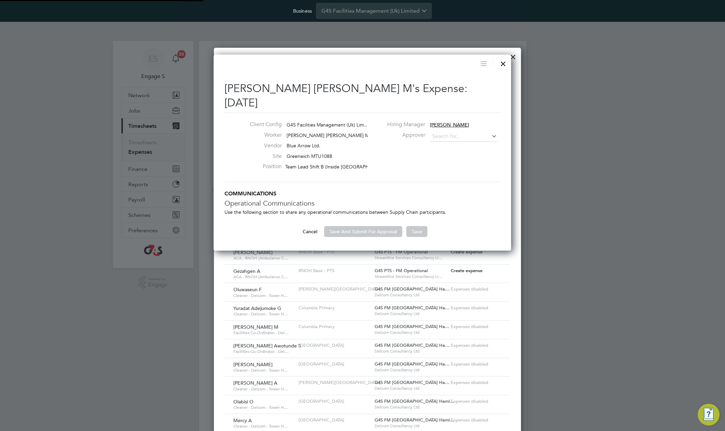
type input "Tony F"
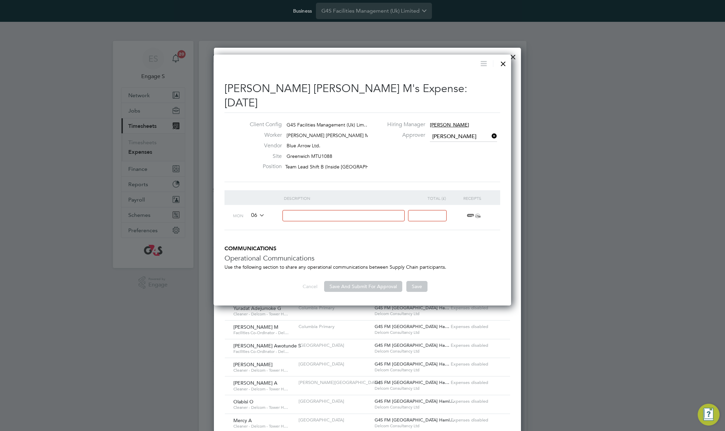
click at [363, 210] on input at bounding box center [343, 215] width 122 height 11
type input "test443"
click at [423, 210] on input at bounding box center [427, 215] width 39 height 11
type input "3"
click at [340, 281] on button "Save And Submit For Approval" at bounding box center [363, 286] width 78 height 11
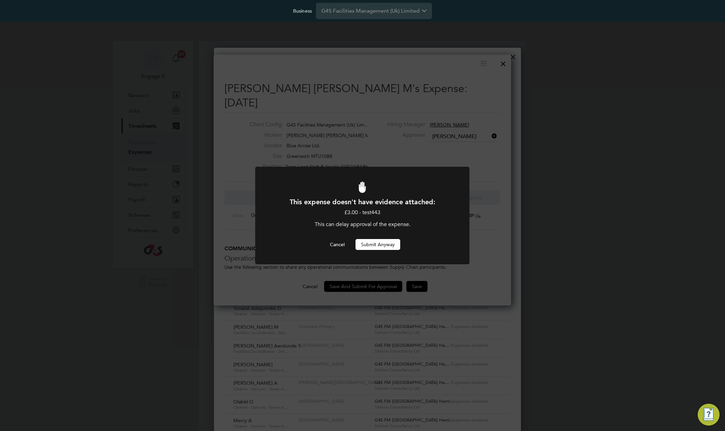
click at [385, 245] on button "Submit Anyway" at bounding box center [377, 244] width 45 height 11
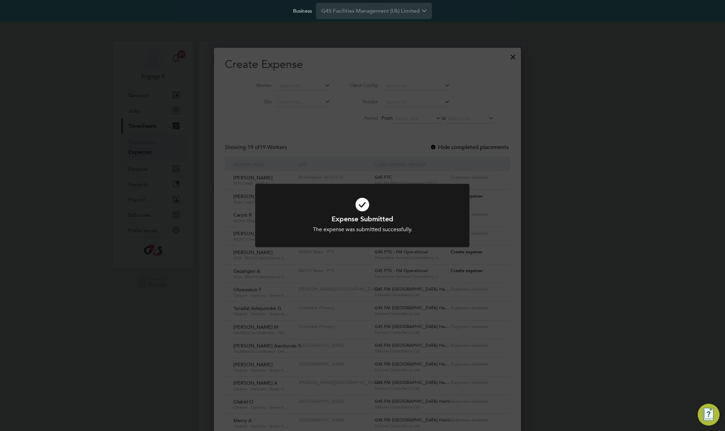
click at [399, 156] on div "Expense Submitted The expense was submitted successfully. Cancel Okay" at bounding box center [362, 215] width 725 height 431
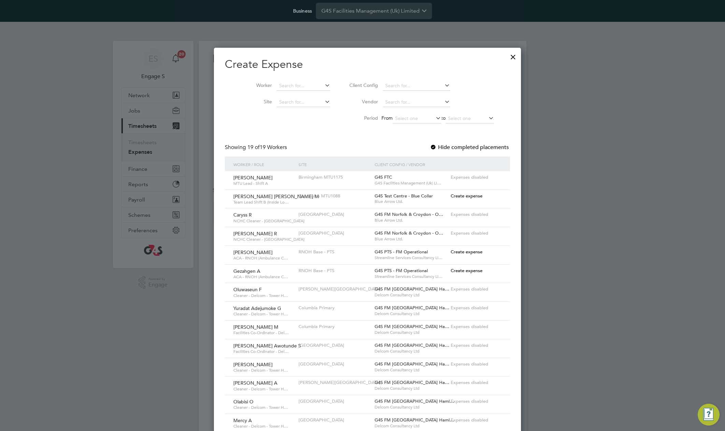
click at [400, 139] on div "Create Expense Worker Site Client Config Vendor Period From to Showing 19 of 19…" at bounding box center [367, 291] width 285 height 469
drag, startPoint x: 282, startPoint y: 150, endPoint x: 249, endPoint y: 151, distance: 32.8
click at [253, 150] on span "19 of 19 Workers" at bounding box center [267, 147] width 40 height 7
click at [507, 58] on div at bounding box center [513, 55] width 12 height 12
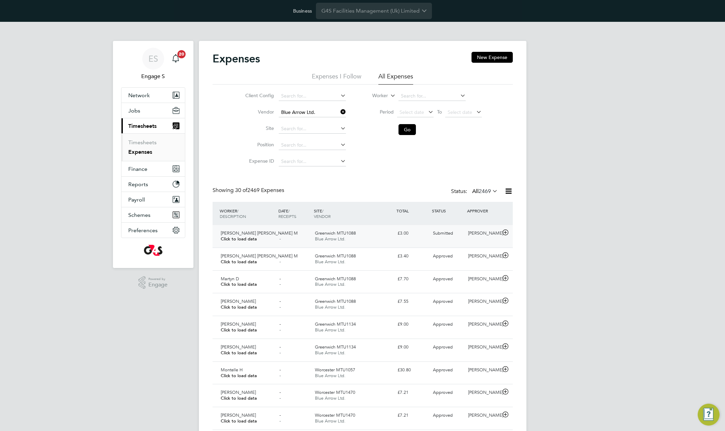
click at [440, 241] on div "Melinda Mihaela M Click to load data - - Greenwich MTU1088 Blue Arrow Ltd. £3.0…" at bounding box center [363, 236] width 300 height 23
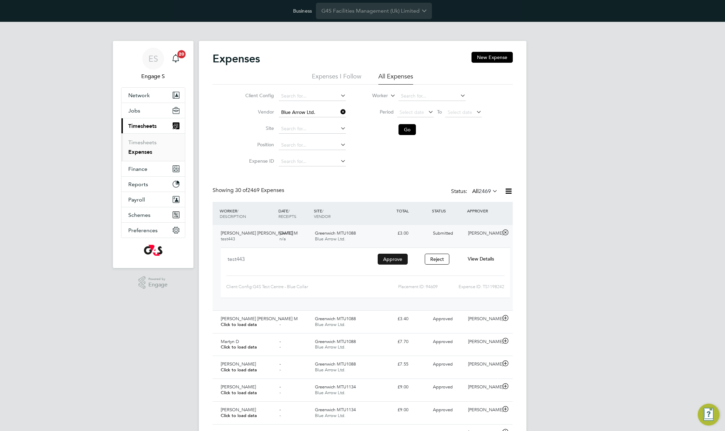
click at [390, 260] on button "Approve" at bounding box center [393, 259] width 30 height 11
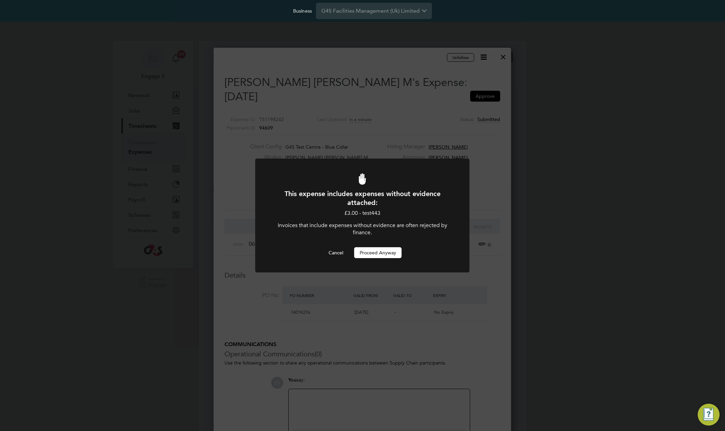
click at [377, 251] on button "Proceed Anyway" at bounding box center [377, 252] width 47 height 11
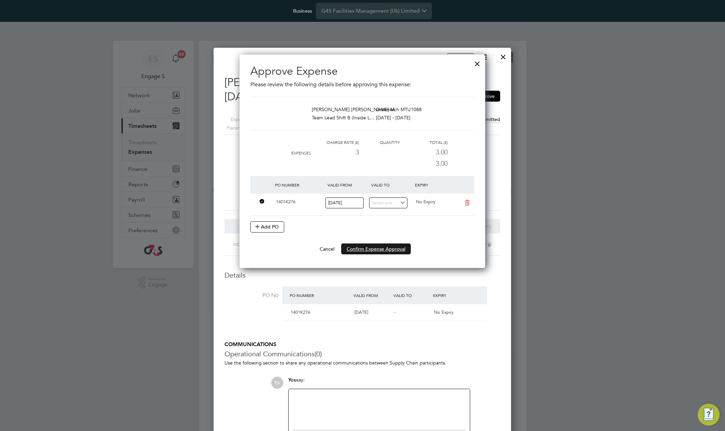
click at [376, 248] on button "Confirm Expense Approval" at bounding box center [376, 249] width 70 height 11
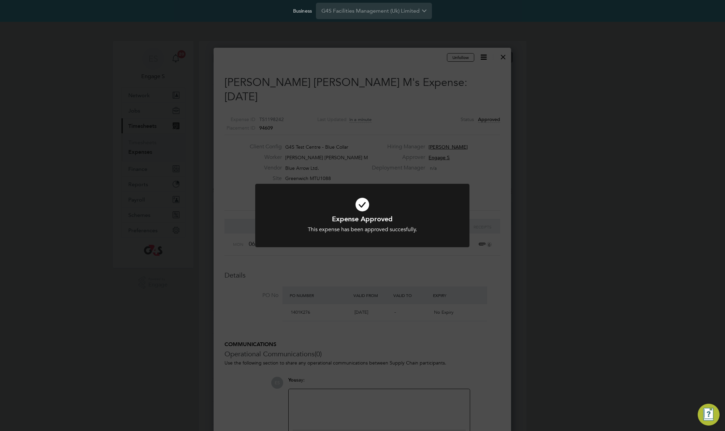
click at [429, 154] on div "Expense Approved This expense has been approved succesfully. Cancel Okay" at bounding box center [362, 215] width 725 height 431
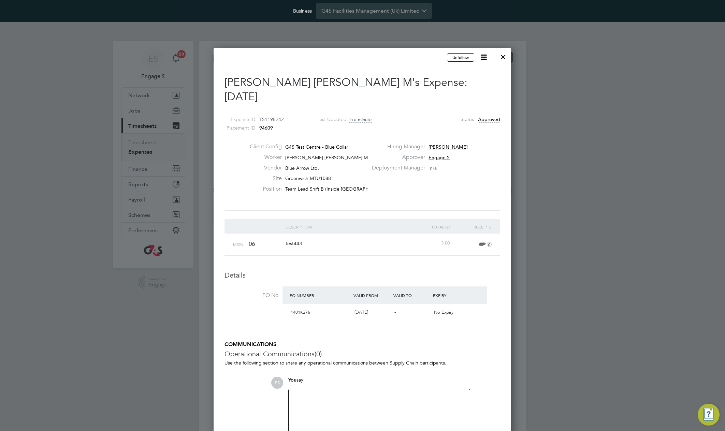
click at [480, 88] on h2 "Melinda Mihaela M's Expense: 06 Oct 2025" at bounding box center [362, 89] width 276 height 28
click at [506, 56] on div at bounding box center [503, 55] width 12 height 12
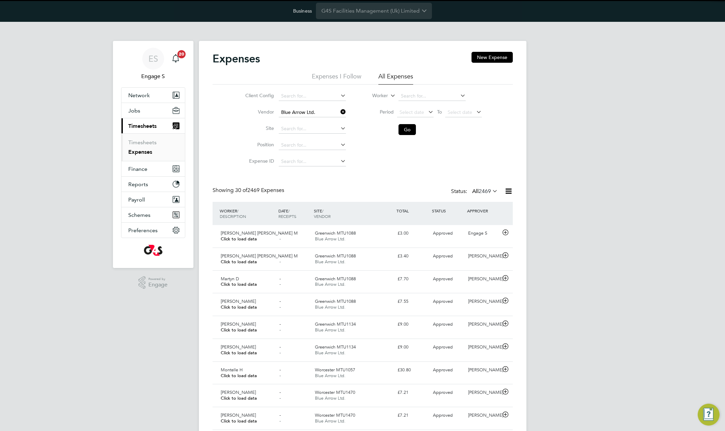
click at [339, 109] on icon at bounding box center [339, 112] width 0 height 10
click at [326, 241] on span "Blue Arrow Ltd." at bounding box center [330, 239] width 31 height 6
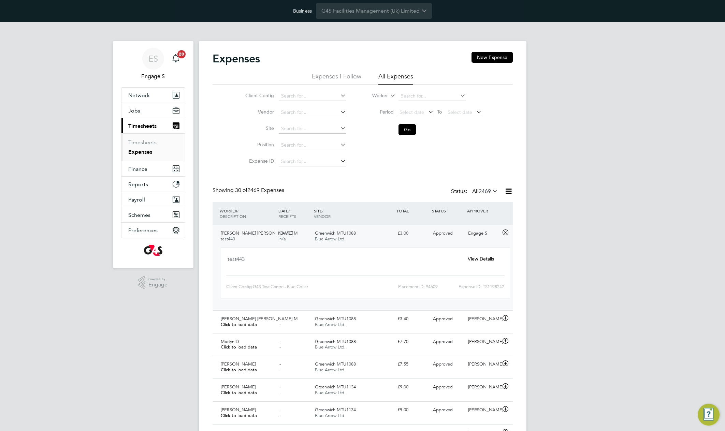
click at [478, 262] on div "View Details" at bounding box center [481, 258] width 44 height 11
click at [478, 262] on span "View Details" at bounding box center [481, 259] width 26 height 6
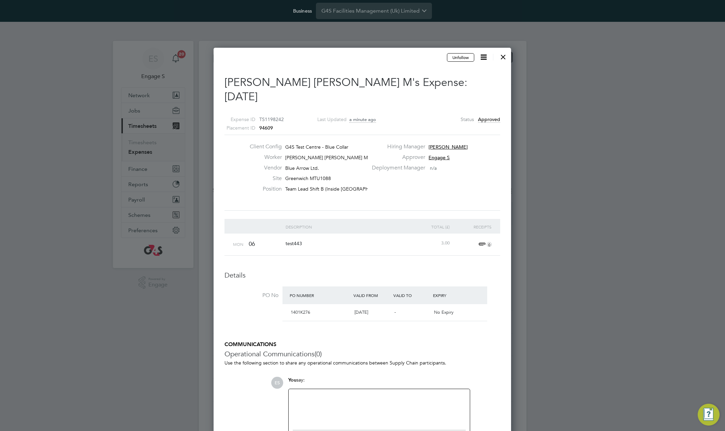
click at [500, 54] on div at bounding box center [503, 55] width 12 height 12
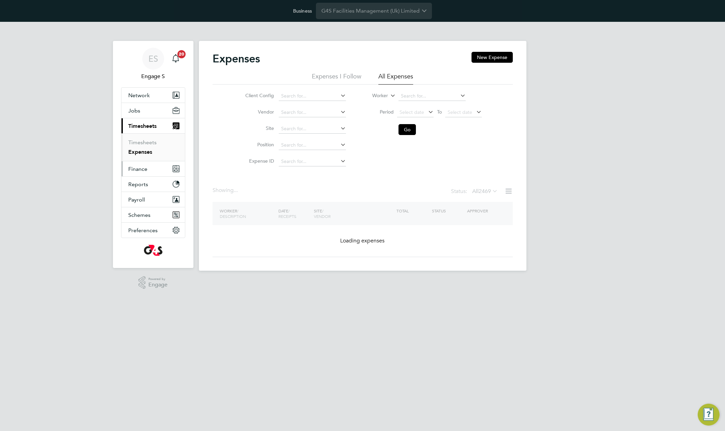
click at [137, 171] on span "Finance" at bounding box center [137, 169] width 19 height 6
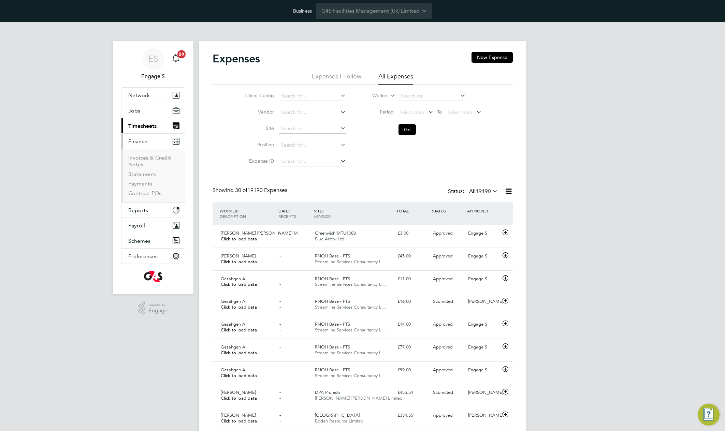
scroll to position [17, 59]
click at [145, 156] on link "Invoices & Credit Notes" at bounding box center [149, 161] width 43 height 13
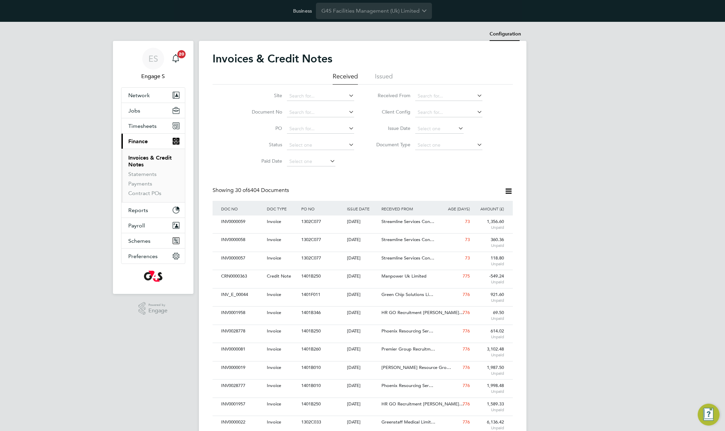
click at [509, 31] on li "Configuration" at bounding box center [505, 34] width 31 height 14
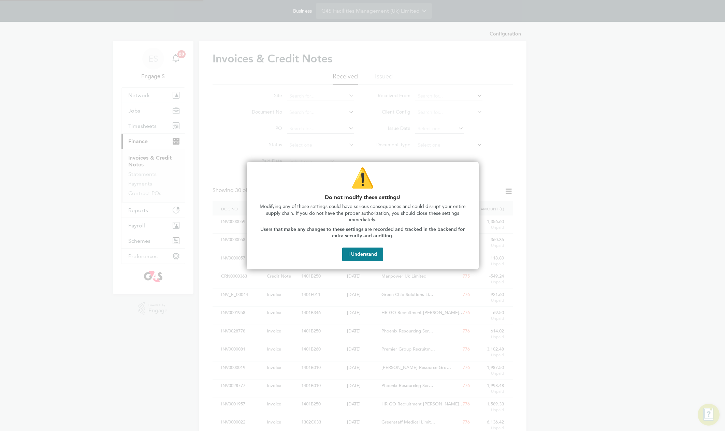
type input "INV[number:7]"
type input "CRN[number:7]"
type input "Weekly"
type input "14:16"
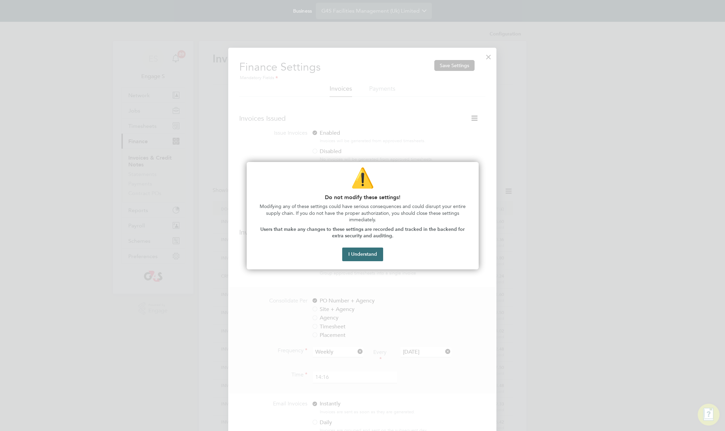
click at [357, 253] on button "I Understand" at bounding box center [362, 255] width 41 height 14
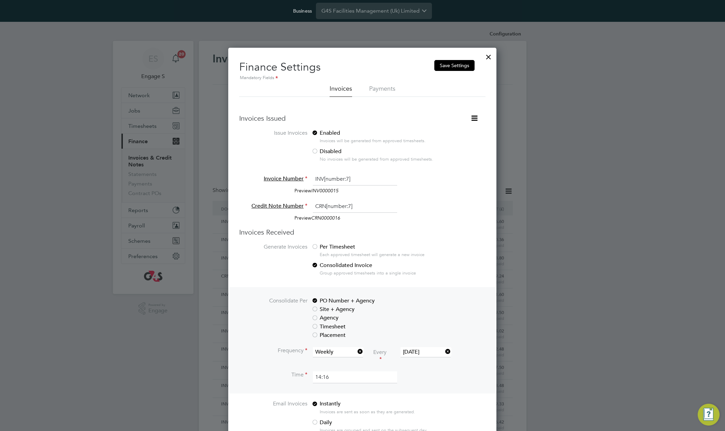
click at [476, 118] on icon at bounding box center [474, 118] width 9 height 9
click at [455, 134] on li "Consolidate Invoices Manually" at bounding box center [440, 135] width 73 height 10
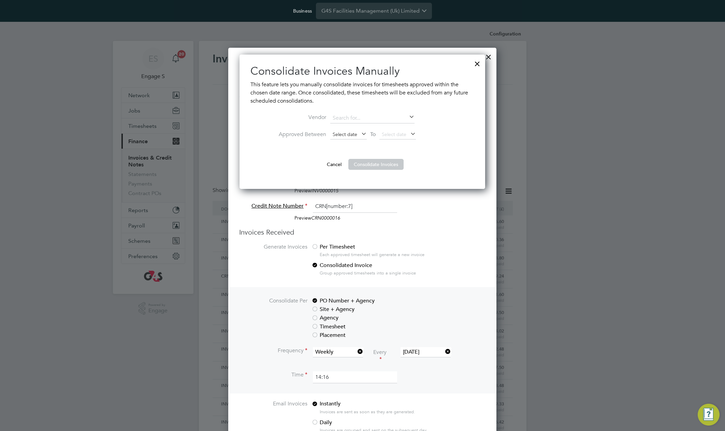
click at [356, 134] on span "Select date" at bounding box center [345, 134] width 25 height 6
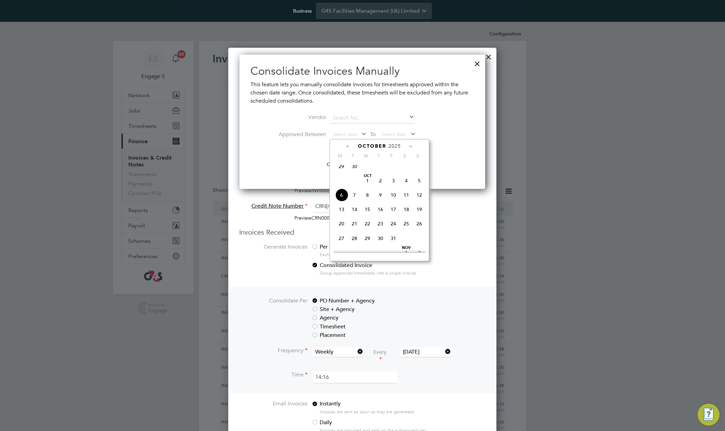
click at [420, 184] on span "5" at bounding box center [419, 180] width 13 height 13
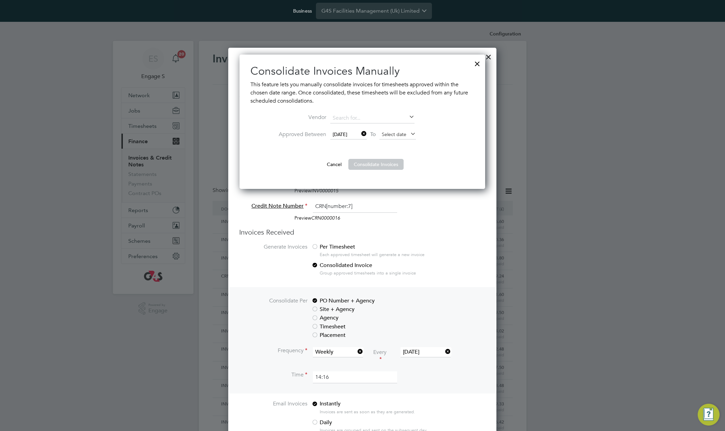
click at [401, 133] on span "Select date" at bounding box center [394, 134] width 25 height 6
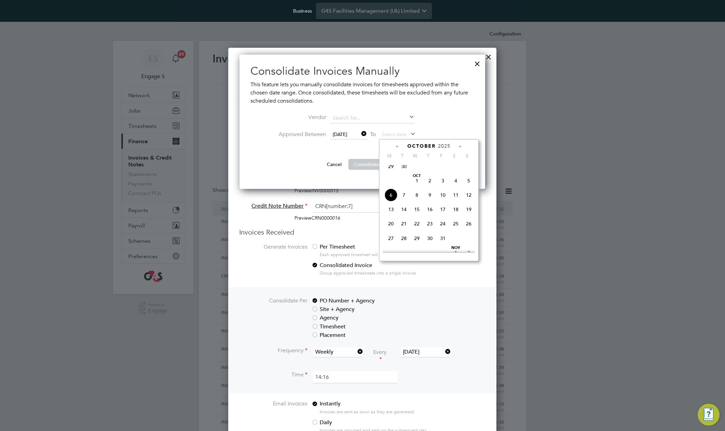
click at [403, 200] on span "7" at bounding box center [403, 195] width 13 height 13
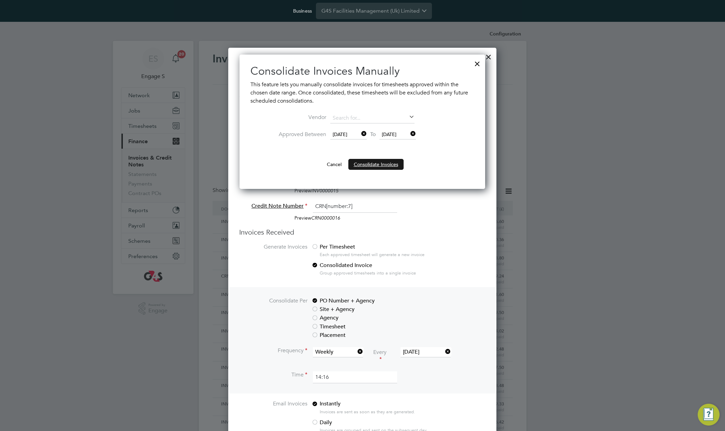
click at [382, 166] on button "Consolidate Invoices" at bounding box center [375, 164] width 55 height 11
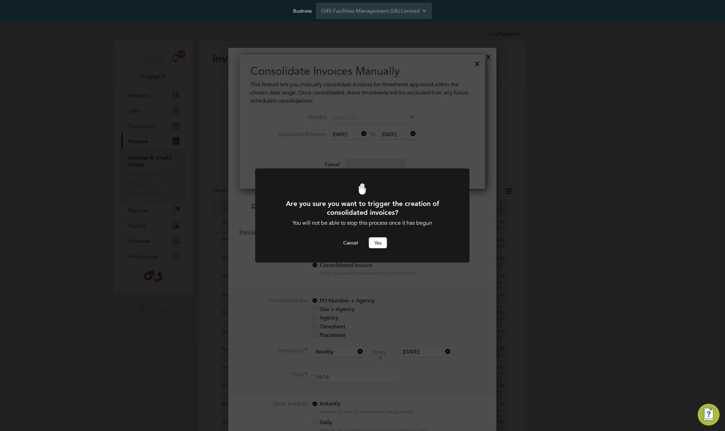
click at [382, 242] on button "Yes" at bounding box center [378, 242] width 18 height 11
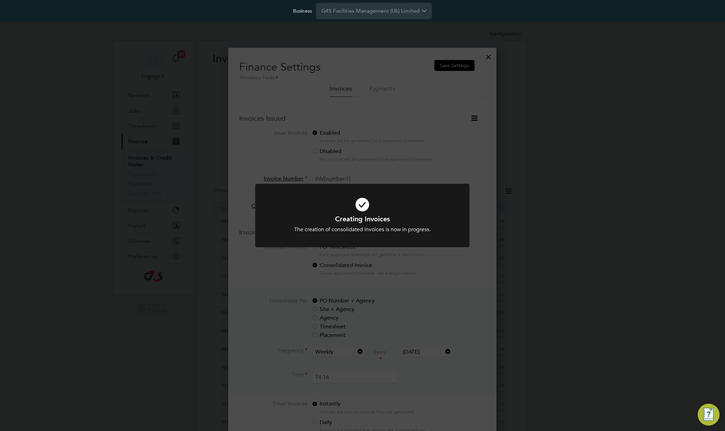
click at [436, 178] on div "Creating Invoices The creation of consolidated invoices is now in progress. Can…" at bounding box center [362, 215] width 725 height 431
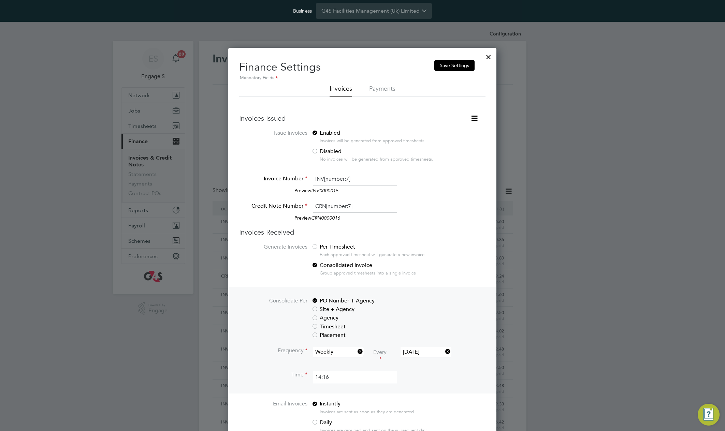
click at [490, 55] on div at bounding box center [488, 55] width 12 height 12
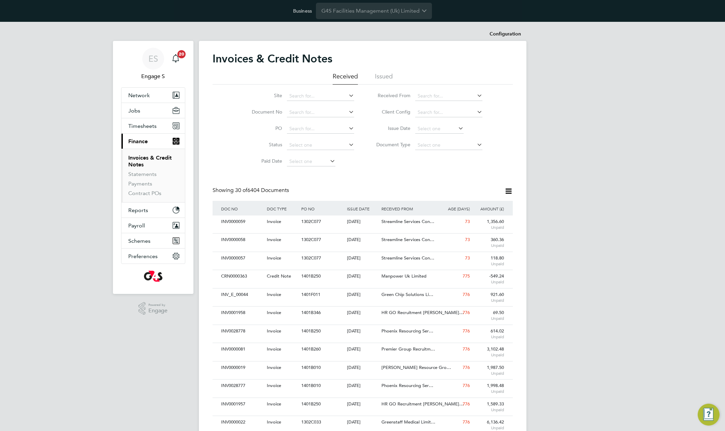
click at [404, 170] on div "Invoices & Credit Notes Received Issued Site Document No PO Status Paid Date Is…" at bounding box center [363, 414] width 300 height 725
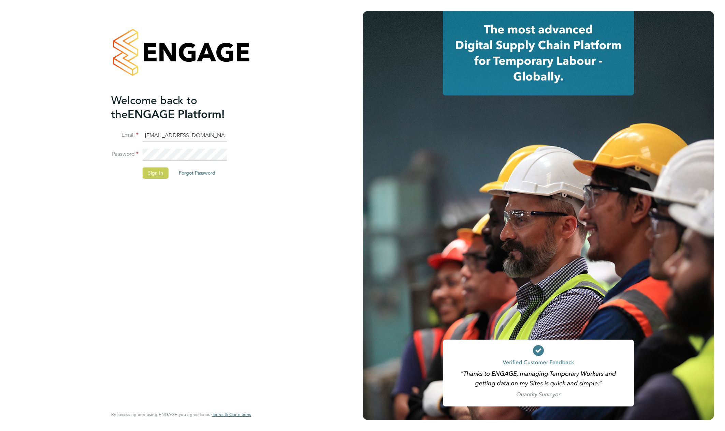
click at [152, 174] on button "Sign In" at bounding box center [156, 173] width 26 height 11
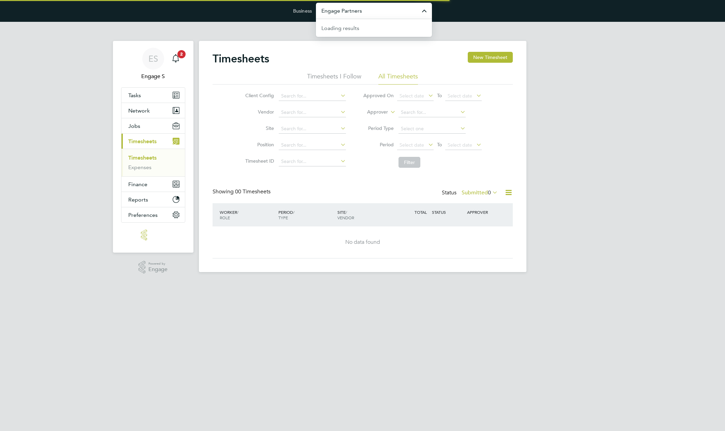
click at [378, 13] on input "Engage Partners" at bounding box center [374, 11] width 116 height 16
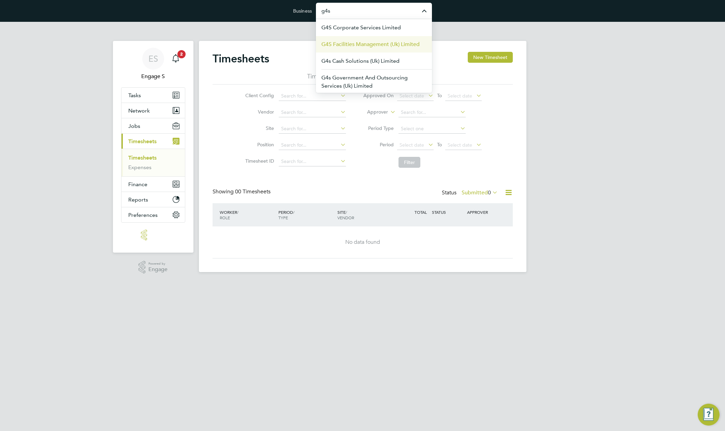
click at [376, 43] on span "G4S Facilities Management (Uk) Limited" at bounding box center [370, 44] width 98 height 8
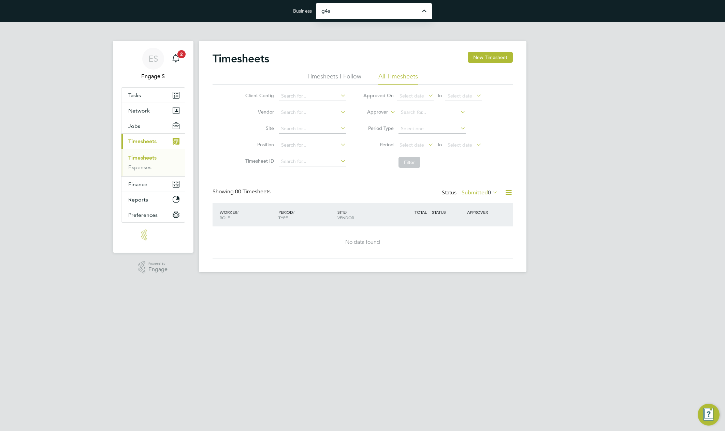
type input "G4S Facilities Management (Uk) Limited"
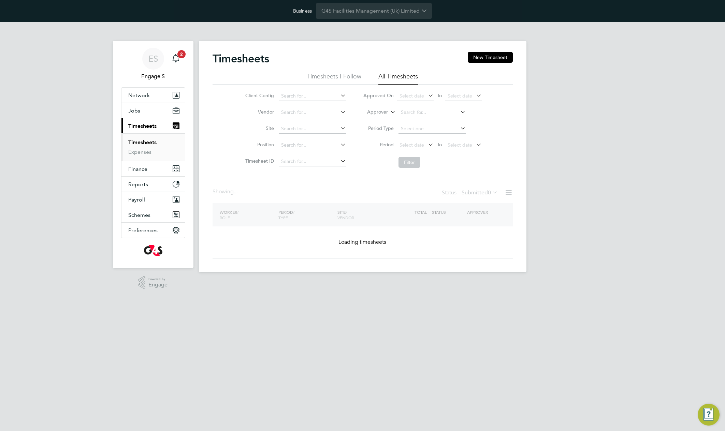
click at [376, 43] on div "Timesheets New Timesheet Timesheets I Follow All Timesheets Client Config Vendo…" at bounding box center [363, 156] width 328 height 231
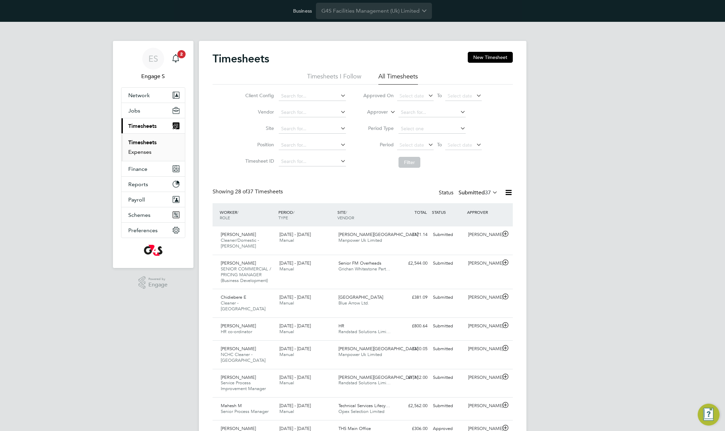
click at [144, 151] on link "Expenses" at bounding box center [139, 152] width 23 height 6
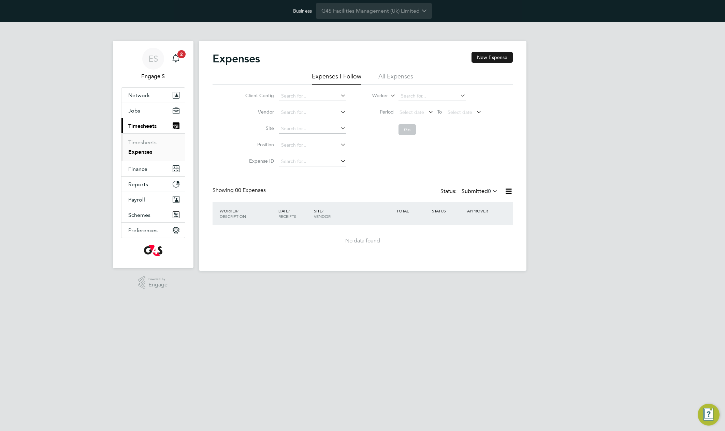
click at [496, 59] on button "New Expense" at bounding box center [491, 57] width 41 height 11
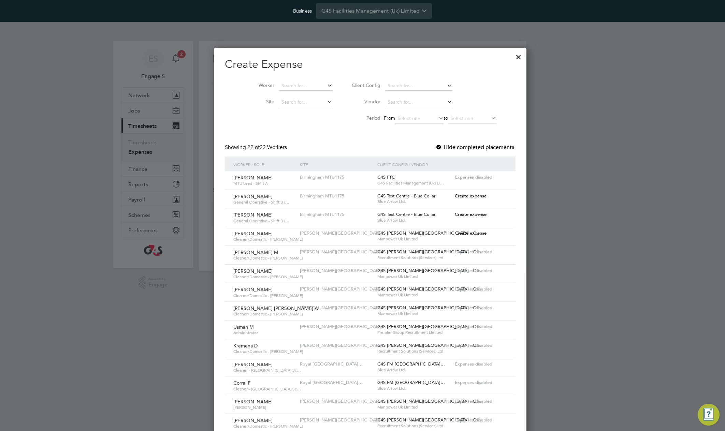
click at [455, 210] on div "Create expense" at bounding box center [480, 214] width 55 height 13
click at [455, 213] on span "Create expense" at bounding box center [471, 215] width 32 height 6
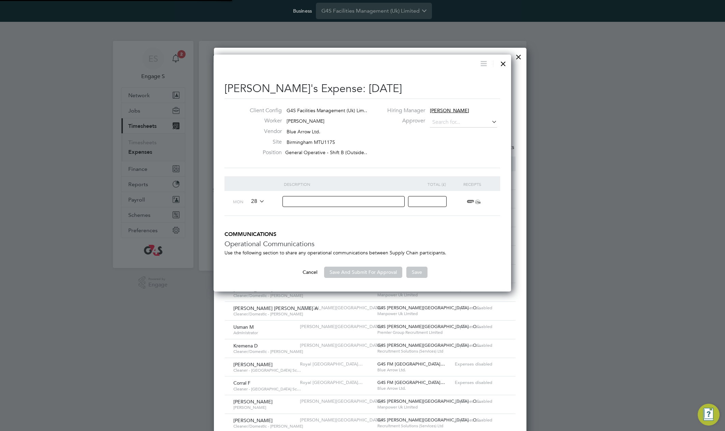
type input "Emile W"
click at [374, 201] on input at bounding box center [343, 201] width 122 height 11
type input "test544"
click at [430, 201] on input at bounding box center [427, 201] width 39 height 11
type input "4"
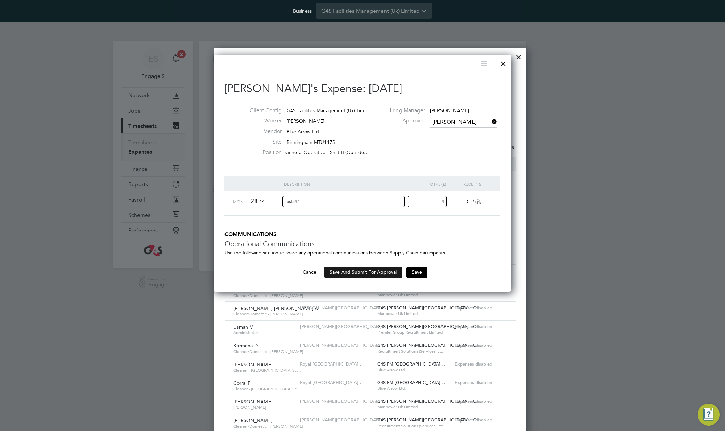
click at [361, 273] on button "Save And Submit For Approval" at bounding box center [363, 272] width 78 height 11
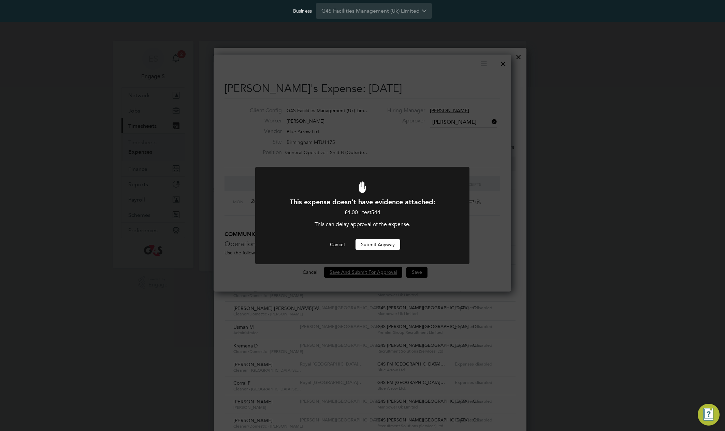
click at [371, 248] on button "Submit Anyway" at bounding box center [377, 244] width 45 height 11
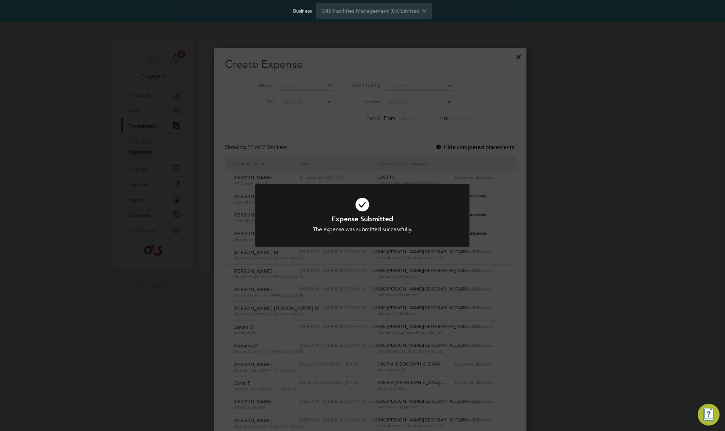
click at [437, 112] on div "Expense Submitted The expense was submitted successfully. Cancel Okay" at bounding box center [362, 215] width 725 height 431
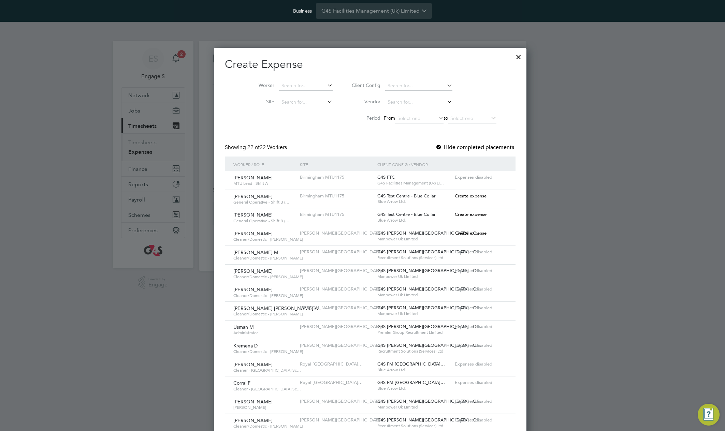
click at [512, 55] on div at bounding box center [518, 55] width 12 height 12
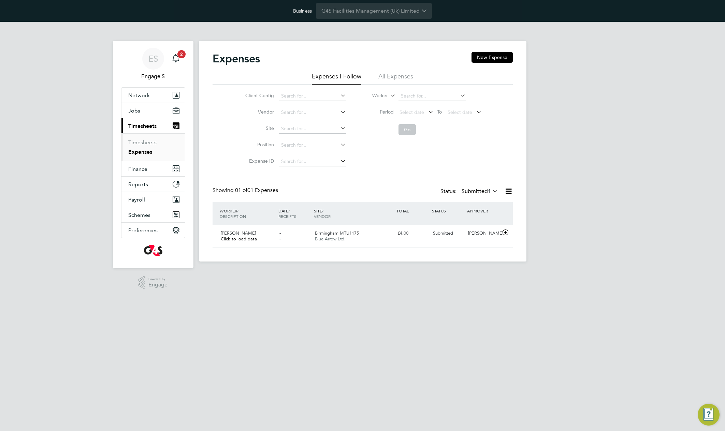
click at [391, 74] on li "All Expenses" at bounding box center [395, 78] width 35 height 12
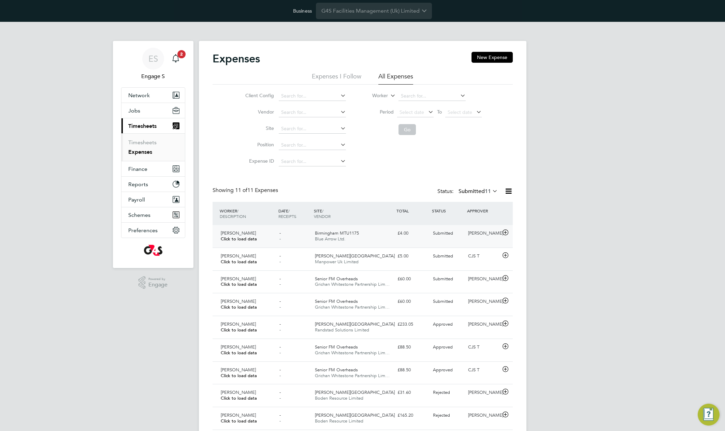
click at [438, 235] on span "Submitted" at bounding box center [443, 233] width 20 height 6
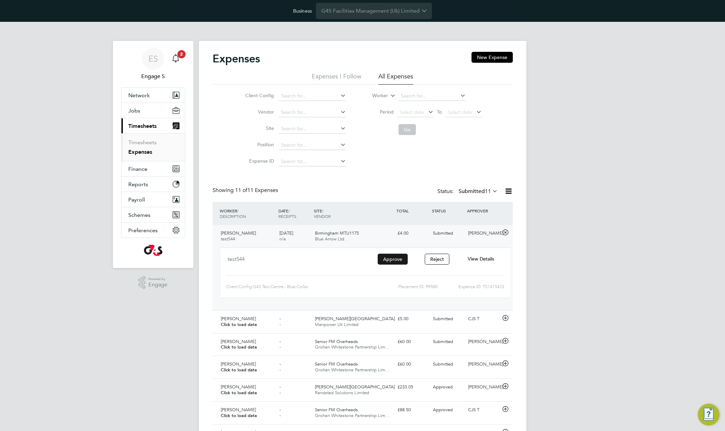
click at [392, 260] on button "Approve" at bounding box center [393, 259] width 30 height 11
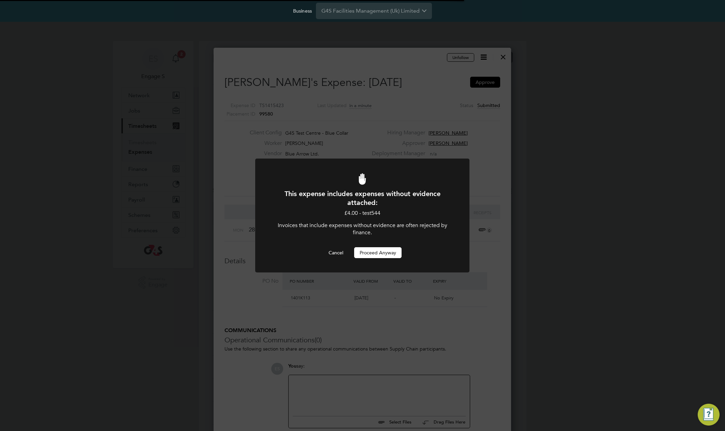
click at [381, 250] on button "Proceed Anyway" at bounding box center [377, 252] width 47 height 11
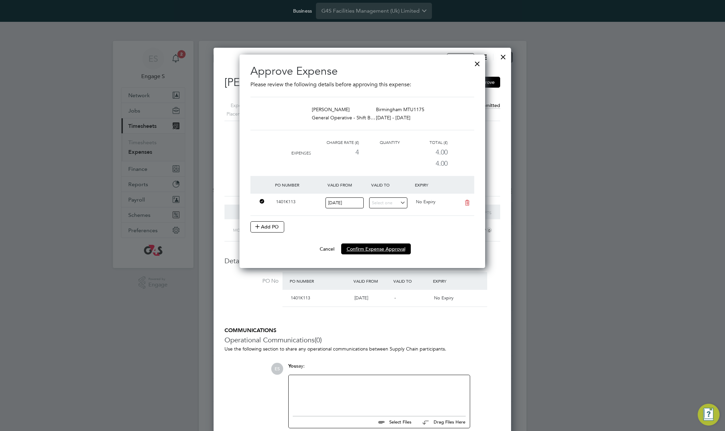
click at [381, 250] on button "Confirm Expense Approval" at bounding box center [376, 249] width 70 height 11
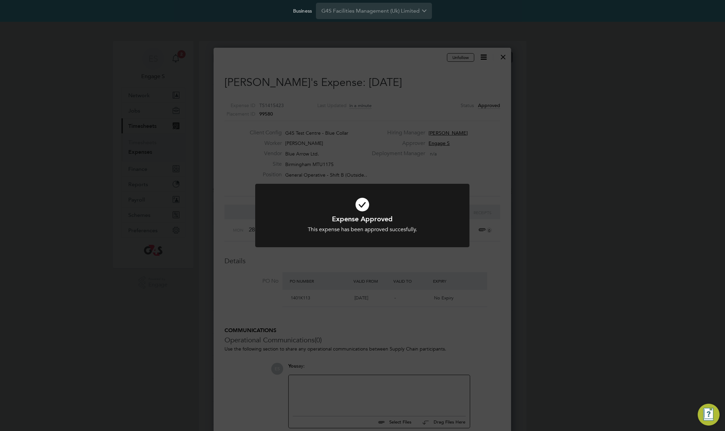
click at [461, 116] on div "Expense Approved This expense has been approved succesfully. Cancel Okay" at bounding box center [362, 215] width 725 height 431
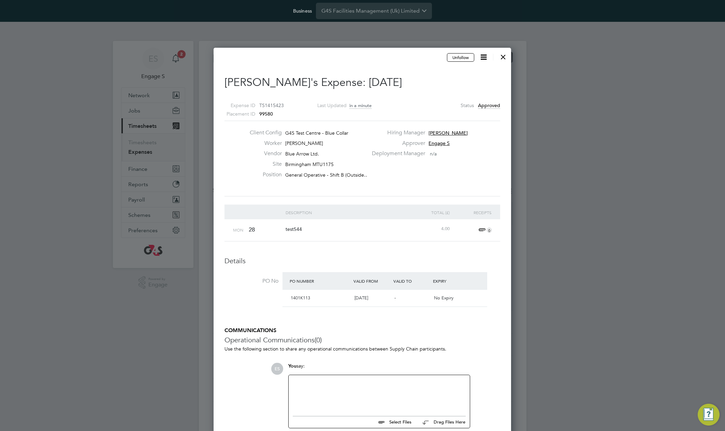
click at [503, 57] on div at bounding box center [503, 55] width 12 height 12
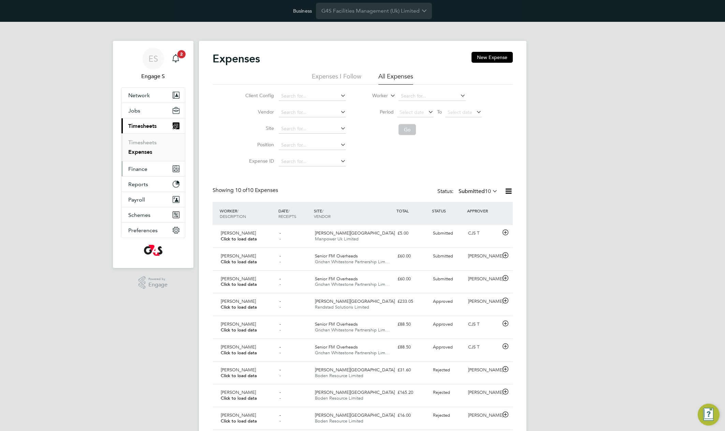
click at [139, 168] on span "Finance" at bounding box center [137, 169] width 19 height 6
click at [140, 172] on span "Finance" at bounding box center [137, 169] width 19 height 6
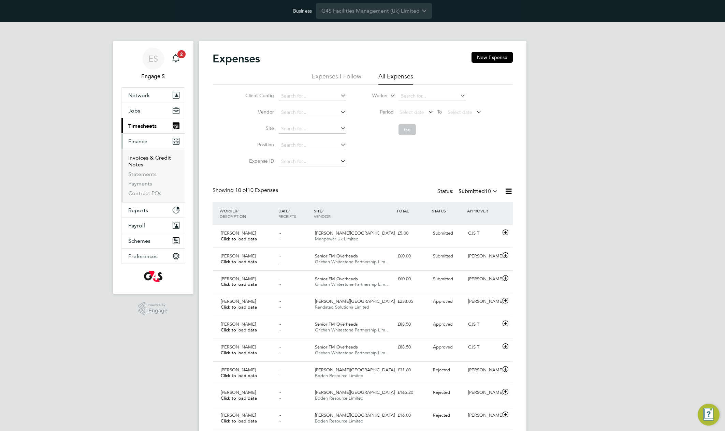
click at [135, 162] on link "Invoices & Credit Notes" at bounding box center [149, 161] width 43 height 13
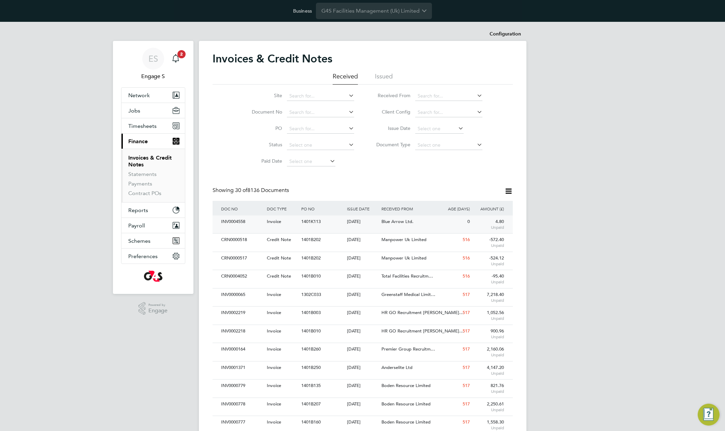
click at [397, 217] on div "Blue Arrow Ltd." at bounding box center [408, 222] width 57 height 13
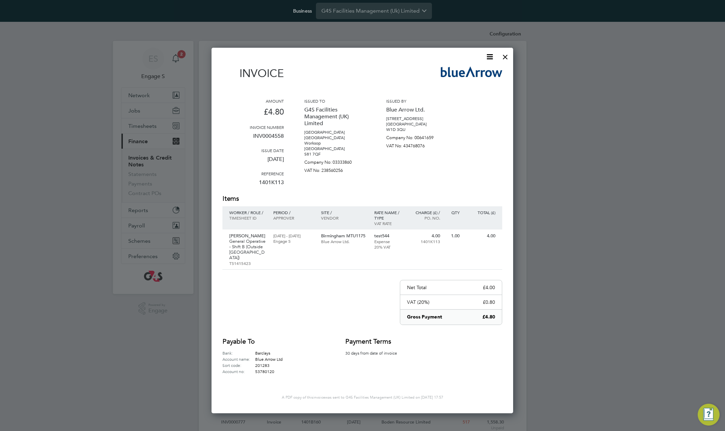
click at [489, 56] on icon at bounding box center [489, 57] width 9 height 9
click at [464, 74] on li "Download Invoice" at bounding box center [469, 73] width 47 height 10
click at [508, 55] on div at bounding box center [505, 55] width 12 height 12
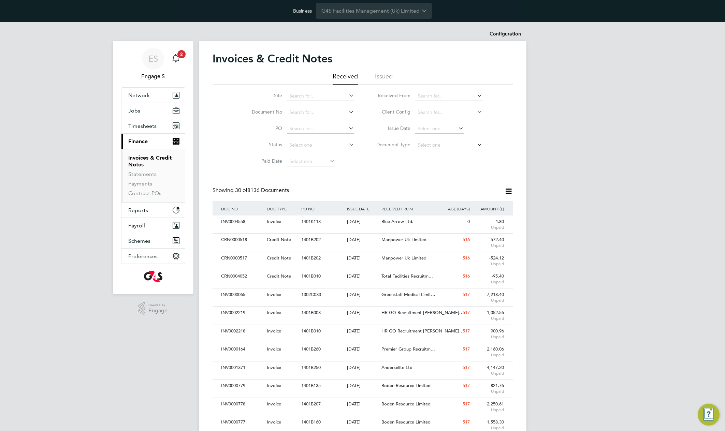
click at [421, 48] on div "Invoices & Credit Notes Received Issued Site Document No PO Status Paid Date Is…" at bounding box center [363, 419] width 328 height 756
click at [559, 157] on div "ES Engage S Notifications 2 Applications: Network Team Members Businesses Sites…" at bounding box center [362, 415] width 725 height 786
click at [360, 222] on div "[DATE]" at bounding box center [362, 222] width 34 height 13
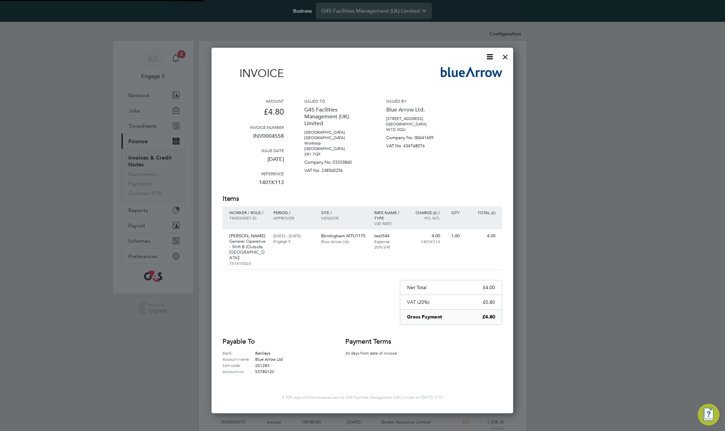
scroll to position [358, 302]
click at [506, 55] on div at bounding box center [505, 55] width 12 height 12
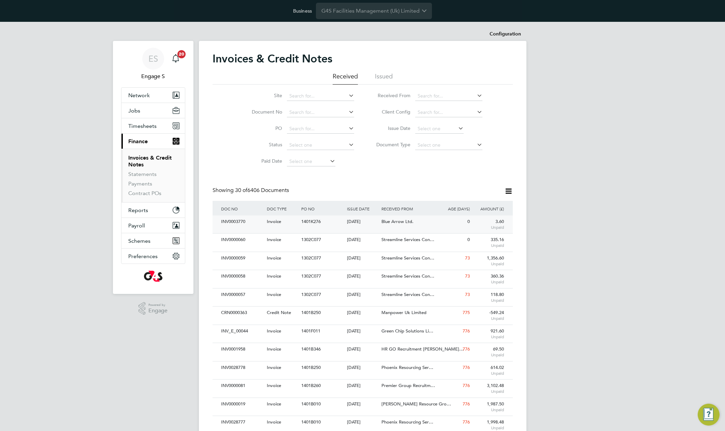
click at [381, 221] on div "Blue Arrow Ltd." at bounding box center [408, 222] width 57 height 13
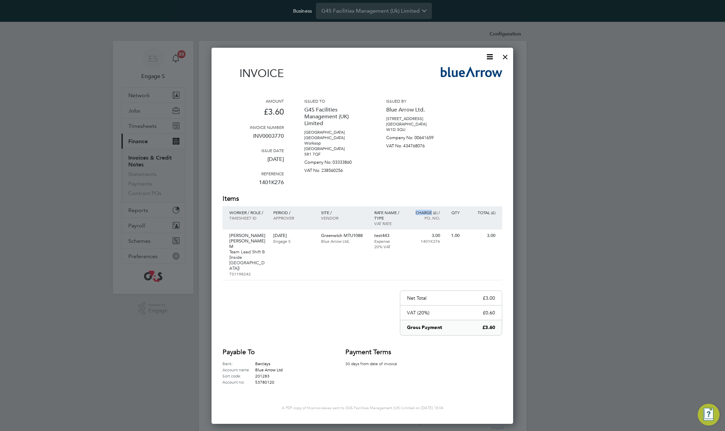
click at [489, 55] on icon at bounding box center [489, 57] width 9 height 9
click at [466, 72] on li "Download Invoice" at bounding box center [469, 73] width 47 height 10
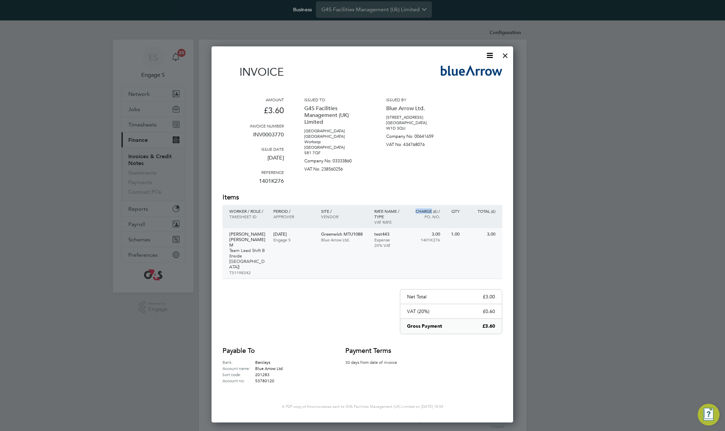
click at [242, 232] on p "[PERSON_NAME] [PERSON_NAME] M" at bounding box center [247, 240] width 37 height 16
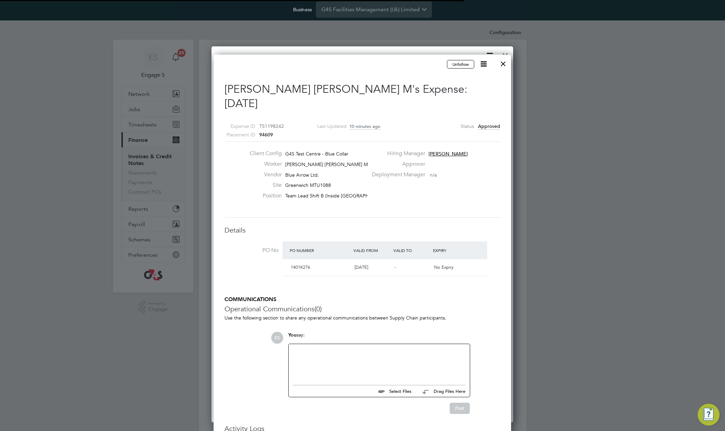
scroll to position [11, 124]
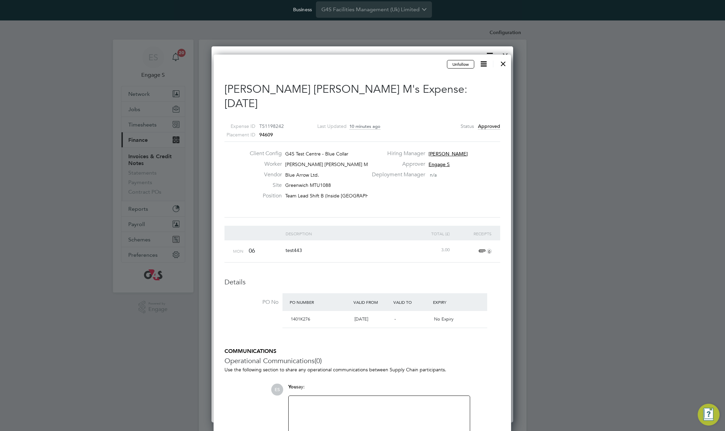
click at [262, 132] on span "94609" at bounding box center [266, 135] width 14 height 6
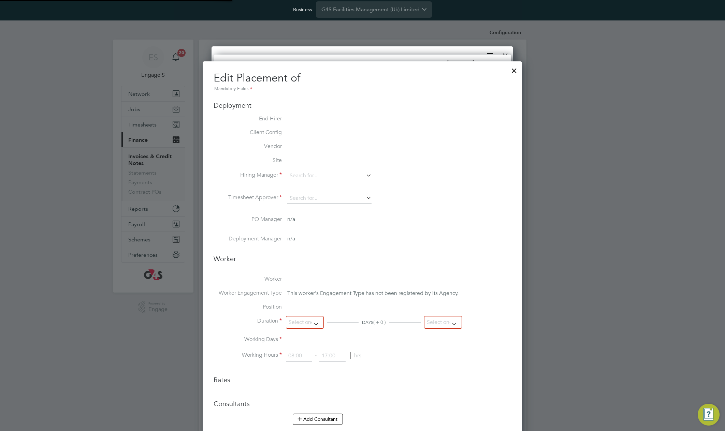
type input "Daniel R"
type input "Tony F"
type input "[DATE]"
type input "08:00"
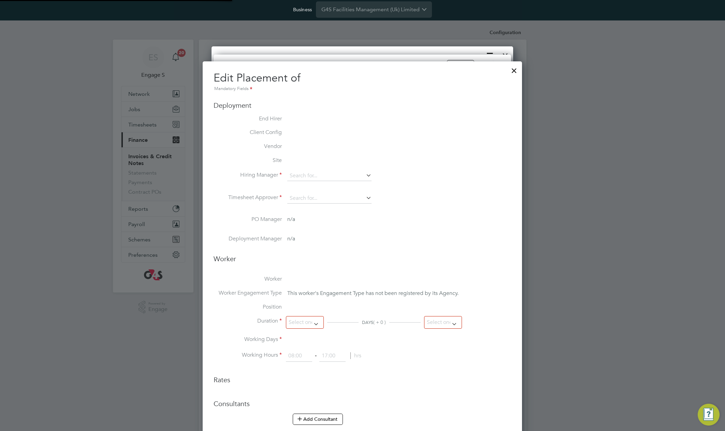
type input "16:00"
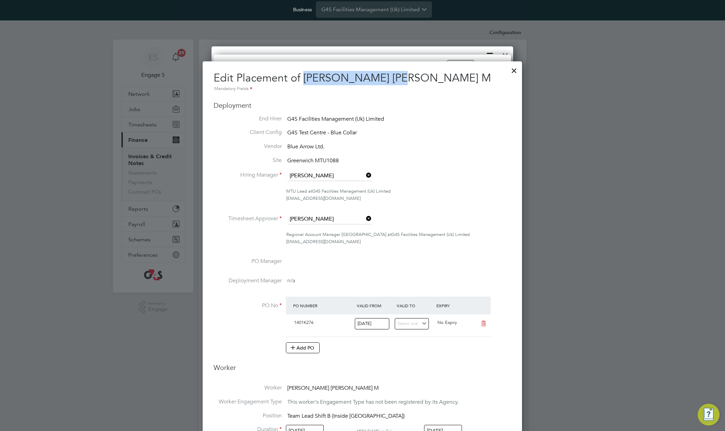
drag, startPoint x: 306, startPoint y: 77, endPoint x: 393, endPoint y: 77, distance: 87.3
click at [393, 77] on span "Edit Placement of Melinda Mihaela M" at bounding box center [352, 77] width 277 height 13
copy span "[PERSON_NAME] [PERSON_NAME] M"
click at [515, 67] on div at bounding box center [514, 69] width 12 height 12
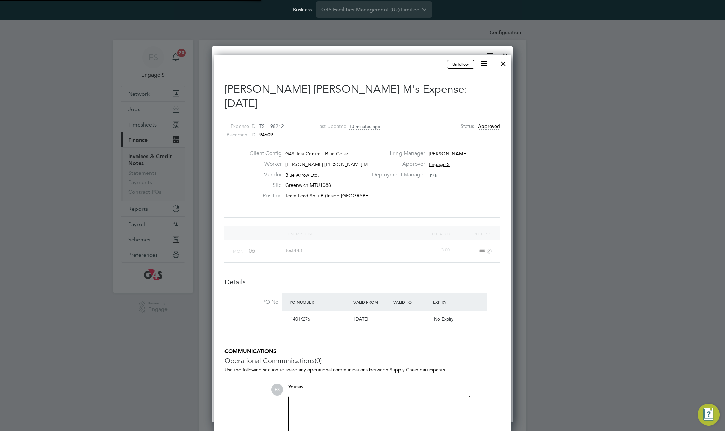
click at [503, 62] on div at bounding box center [503, 62] width 12 height 12
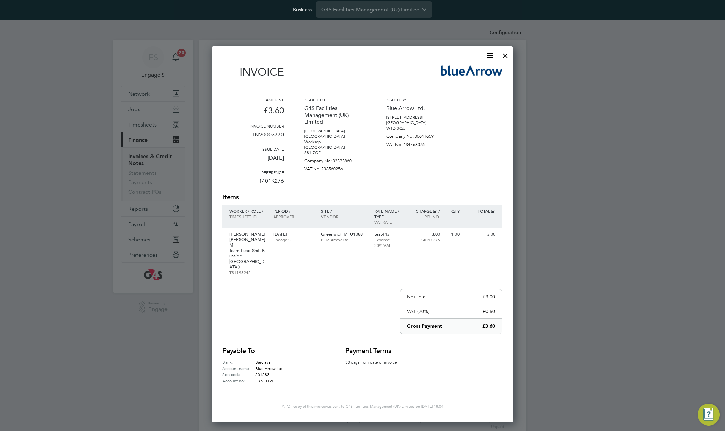
click at [504, 55] on div at bounding box center [505, 54] width 12 height 12
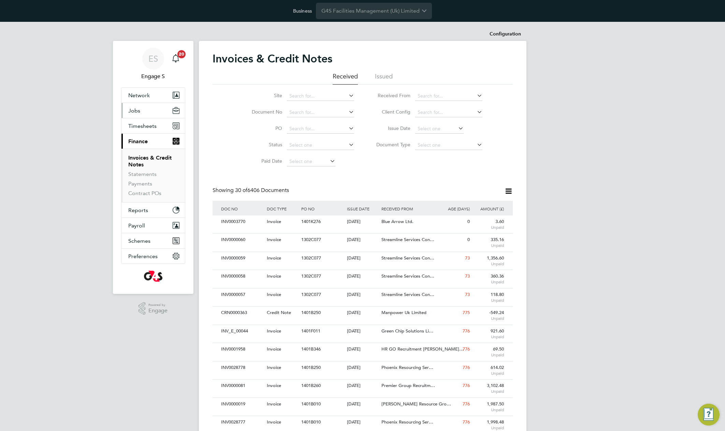
click at [135, 114] on button "Jobs" at bounding box center [152, 110] width 63 height 15
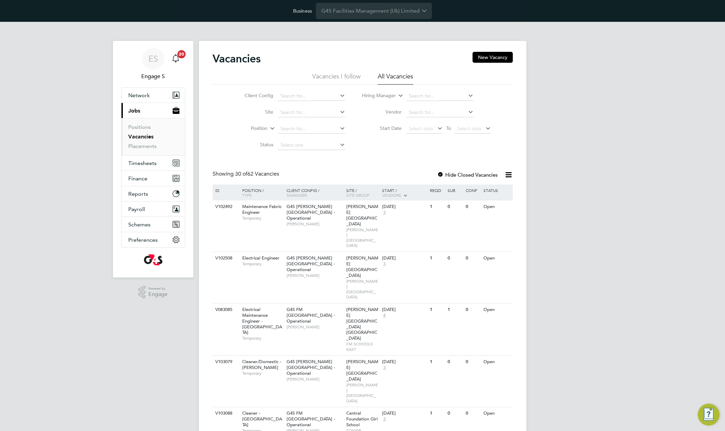
click at [436, 129] on icon at bounding box center [436, 128] width 0 height 10
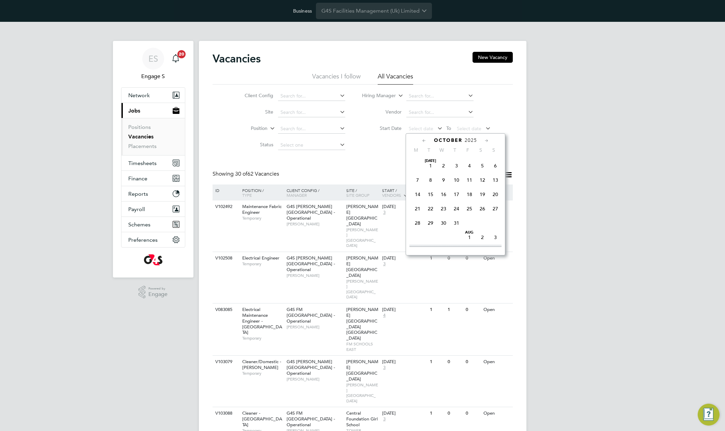
scroll to position [207, 0]
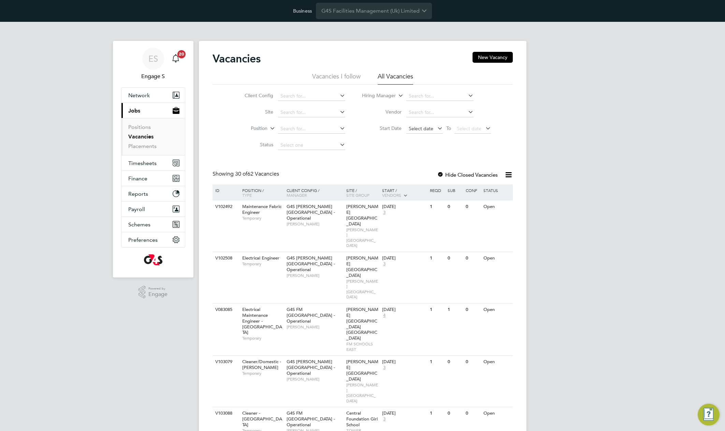
click at [410, 130] on span "Select date" at bounding box center [421, 129] width 25 height 6
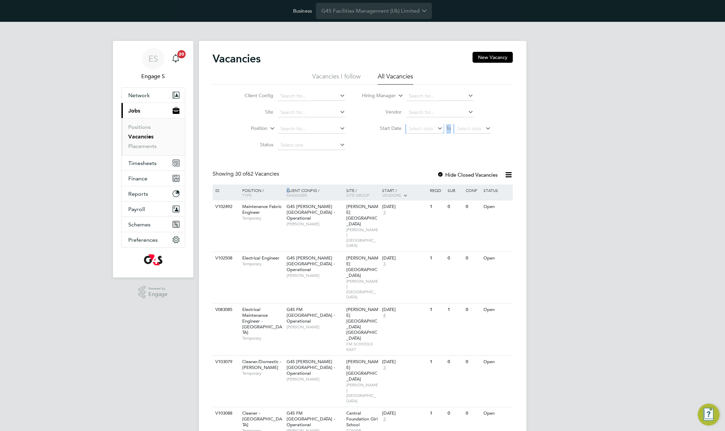
click at [436, 129] on icon at bounding box center [436, 128] width 0 height 10
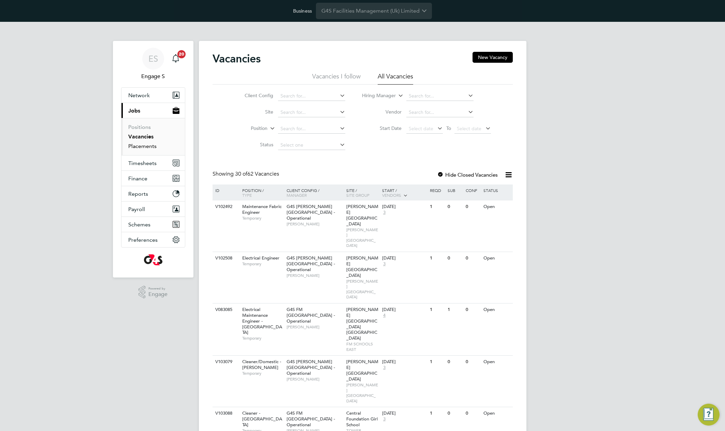
click at [148, 146] on link "Placements" at bounding box center [142, 146] width 28 height 6
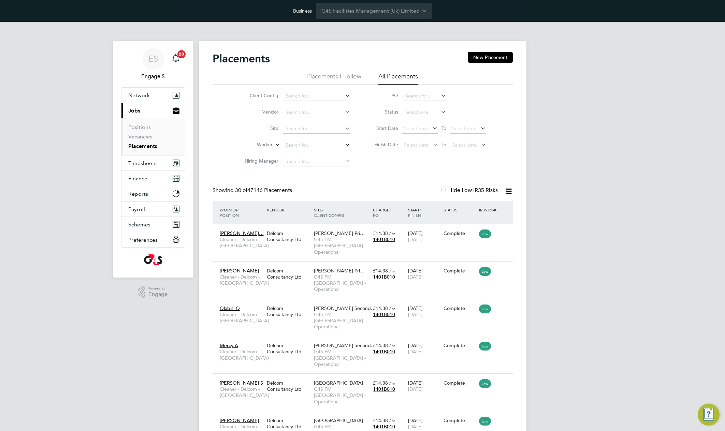
click at [307, 151] on li "Worker" at bounding box center [295, 145] width 128 height 16
click at [307, 144] on input at bounding box center [316, 146] width 67 height 10
click at [321, 144] on input at bounding box center [316, 146] width 67 height 10
paste input "[PERSON_NAME] [PERSON_NAME] M"
type input "[PERSON_NAME] [PERSON_NAME] M"
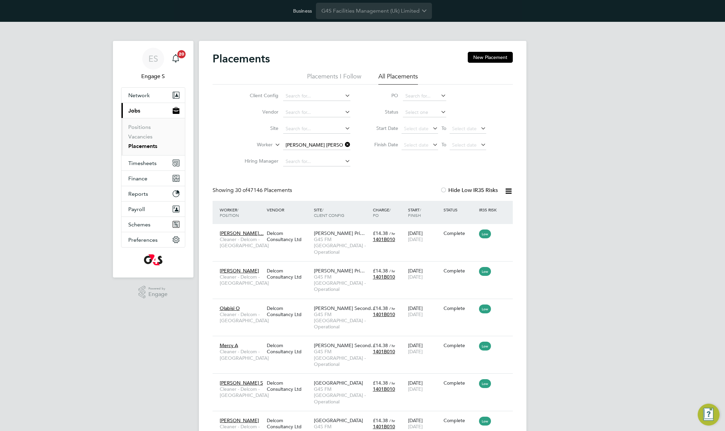
click at [326, 154] on li "M [PERSON_NAME] [PERSON_NAME] M" at bounding box center [318, 154] width 73 height 9
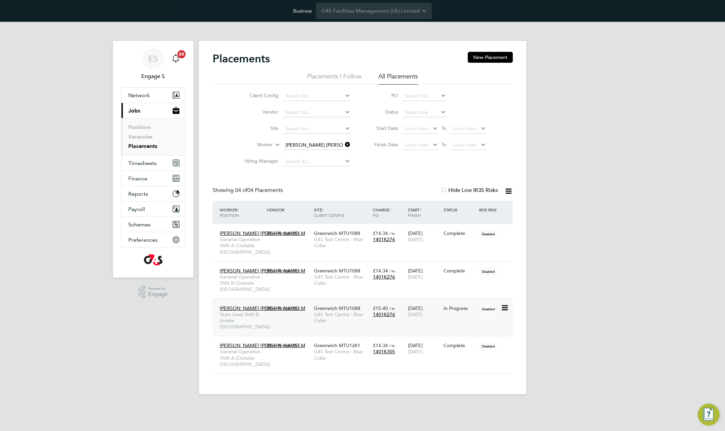
click at [330, 311] on span "G4S Test Centre - Blue Collar" at bounding box center [342, 317] width 56 height 12
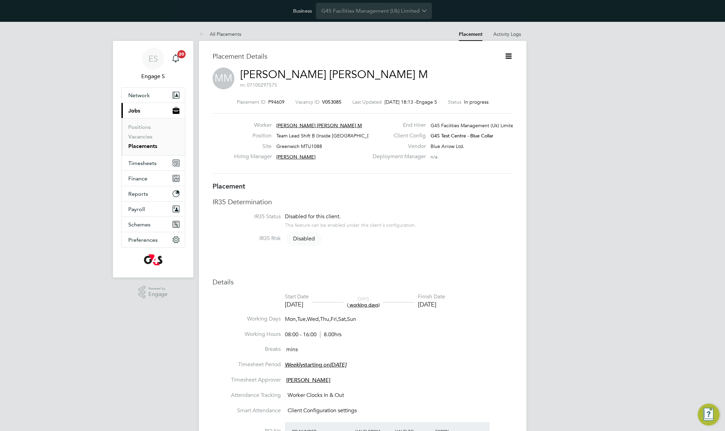
click at [450, 206] on h3 "IR35 Determination" at bounding box center [363, 202] width 300 height 9
click at [314, 72] on link "[PERSON_NAME] [PERSON_NAME] M" at bounding box center [334, 74] width 188 height 13
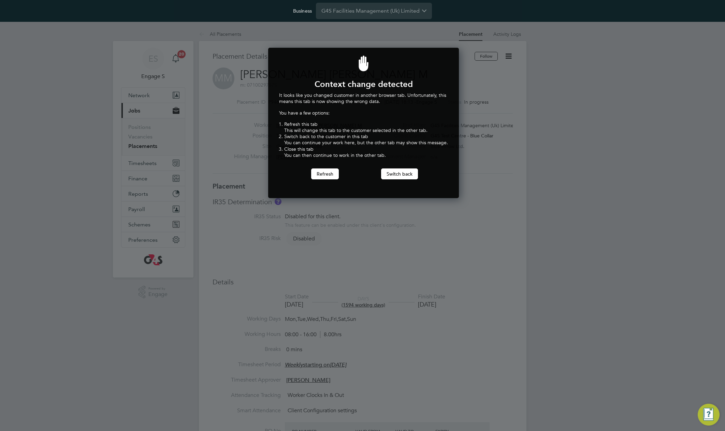
click at [506, 54] on div at bounding box center [362, 215] width 725 height 431
click at [397, 177] on button "Switch back" at bounding box center [399, 174] width 37 height 11
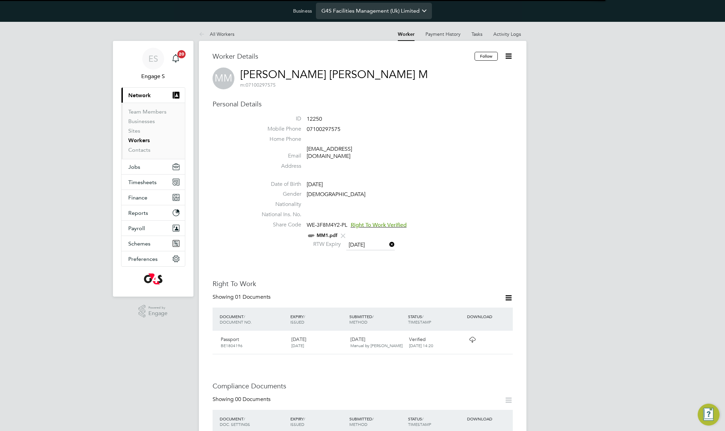
click at [368, 14] on input "G4S Facilities Management (Uk) Limited" at bounding box center [374, 11] width 116 height 16
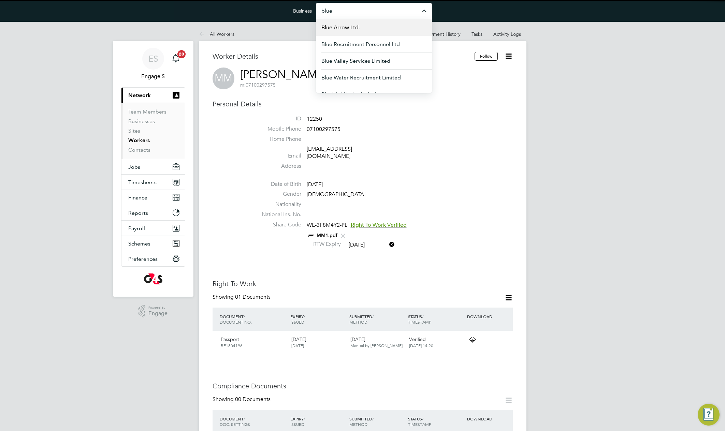
click at [360, 27] on li "Blue Arrow Ltd." at bounding box center [374, 27] width 116 height 17
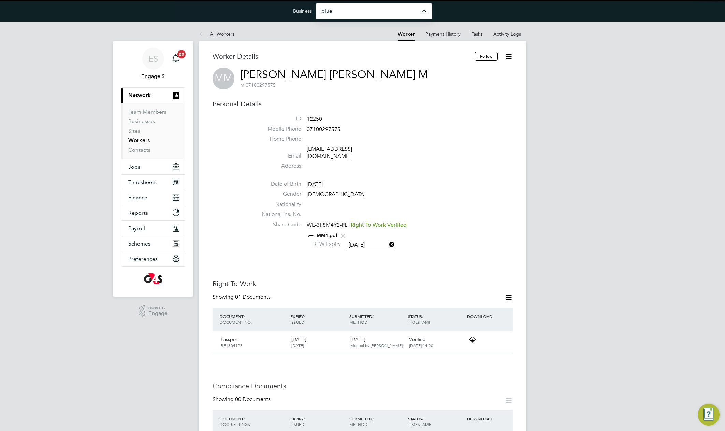
type input "Blue Arrow Ltd."
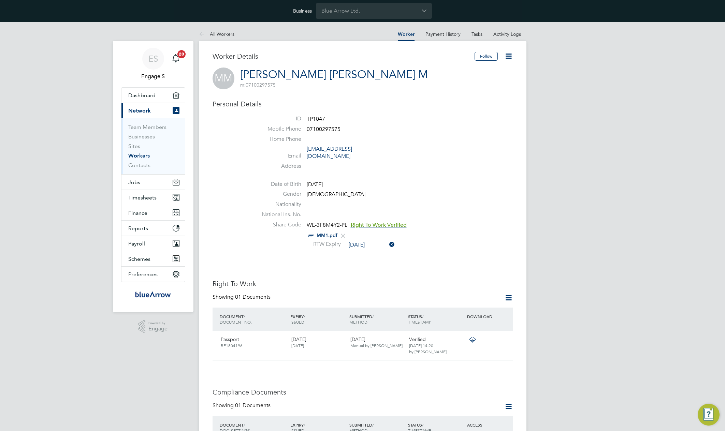
click at [507, 57] on icon at bounding box center [508, 56] width 9 height 9
click at [442, 121] on li "Impersonate" at bounding box center [469, 121] width 85 height 10
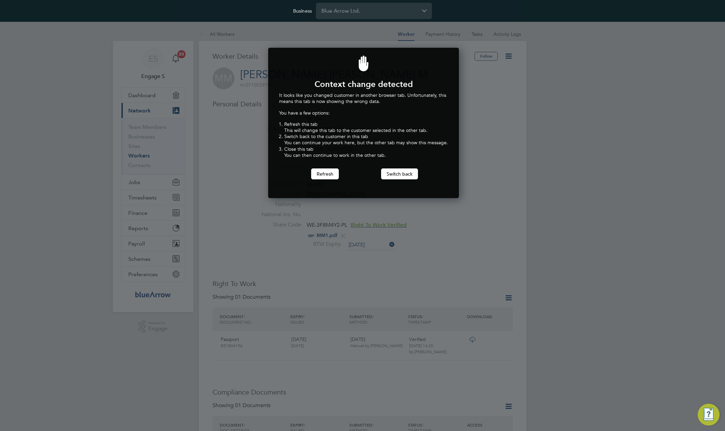
scroll to position [151, 188]
click at [402, 173] on button "Switch back" at bounding box center [399, 174] width 37 height 11
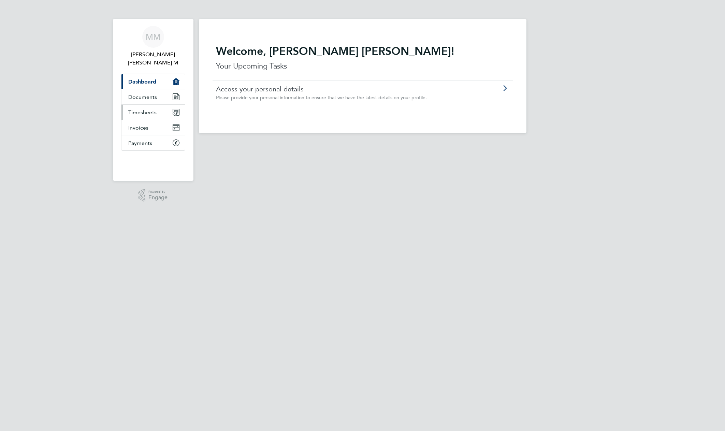
click at [133, 109] on span "Timesheets" at bounding box center [142, 112] width 28 height 6
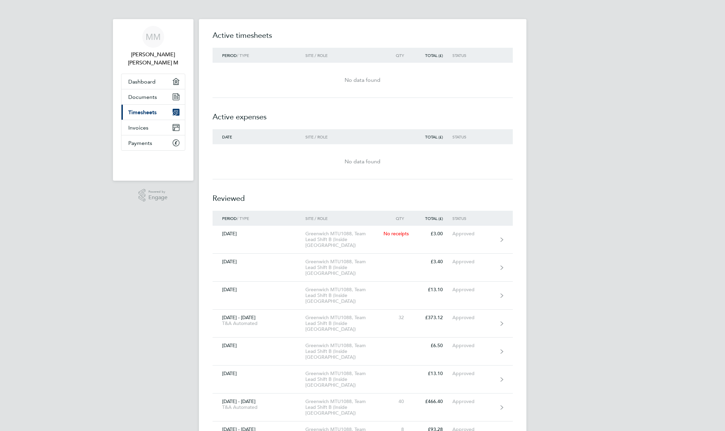
click at [270, 163] on div "No data found" at bounding box center [363, 162] width 300 height 8
click at [287, 150] on div "No data found" at bounding box center [363, 161] width 300 height 25
click at [375, 160] on div "No data found" at bounding box center [363, 162] width 300 height 8
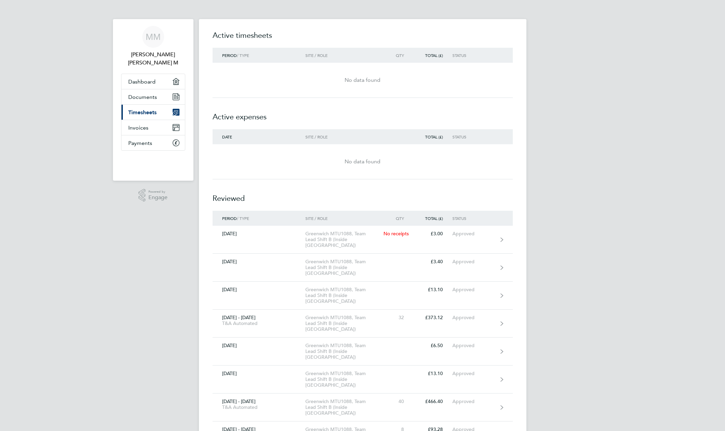
click at [232, 140] on div "Date Site / Role Total (£) Status" at bounding box center [363, 136] width 300 height 15
click at [424, 93] on div "No data found" at bounding box center [363, 80] width 300 height 35
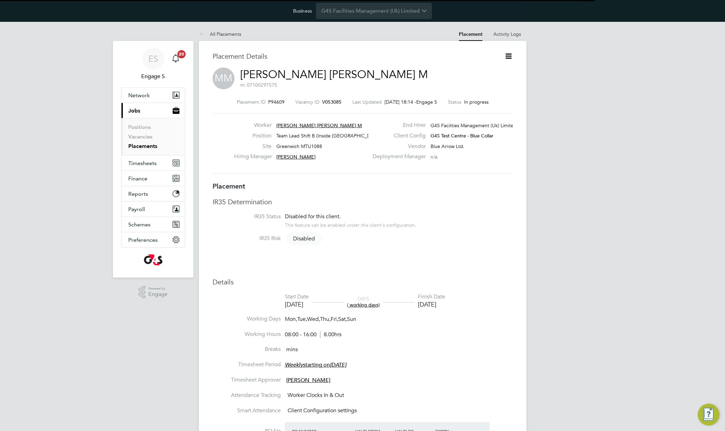
scroll to position [3, 3]
click at [509, 53] on icon at bounding box center [508, 56] width 9 height 9
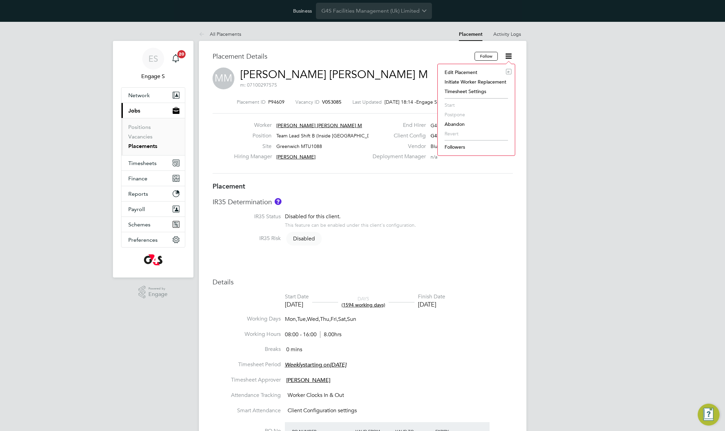
click at [467, 92] on li "Timesheet Settings" at bounding box center [476, 92] width 70 height 10
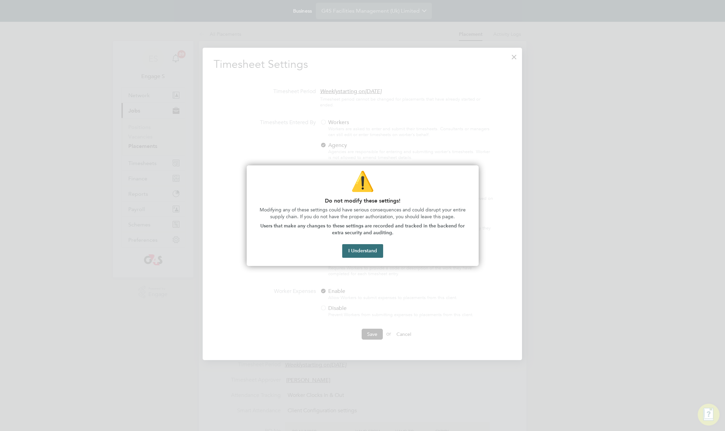
click at [360, 248] on button "I Understand" at bounding box center [362, 251] width 41 height 14
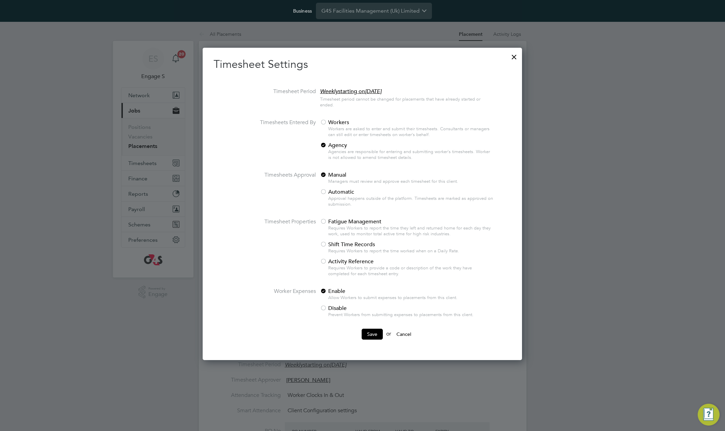
click at [332, 126] on div "Workers are asked to enter and submit their timesheets. Consultants or managers…" at bounding box center [411, 132] width 166 height 12
click at [327, 122] on span "Workers" at bounding box center [334, 122] width 29 height 7
click at [374, 333] on button "Save" at bounding box center [372, 334] width 21 height 11
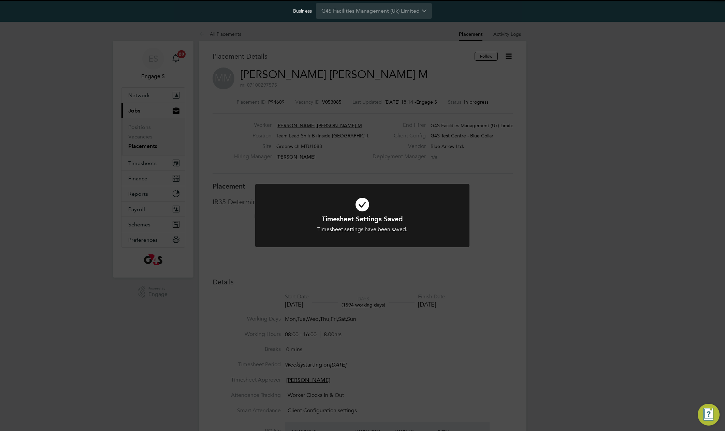
click at [586, 191] on div "Timesheet Settings Saved Timesheet settings have been saved. Cancel Okay" at bounding box center [362, 215] width 725 height 431
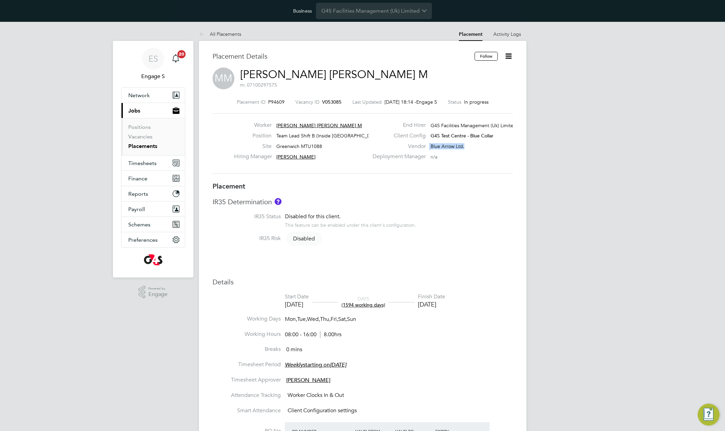
drag, startPoint x: 467, startPoint y: 145, endPoint x: 425, endPoint y: 145, distance: 42.3
click at [425, 145] on div "Vendor Blue Arrow Ltd." at bounding box center [441, 148] width 147 height 11
click at [134, 162] on span "Timesheets" at bounding box center [142, 163] width 28 height 6
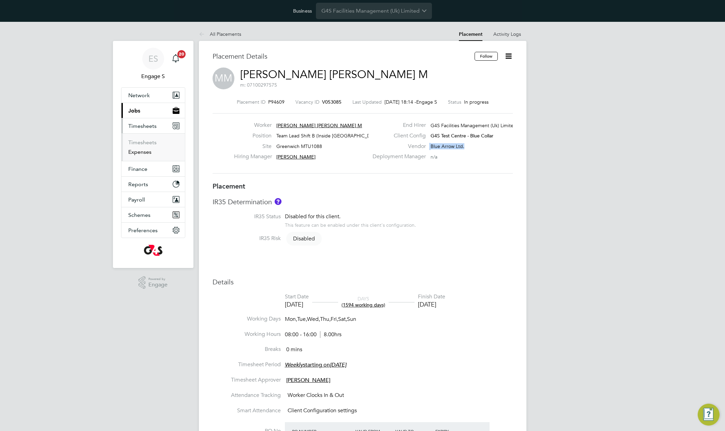
click at [139, 151] on link "Expenses" at bounding box center [139, 152] width 23 height 6
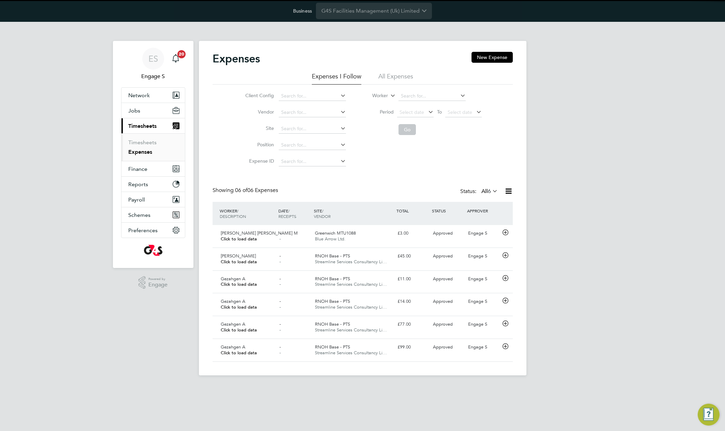
scroll to position [17, 59]
click at [396, 77] on li "All Expenses" at bounding box center [395, 78] width 35 height 12
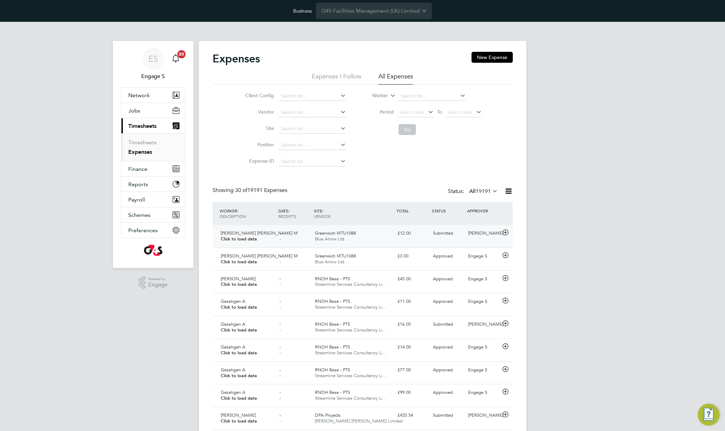
click at [450, 230] on div "Submitted" at bounding box center [447, 233] width 35 height 11
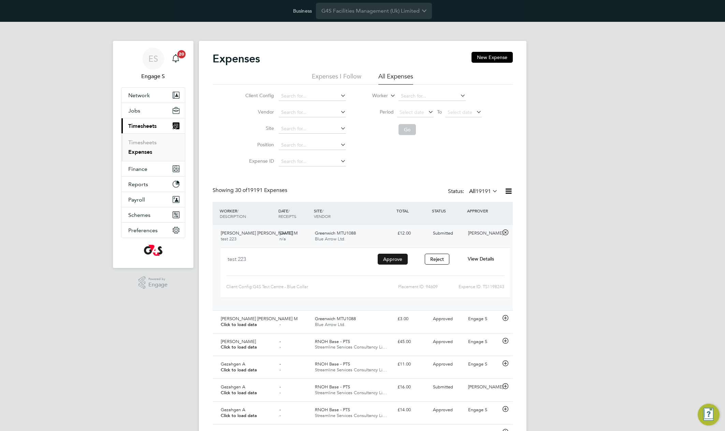
click at [398, 258] on button "Approve" at bounding box center [393, 259] width 30 height 11
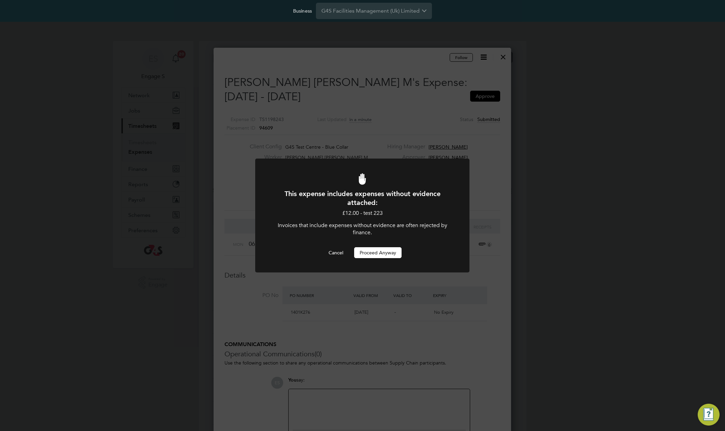
click at [384, 249] on button "Proceed Anyway" at bounding box center [377, 252] width 47 height 11
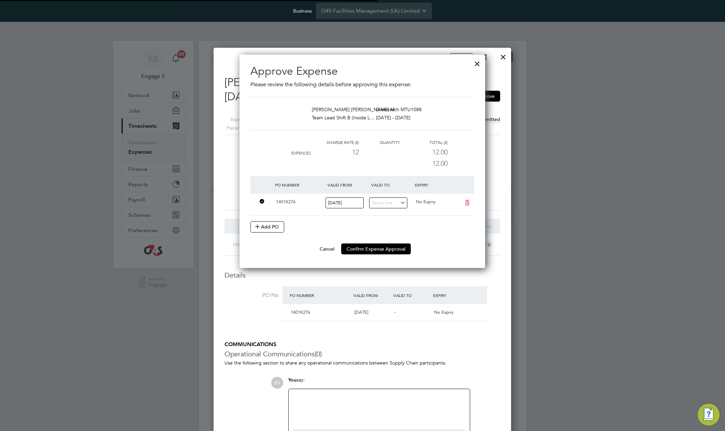
click at [387, 242] on li "PO Number Valid From Valid To Expiry 1401K276 28 Dec 2020 No Expiry Add PO" at bounding box center [362, 210] width 224 height 68
click at [382, 246] on button "Confirm Expense Approval" at bounding box center [376, 249] width 70 height 11
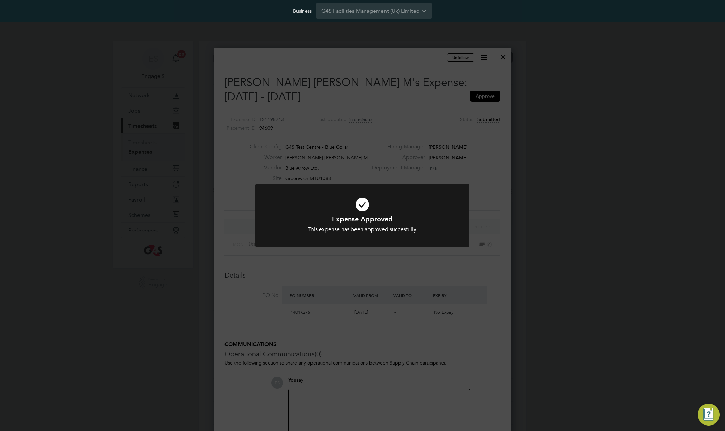
click at [459, 149] on div "Expense Approved This expense has been approved succesfully. Cancel Okay" at bounding box center [362, 215] width 725 height 431
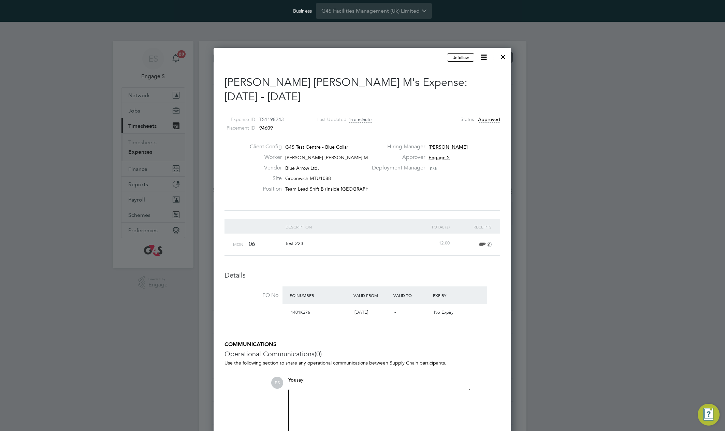
click at [504, 51] on div at bounding box center [503, 55] width 12 height 12
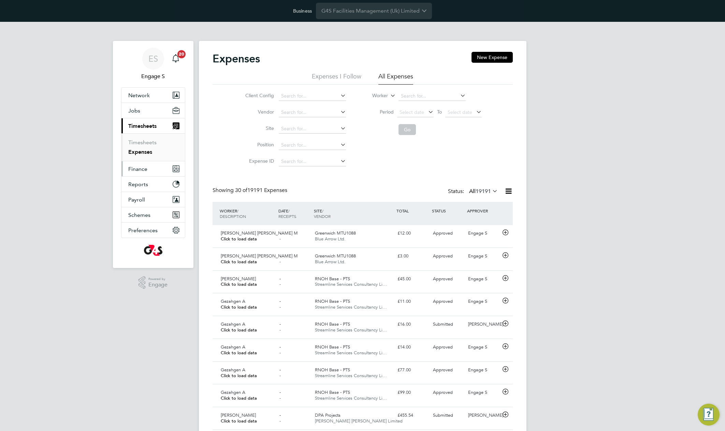
click at [144, 166] on span "Finance" at bounding box center [137, 169] width 19 height 6
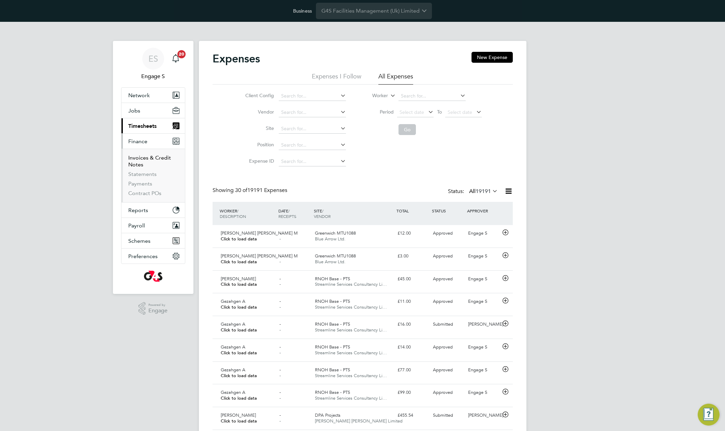
click at [135, 158] on link "Invoices & Credit Notes" at bounding box center [149, 161] width 43 height 13
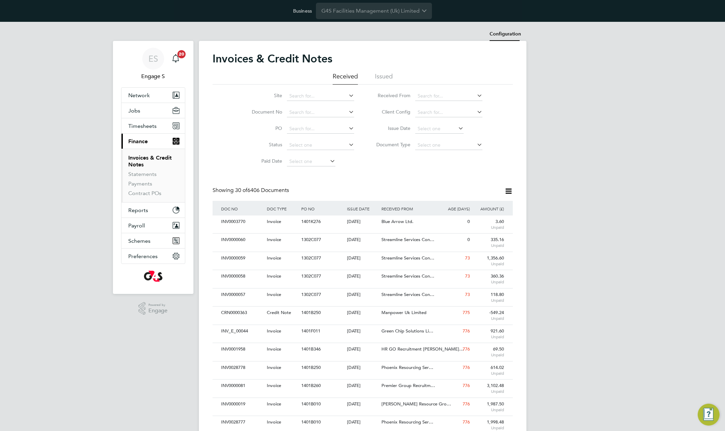
click at [501, 36] on li "Configuration" at bounding box center [505, 34] width 31 height 14
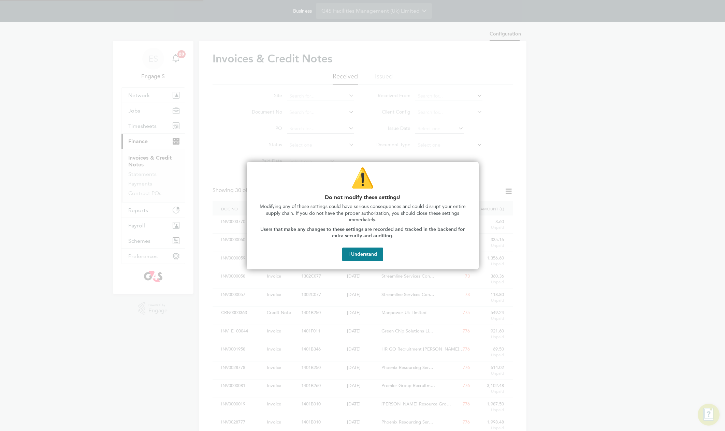
type input "INV[number:7]"
type input "CRN[number:7]"
type input "Weekly"
type input "14:16"
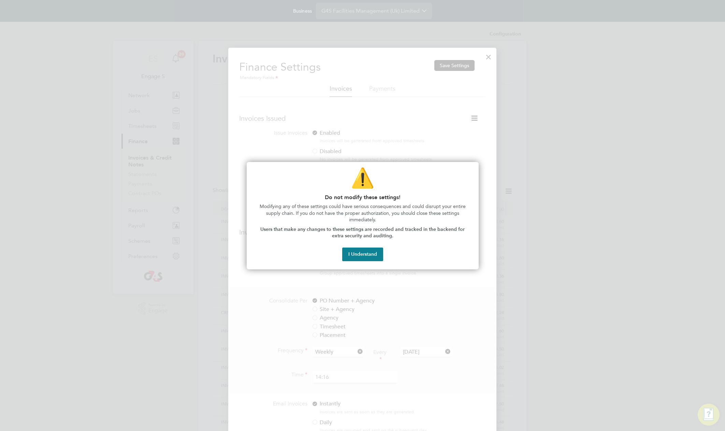
click at [348, 264] on div "⚠️ Do not modify these settings! Modifying any of these settings could have ser…" at bounding box center [363, 216] width 232 height 108
click at [356, 261] on button "I Understand" at bounding box center [362, 255] width 41 height 14
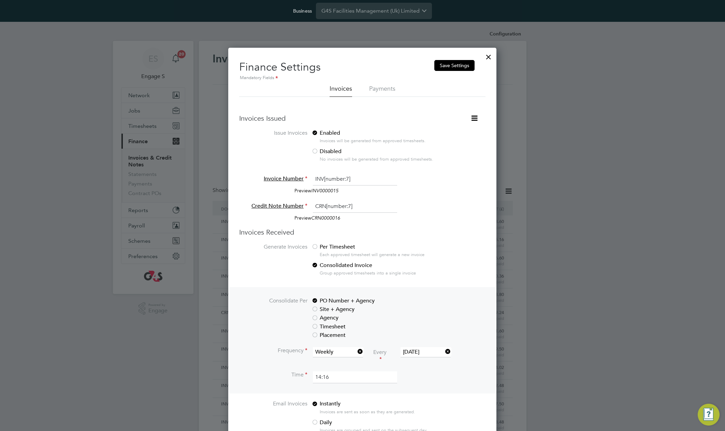
click at [477, 120] on icon at bounding box center [474, 118] width 9 height 9
click at [457, 129] on div "Consolidate Invoices Manually" at bounding box center [440, 134] width 81 height 17
click at [475, 116] on icon at bounding box center [474, 118] width 9 height 9
click at [438, 135] on li "Consolidate Invoices Manually" at bounding box center [440, 135] width 73 height 10
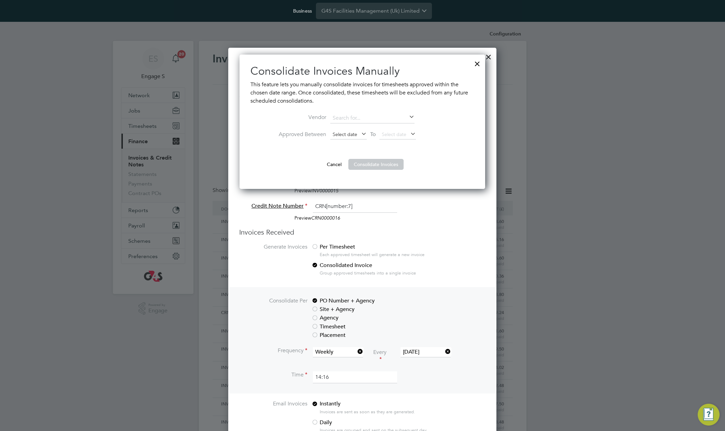
click at [356, 134] on span "Select date" at bounding box center [345, 134] width 25 height 6
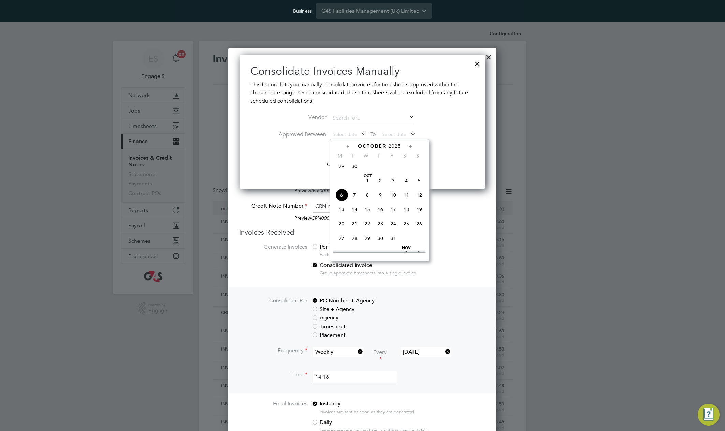
click at [339, 200] on span "6" at bounding box center [341, 195] width 13 height 13
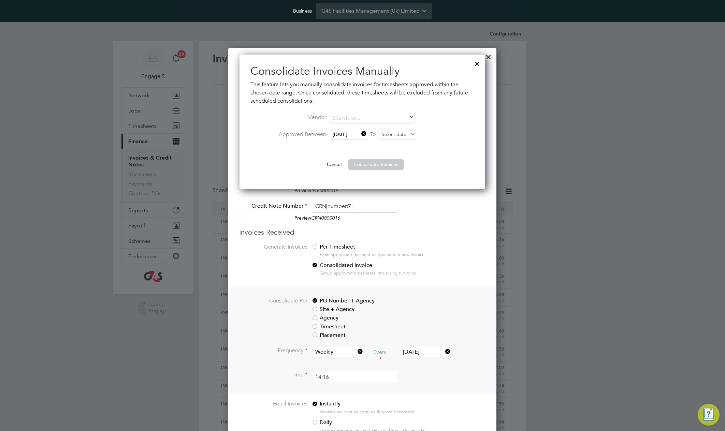
click at [393, 135] on span "Select date" at bounding box center [394, 134] width 25 height 6
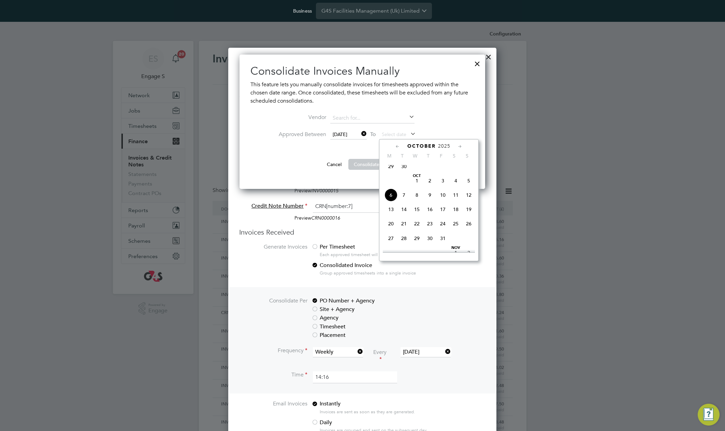
click at [402, 200] on span "7" at bounding box center [403, 195] width 13 height 13
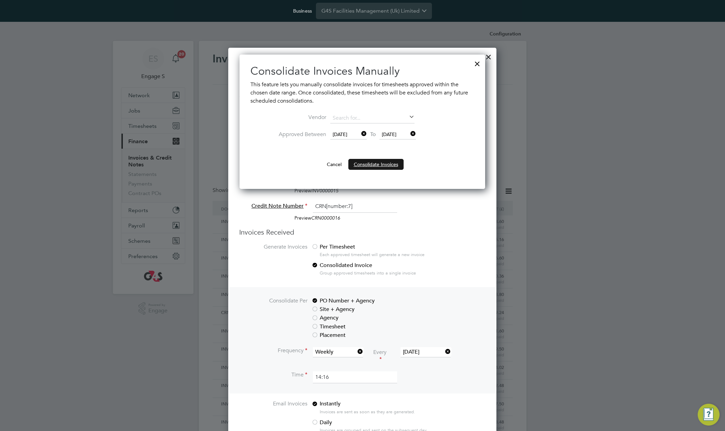
click at [375, 166] on button "Consolidate Invoices" at bounding box center [375, 164] width 55 height 11
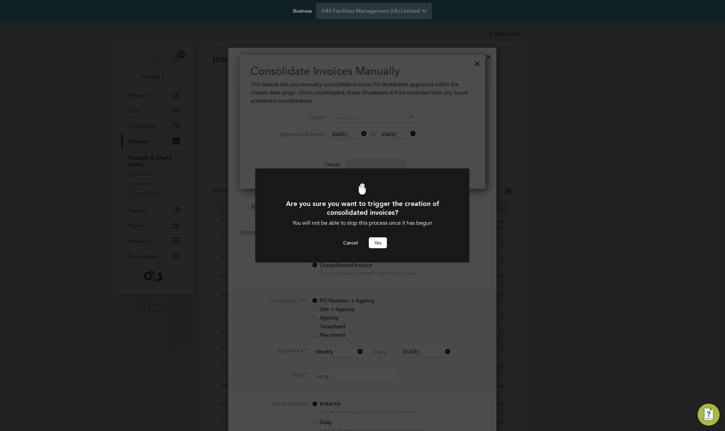
click at [375, 166] on div "Are you sure you want to trigger the creation of consolidated invoices? You wil…" at bounding box center [362, 215] width 725 height 431
click at [379, 245] on button "Yes" at bounding box center [378, 242] width 18 height 11
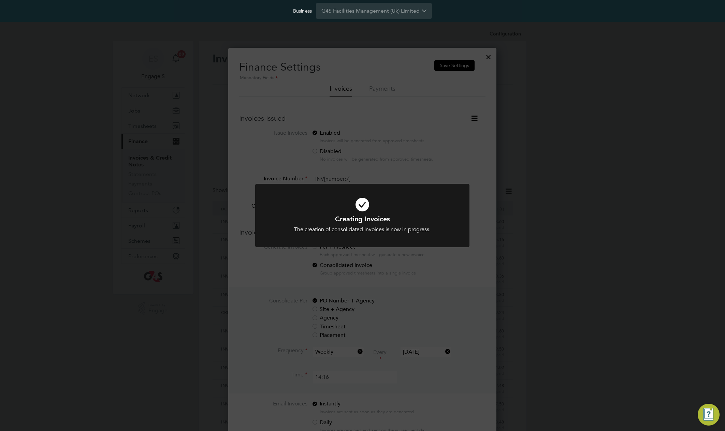
click at [462, 158] on div "Creating Invoices The creation of consolidated invoices is now in progress. Can…" at bounding box center [362, 215] width 725 height 431
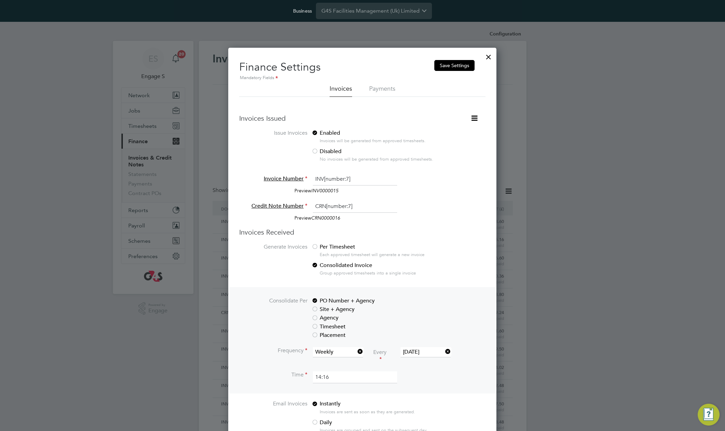
click at [485, 57] on div at bounding box center [488, 55] width 12 height 12
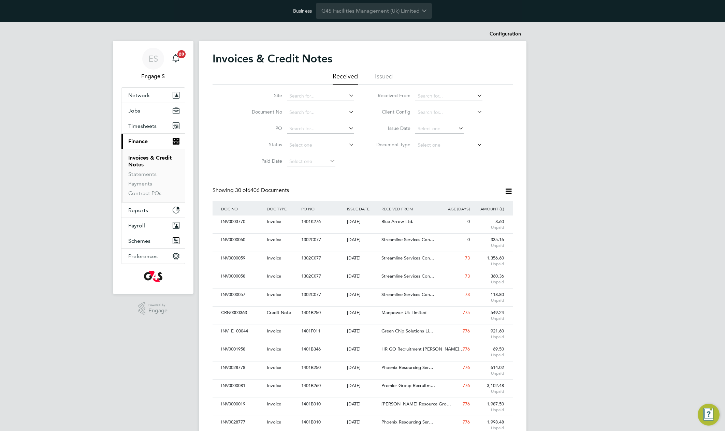
click at [544, 114] on div "ES Engage S Notifications 20 Applications: Network Team Members Businesses Site…" at bounding box center [362, 415] width 725 height 786
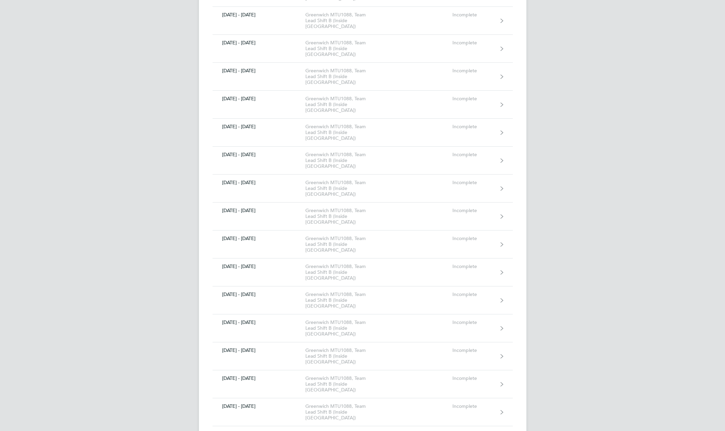
scroll to position [4125, 0]
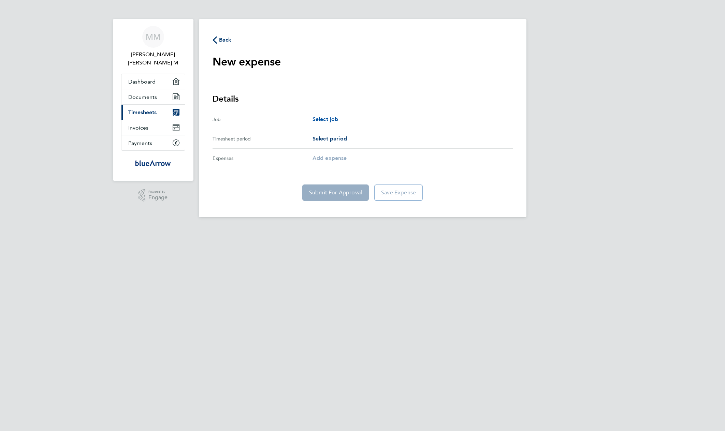
click at [334, 120] on span "Select job" at bounding box center [325, 119] width 26 height 6
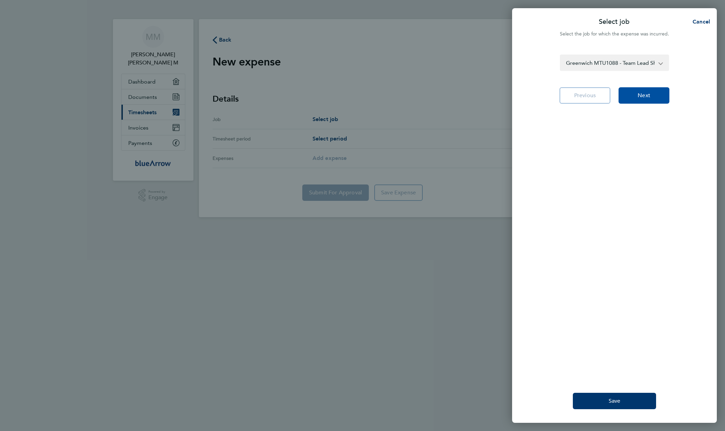
click at [648, 92] on span "Next" at bounding box center [644, 95] width 13 height 7
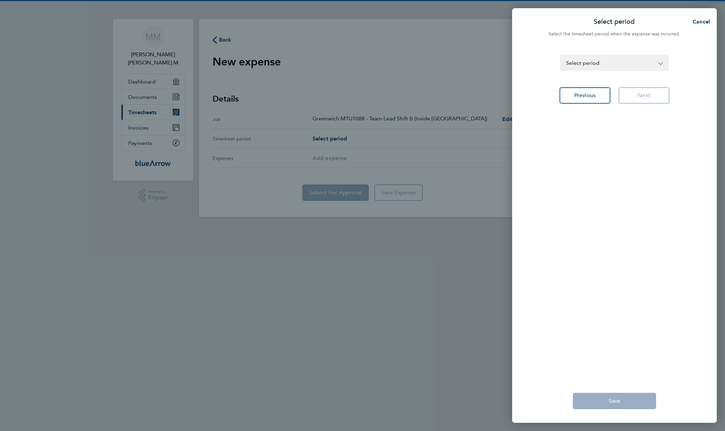
click at [644, 63] on select "[DATE] - [DATE] [DATE] - [DATE] [DATE] - [DATE] [DATE] - [DATE] [DATE] - [DATE]…" at bounding box center [611, 62] width 100 height 15
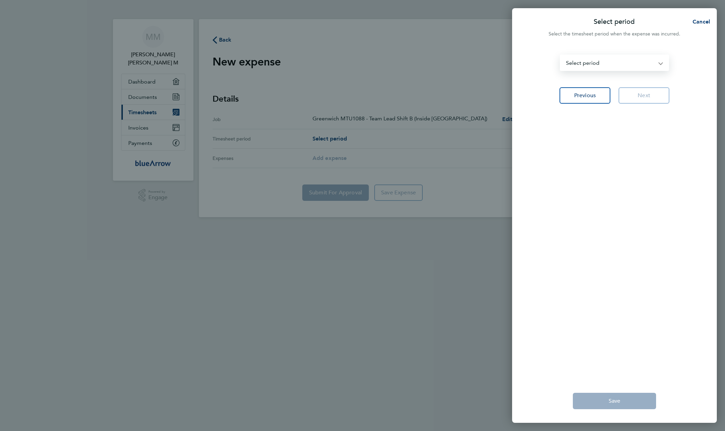
select select "202: Object"
click at [561, 55] on select "[DATE] - [DATE] [DATE] - [DATE] [DATE] - [DATE] [DATE] - [DATE] [DATE] - [DATE]…" at bounding box center [611, 62] width 100 height 15
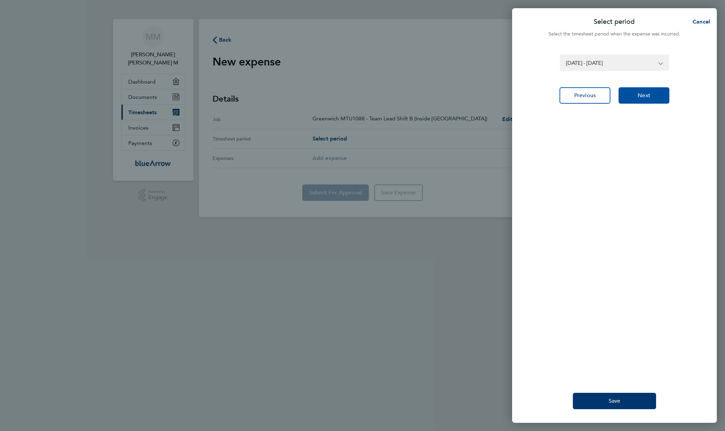
click at [648, 98] on span "Next" at bounding box center [644, 95] width 13 height 7
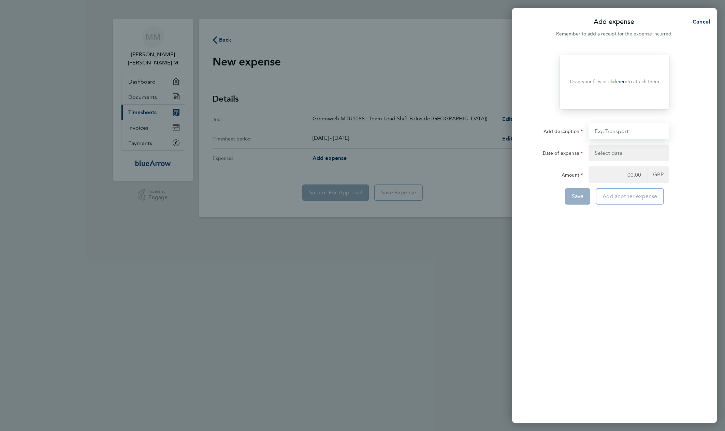
click at [631, 129] on input "Add description" at bounding box center [628, 131] width 81 height 16
type input "test 223"
click at [634, 153] on button "button" at bounding box center [628, 153] width 81 height 16
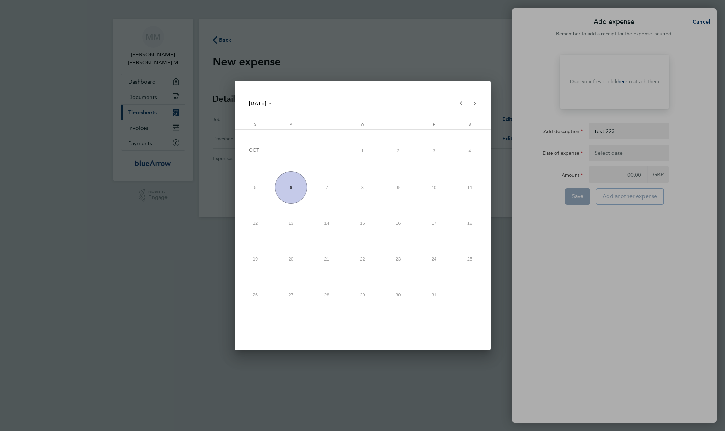
click at [285, 186] on span "6" at bounding box center [291, 187] width 32 height 32
type input "[DATE]"
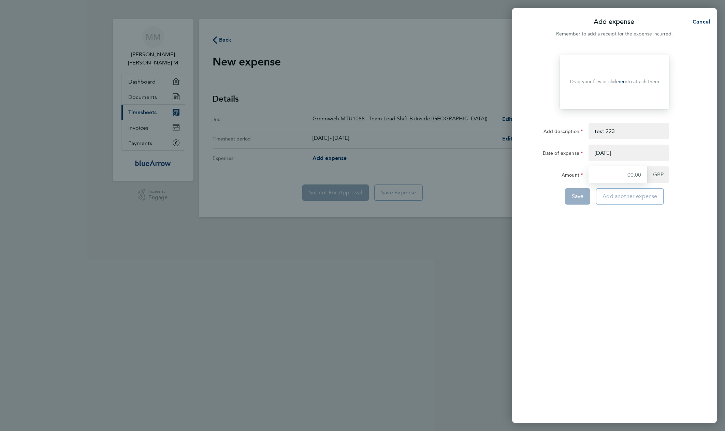
click at [627, 172] on input "Amount" at bounding box center [617, 174] width 59 height 16
type input "12"
click at [568, 196] on button "Save" at bounding box center [578, 196] width 26 height 16
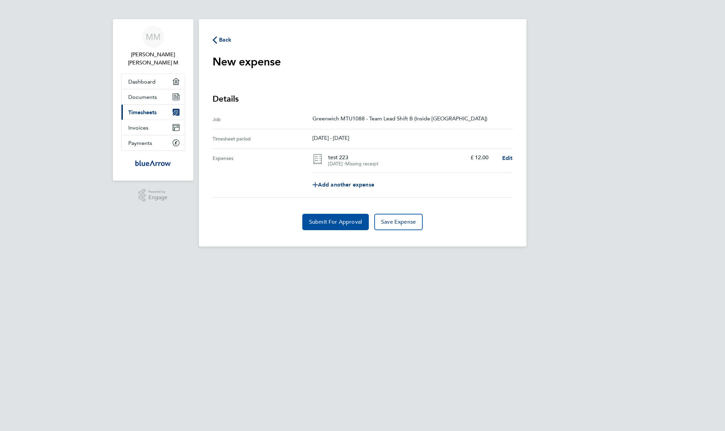
click at [329, 226] on button "Submit For Approval" at bounding box center [335, 222] width 67 height 16
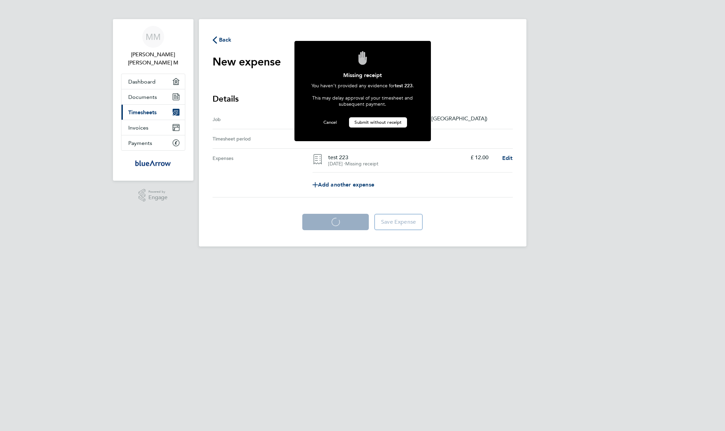
click at [385, 124] on button "Submit without receipt" at bounding box center [378, 122] width 58 height 10
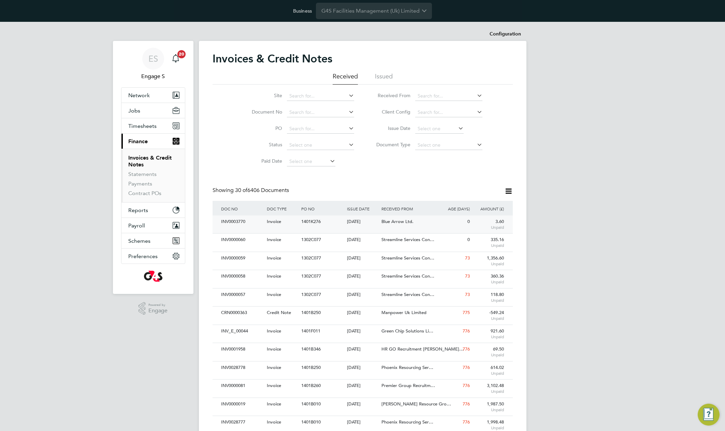
click at [437, 221] on div "0" at bounding box center [454, 222] width 34 height 13
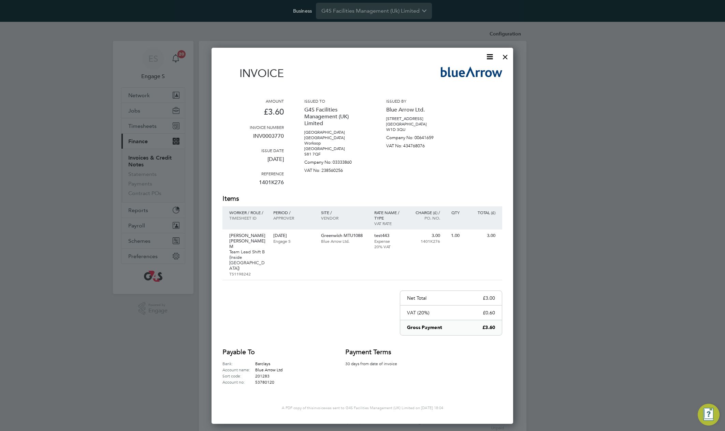
click at [446, 186] on div "Issued by Blue Arrow Ltd. [STREET_ADDRESS] [GEOGRAPHIC_DATA] W1D 3QU Company No…" at bounding box center [416, 146] width 61 height 96
click at [316, 299] on div "Invoice Amount £3.60 Invoice number INV0003770 Issue date [DATE] Reference 1401…" at bounding box center [362, 226] width 280 height 319
click at [488, 54] on icon at bounding box center [489, 57] width 9 height 9
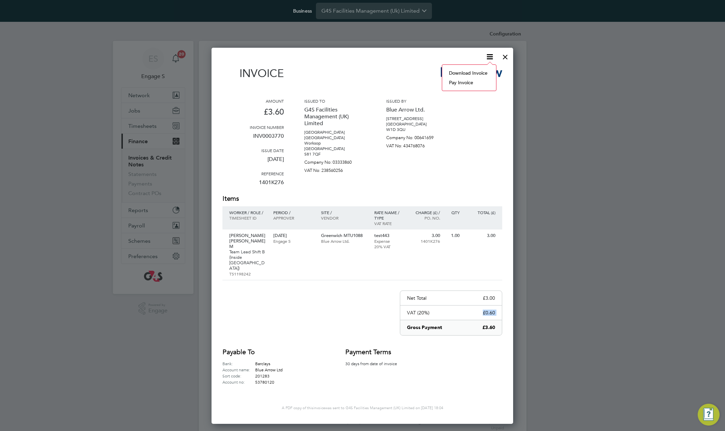
click at [469, 73] on li "Download Invoice" at bounding box center [469, 73] width 47 height 10
click at [499, 54] on div at bounding box center [505, 55] width 12 height 12
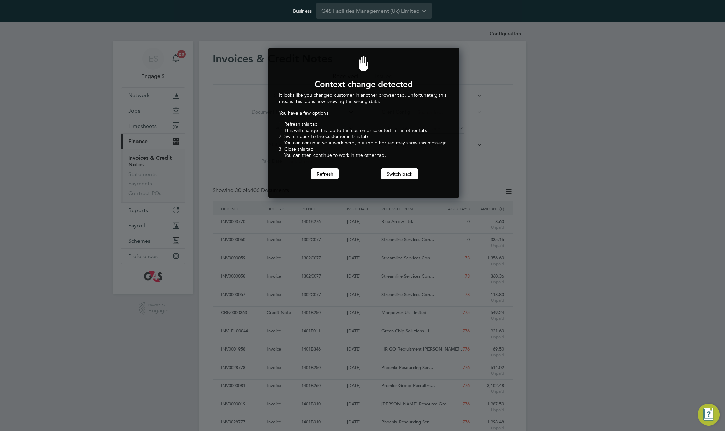
click at [403, 180] on div "Context change detected It looks like you changed customer in another browser t…" at bounding box center [363, 123] width 191 height 150
click at [400, 174] on button "Switch back" at bounding box center [399, 174] width 37 height 11
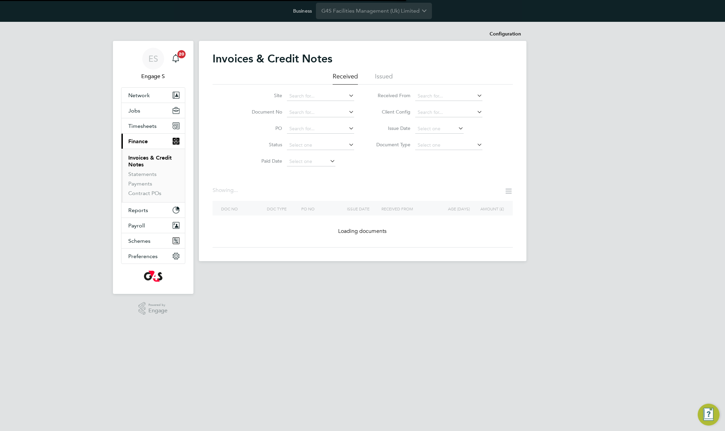
click at [400, 174] on div "Invoices & Credit Notes Received Issued Site Document No PO Status Paid Date Is…" at bounding box center [363, 150] width 300 height 196
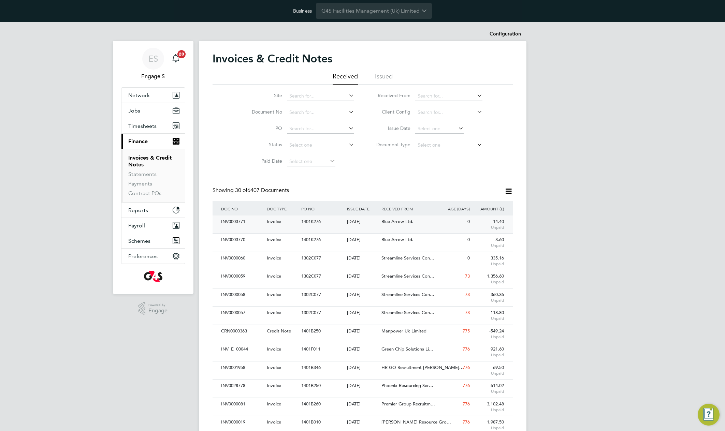
click at [417, 220] on div "Blue Arrow Ltd." at bounding box center [408, 222] width 57 height 13
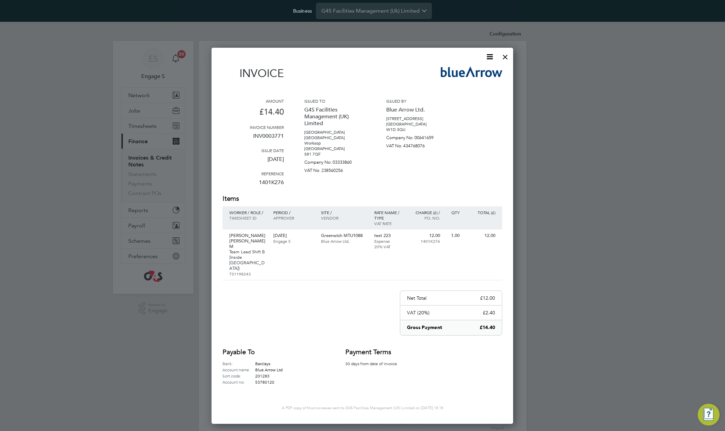
click at [492, 54] on icon at bounding box center [489, 57] width 9 height 9
click at [474, 74] on li "Download Invoice" at bounding box center [469, 73] width 47 height 10
